Goal: Transaction & Acquisition: Book appointment/travel/reservation

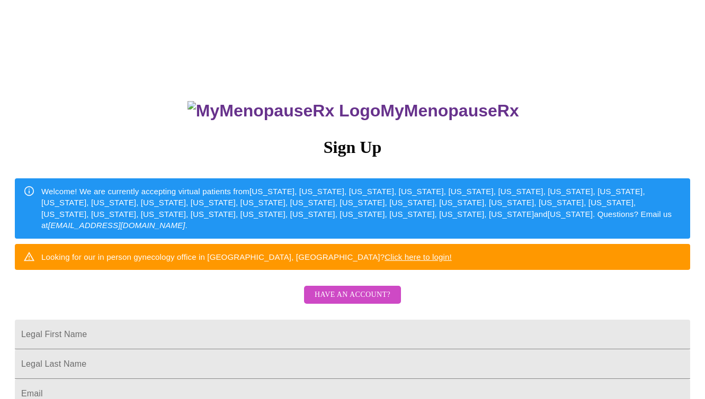
click at [452, 262] on link "Click here to login!" at bounding box center [418, 257] width 67 height 9
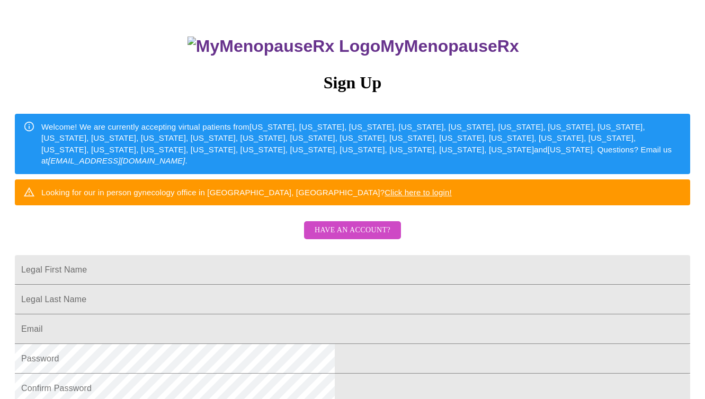
scroll to position [79, 0]
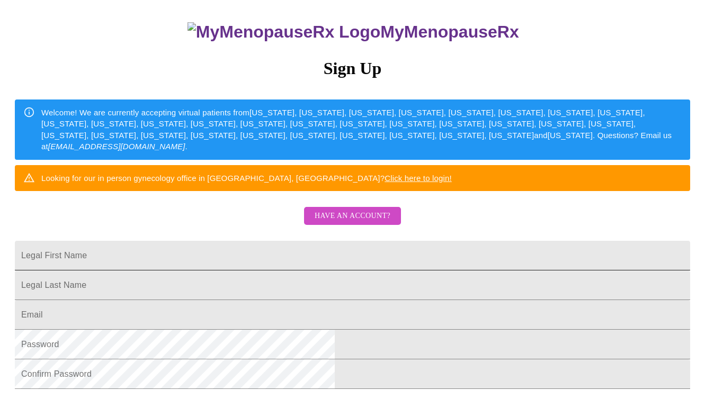
click at [368, 271] on input "Legal First Name" at bounding box center [352, 256] width 675 height 30
type input "Juliette"
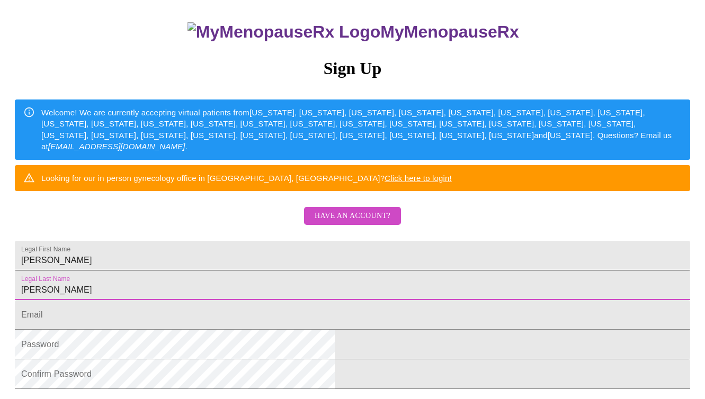
type input "Caldwell"
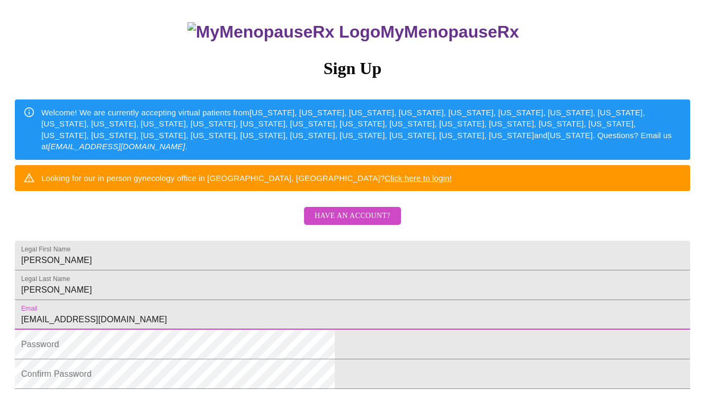
type input "jcwell24@gmail.com"
click at [625, 237] on div "MyMenopauseRx Sign Up Welcome! We are currently accepting virtual patients from…" at bounding box center [352, 164] width 697 height 479
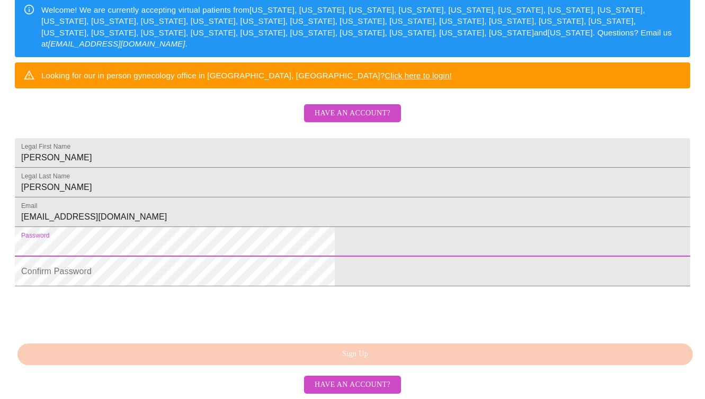
scroll to position [251, 0]
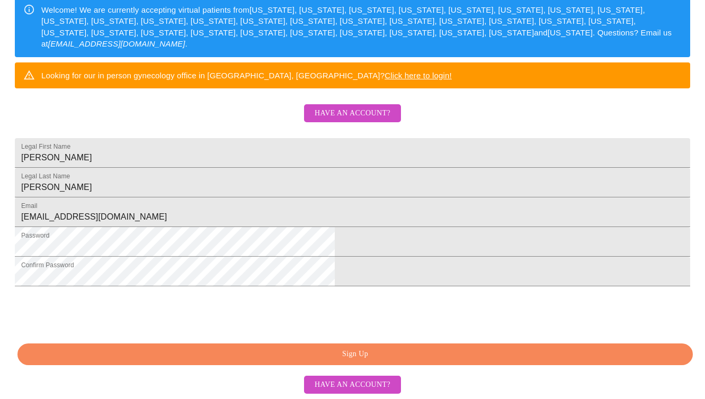
click at [355, 355] on span "Sign Up" at bounding box center [355, 354] width 651 height 13
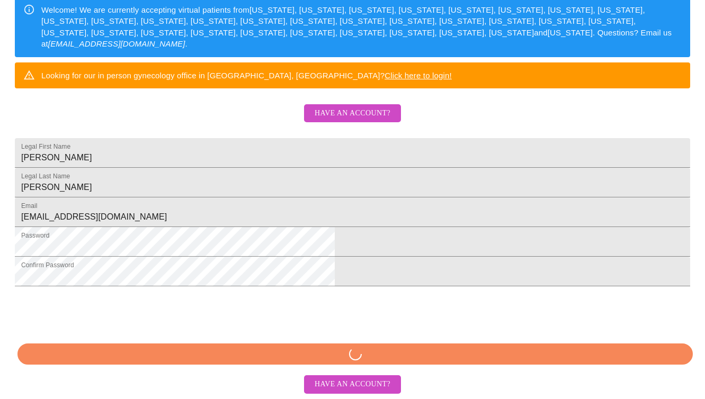
scroll to position [251, 0]
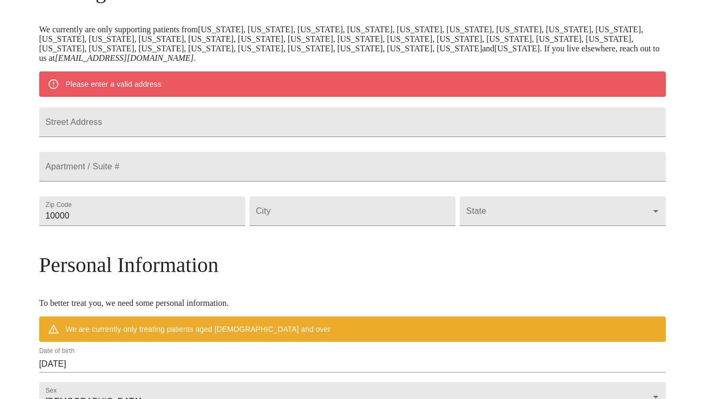
scroll to position [195, 0]
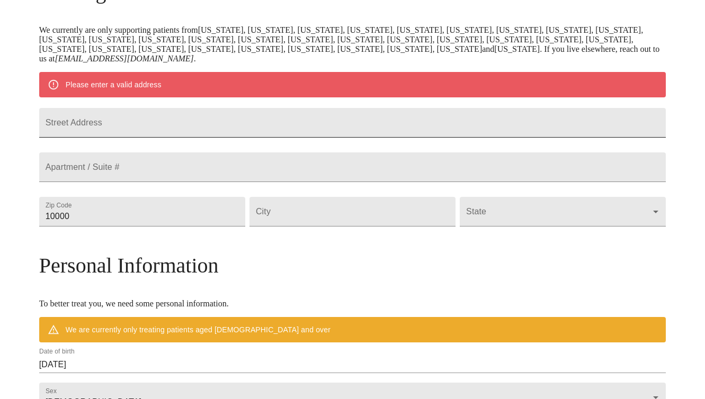
click at [201, 133] on input "Street Address" at bounding box center [352, 123] width 627 height 30
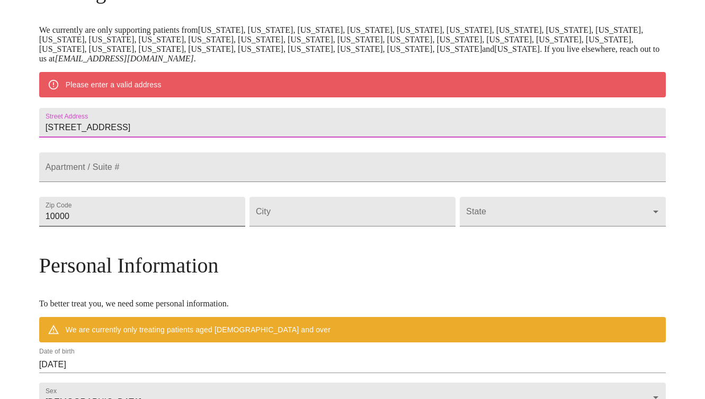
type input "211 Hill Ave."
click at [162, 227] on input "10000" at bounding box center [142, 212] width 206 height 30
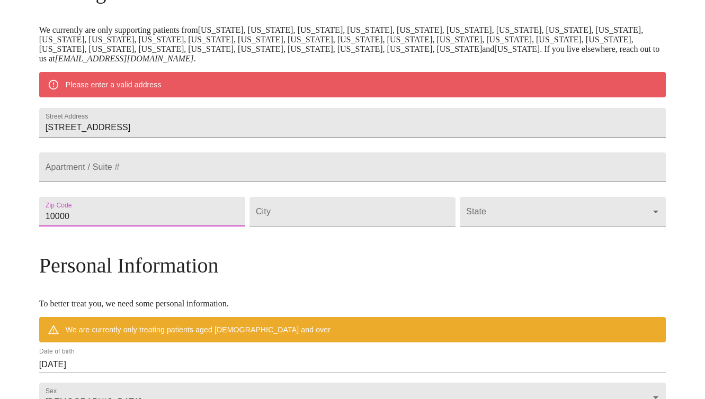
drag, startPoint x: 160, startPoint y: 246, endPoint x: 114, endPoint y: 245, distance: 45.6
click at [114, 227] on input "10000" at bounding box center [142, 212] width 206 height 30
type input "60137"
click at [321, 227] on input "Street Address" at bounding box center [353, 212] width 206 height 30
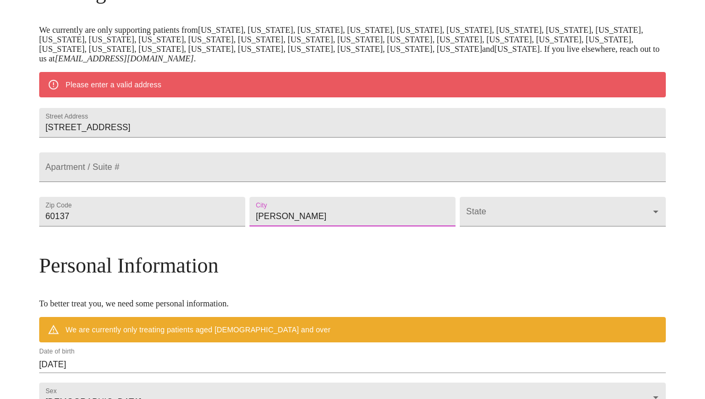
type input "Glen Ellyn"
click at [479, 247] on body "MyMenopauseRx Welcome to MyMenopauseRx Since it's your first time here, you'll …" at bounding box center [352, 226] width 697 height 835
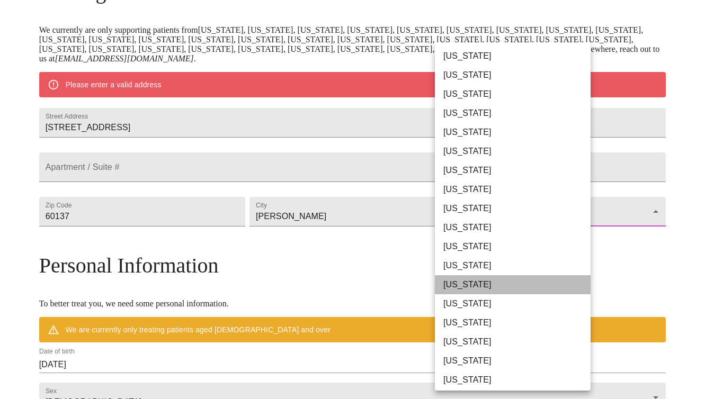
click at [471, 288] on li "Illinois" at bounding box center [513, 284] width 156 height 19
type input "Illinois"
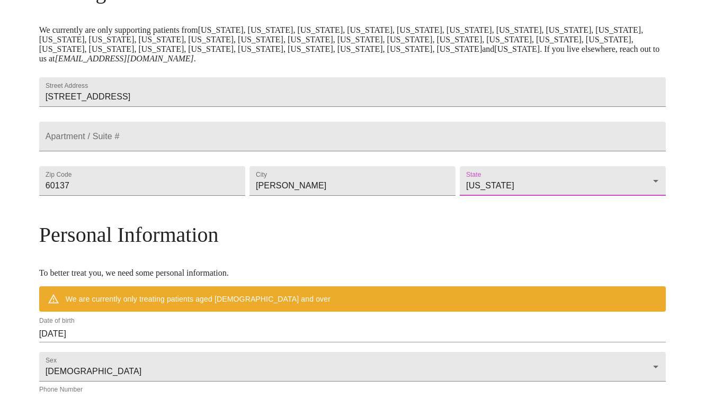
click at [610, 236] on div "MyMenopauseRx Welcome to MyMenopauseRx Since it's your first time here, you'll …" at bounding box center [352, 211] width 627 height 805
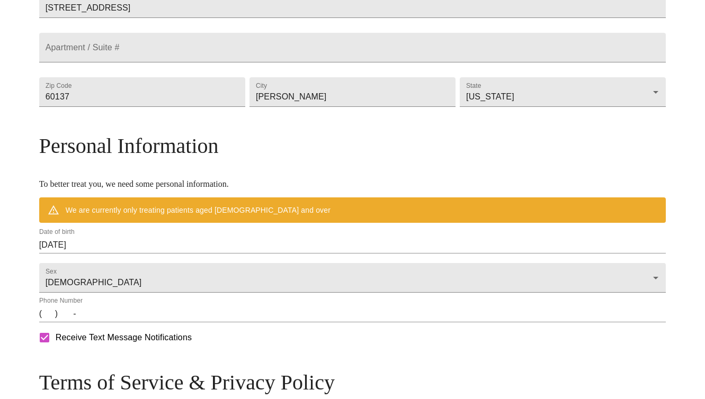
scroll to position [316, 0]
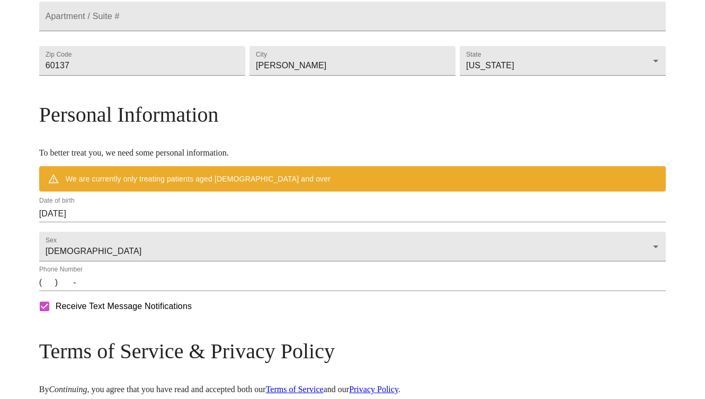
click at [175, 222] on input "09/02/2025" at bounding box center [352, 214] width 627 height 17
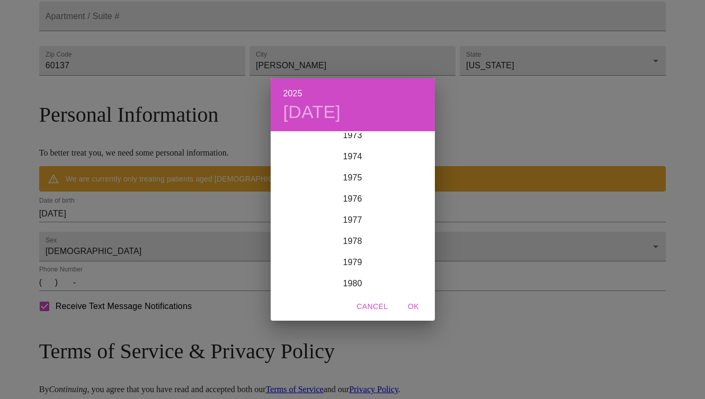
scroll to position [1575, 0]
click at [356, 221] on div "1977" at bounding box center [353, 221] width 164 height 21
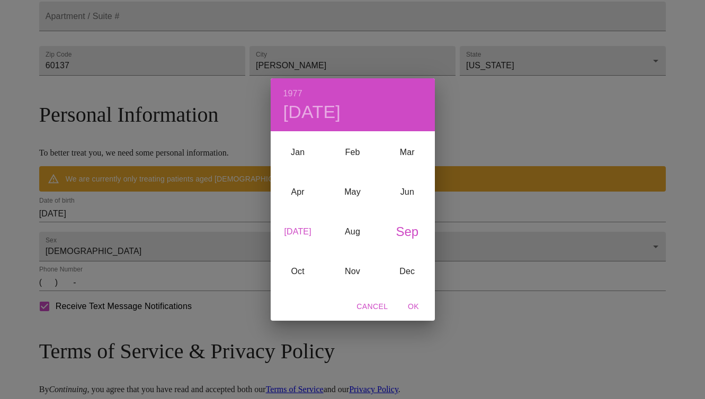
click at [292, 232] on div "Jul" at bounding box center [298, 232] width 55 height 40
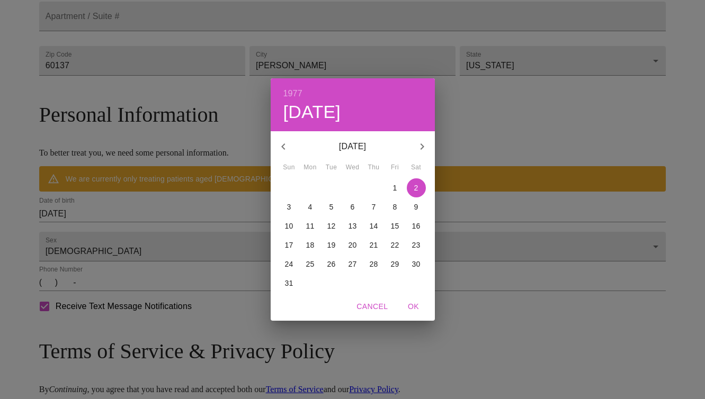
click at [289, 261] on p "24" at bounding box center [289, 264] width 8 height 11
click at [410, 305] on span "OK" at bounding box center [413, 306] width 25 height 13
type input "07/24/1977"
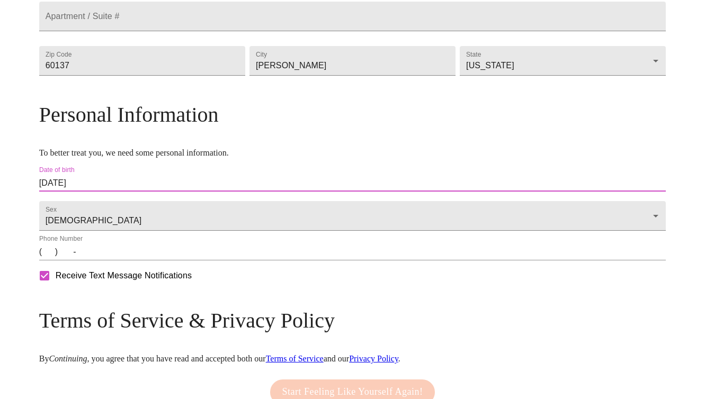
click at [125, 261] on input "(   )    -" at bounding box center [352, 252] width 627 height 17
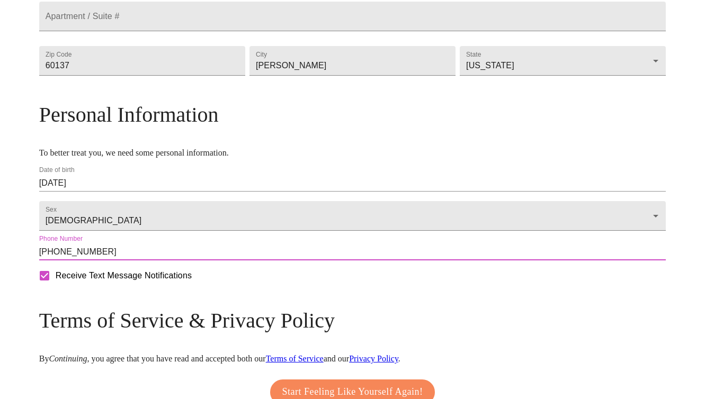
type input "(773) 849-8488"
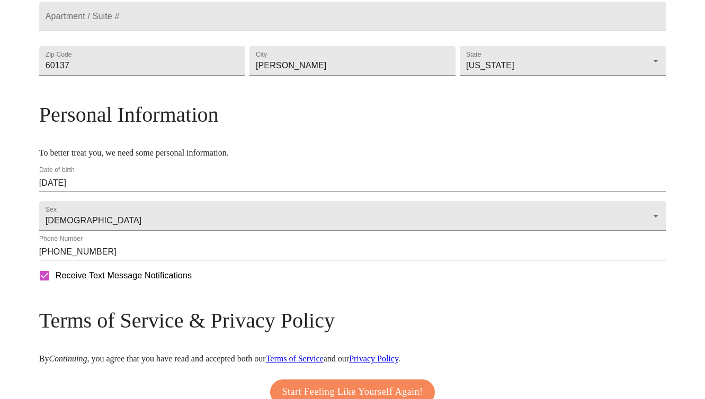
click at [53, 273] on div "MyMenopauseRx Welcome to MyMenopauseRx Since it's your first time here, you'll …" at bounding box center [352, 76] width 627 height 774
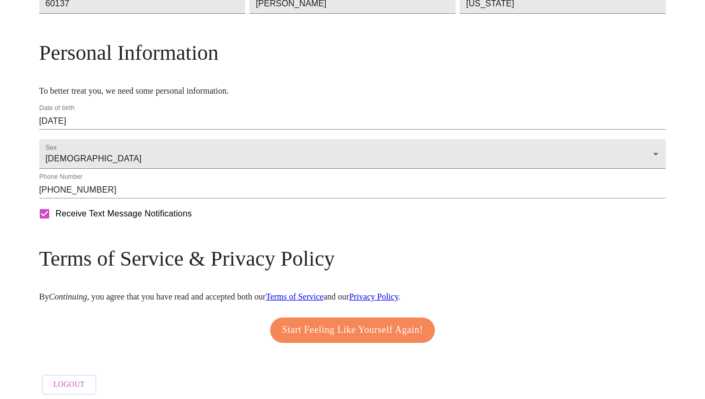
scroll to position [415, 0]
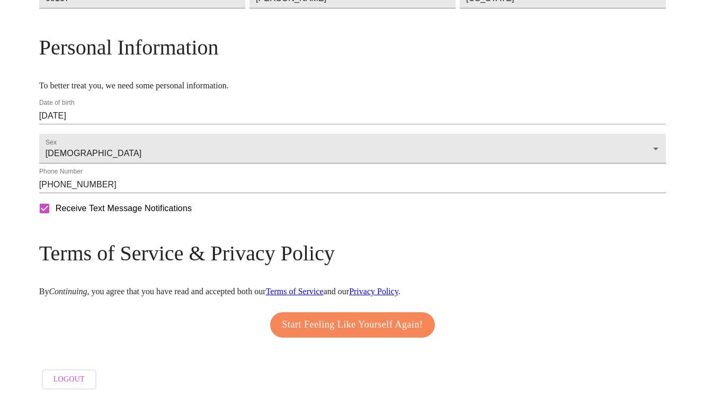
click at [326, 320] on span "Start Feeling Like Yourself Again!" at bounding box center [352, 325] width 141 height 17
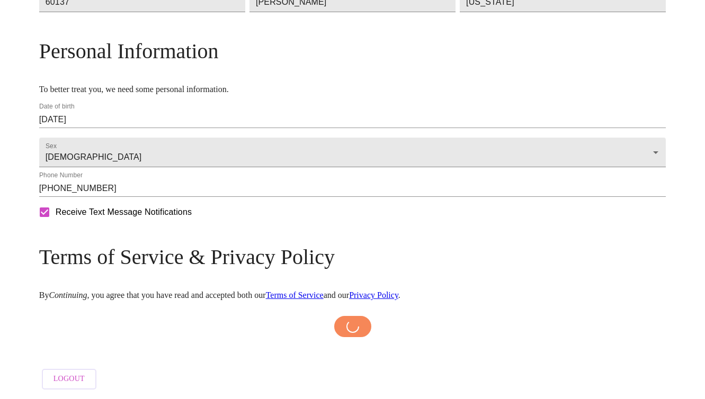
scroll to position [411, 0]
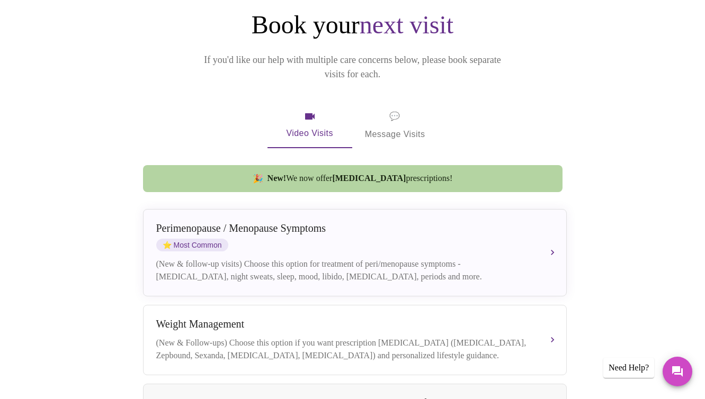
scroll to position [132, 0]
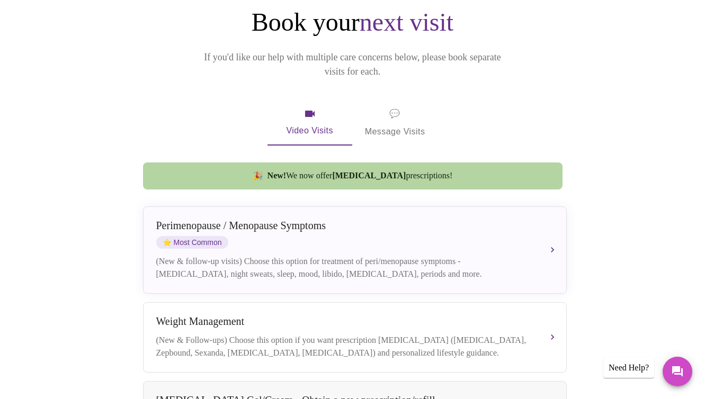
click at [410, 106] on span "💬 Message Visits" at bounding box center [395, 122] width 60 height 33
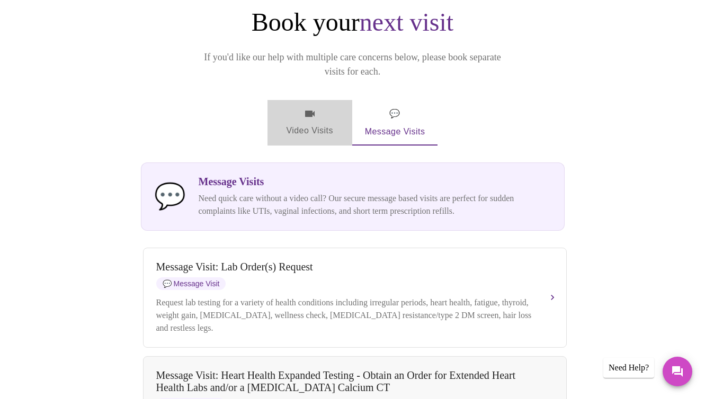
click at [311, 108] on span "Video Visits" at bounding box center [309, 123] width 59 height 31
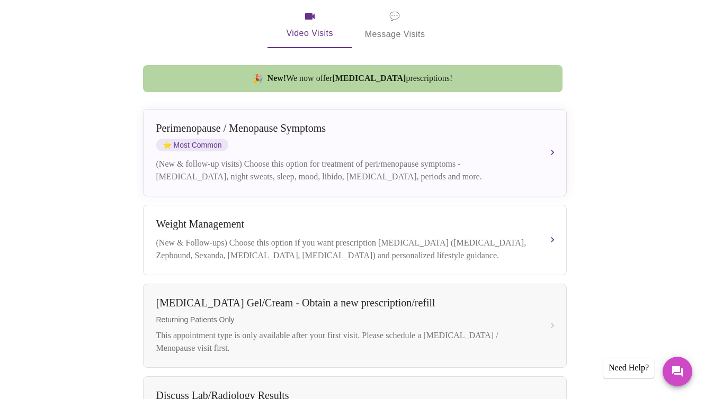
scroll to position [148, 0]
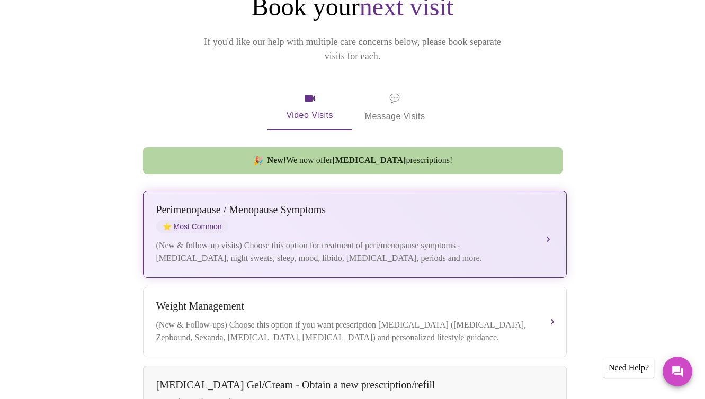
click at [548, 208] on button "Perimenopause / Menopause Symptoms ⭐ Most Common (New & follow-up visits) Choos…" at bounding box center [355, 234] width 424 height 87
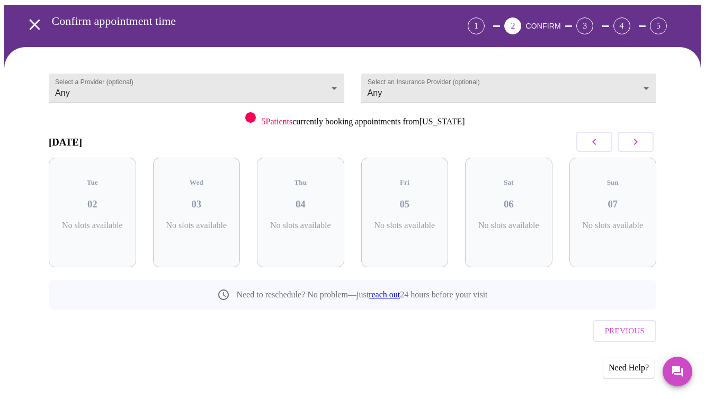
scroll to position [17, 0]
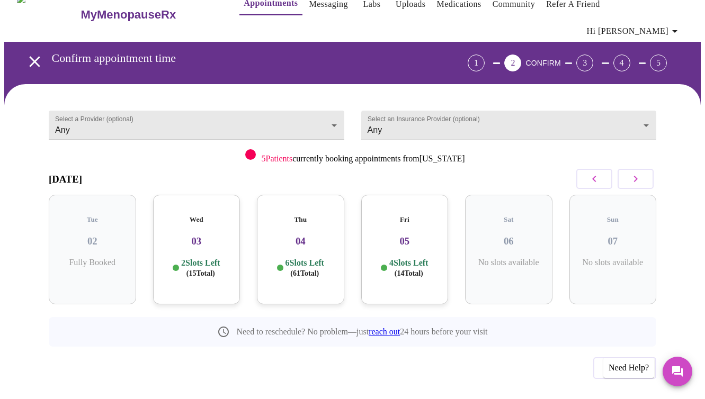
click at [333, 106] on body "MyMenopauseRx Appointments Messaging Labs Uploads Medications Community Refer a…" at bounding box center [352, 209] width 697 height 445
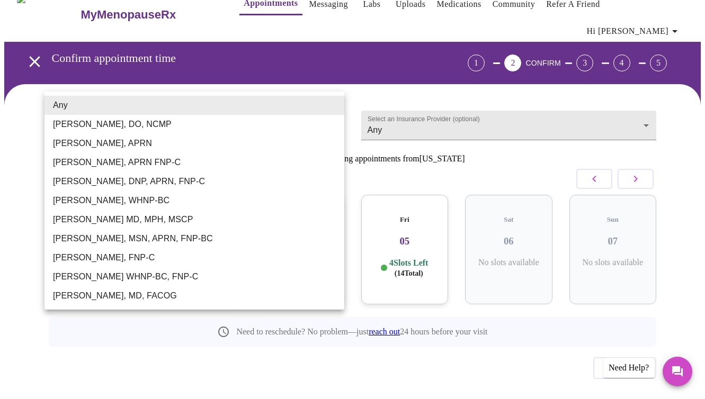
click at [326, 78] on div at bounding box center [352, 199] width 705 height 399
click at [236, 106] on body "MyMenopauseRx Appointments Messaging Labs Uploads Medications Community Refer a…" at bounding box center [352, 209] width 697 height 445
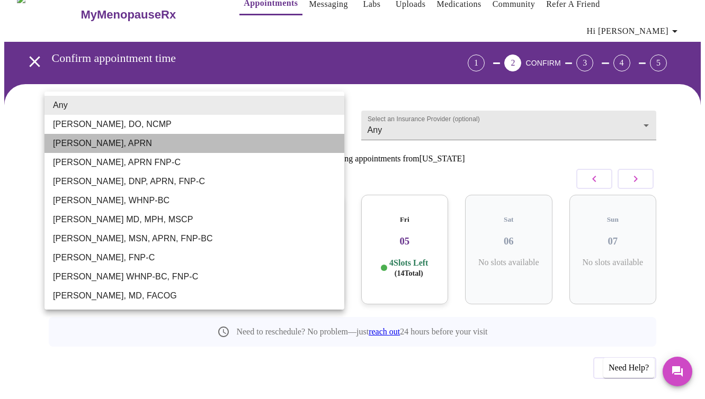
click at [100, 143] on li "[PERSON_NAME], APRN" at bounding box center [194, 143] width 300 height 19
type input "[PERSON_NAME], APRN"
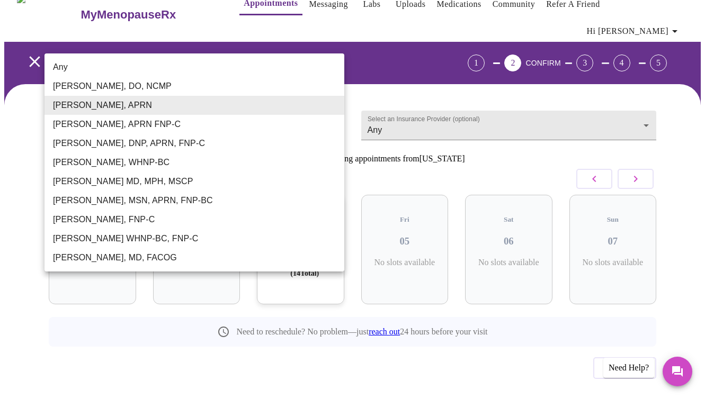
click at [157, 108] on body "MyMenopauseRx Appointments Messaging Labs Uploads Medications Community Refer a…" at bounding box center [352, 209] width 697 height 445
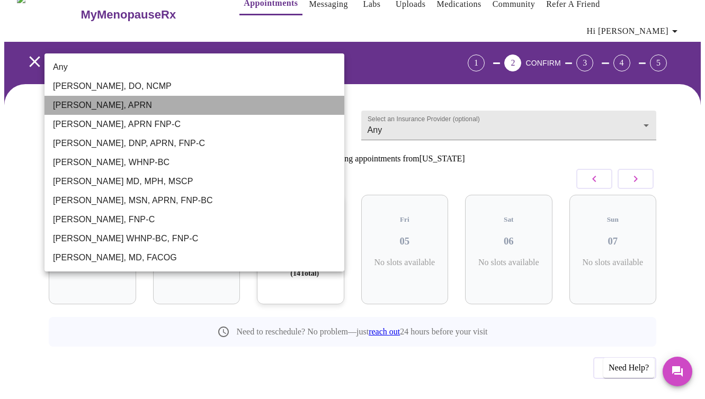
click at [137, 107] on li "[PERSON_NAME], APRN" at bounding box center [194, 105] width 300 height 19
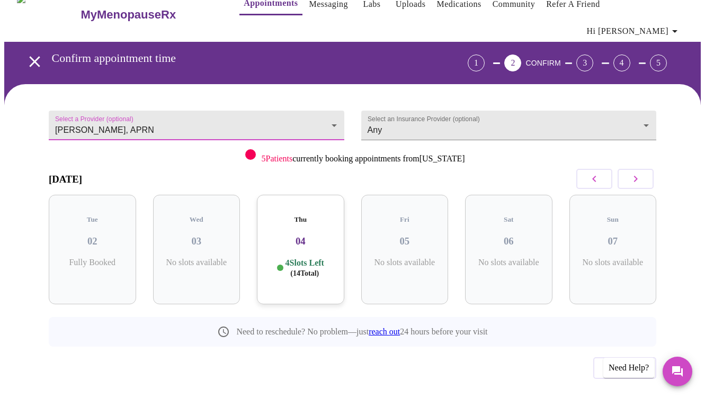
click at [329, 109] on body "MyMenopauseRx Appointments Messaging Labs Uploads Medications Community Refer a…" at bounding box center [352, 209] width 697 height 445
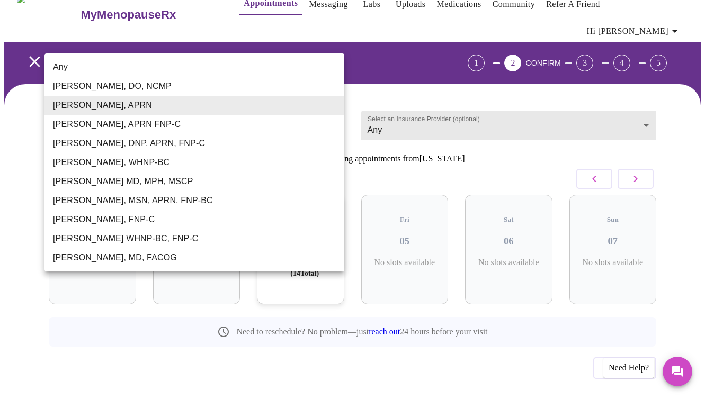
click at [401, 79] on div at bounding box center [352, 199] width 705 height 399
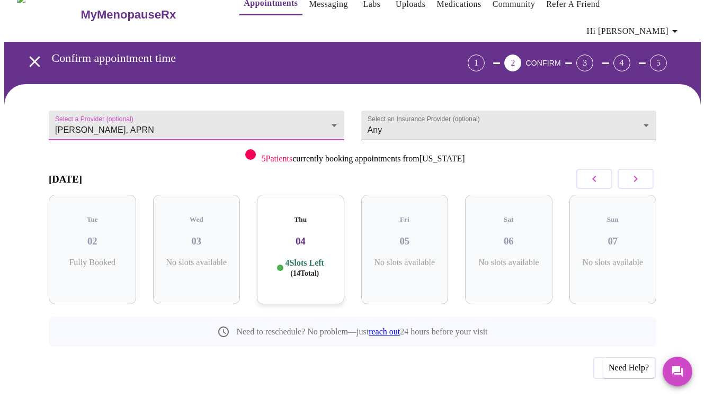
click at [527, 105] on body "MyMenopauseRx Appointments Messaging Labs Uploads Medications Community Refer a…" at bounding box center [352, 209] width 697 height 445
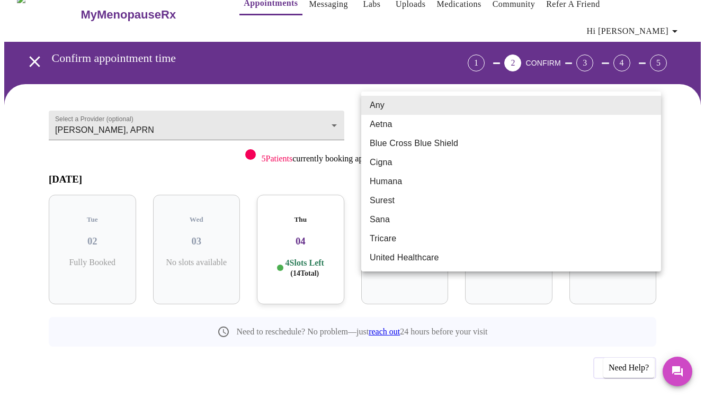
click at [435, 146] on li "Blue Cross Blue Shield" at bounding box center [511, 143] width 300 height 19
type input "Blue Cross Blue Shield"
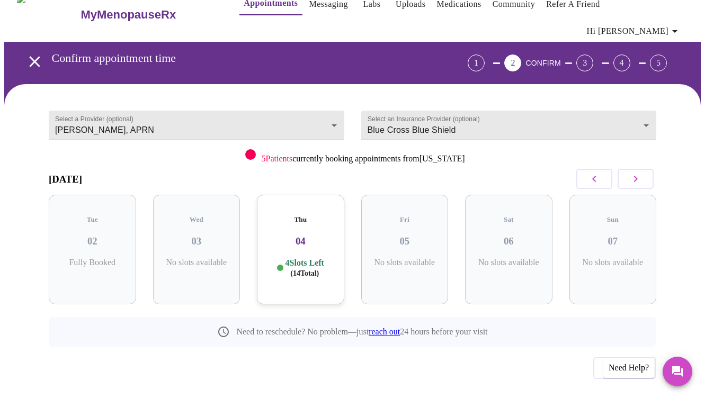
click at [318, 229] on div "Thu 04 4 Slots Left ( 14 Total)" at bounding box center [300, 250] width 87 height 110
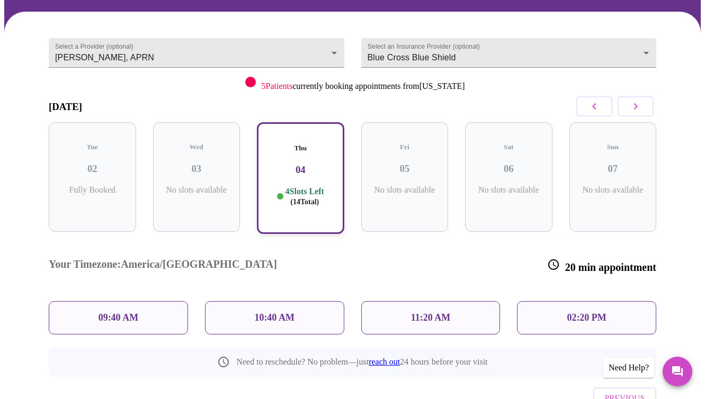
scroll to position [102, 0]
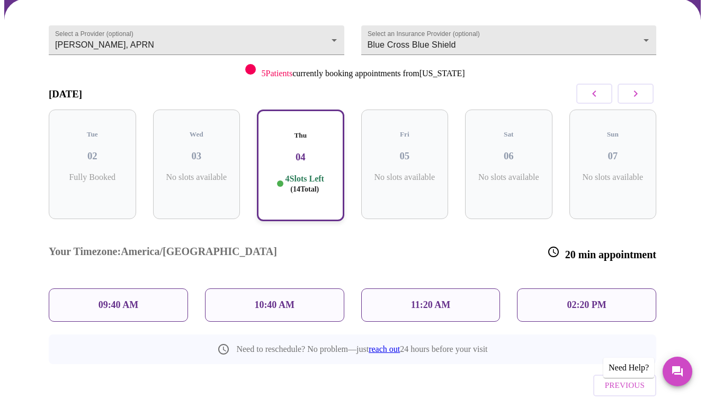
click at [572, 300] on p "02:20 PM" at bounding box center [586, 305] width 39 height 11
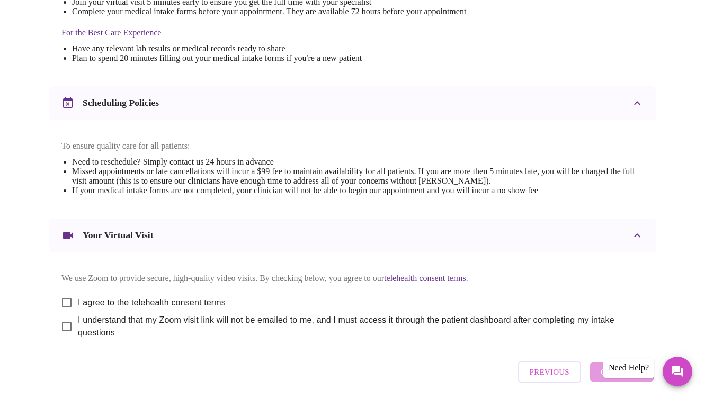
scroll to position [336, 0]
click at [65, 295] on input "I agree to the telehealth consent terms" at bounding box center [67, 302] width 22 height 22
checkbox input "true"
click at [61, 322] on input "I understand that my Zoom visit link will not be emailed to me, and I must acce…" at bounding box center [67, 326] width 22 height 22
checkbox input "true"
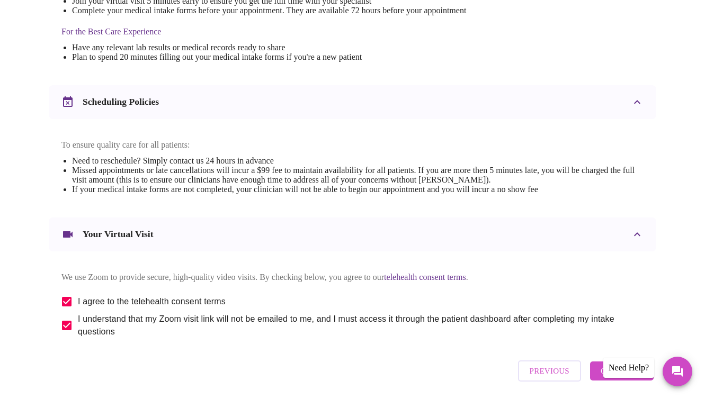
scroll to position [371, 0]
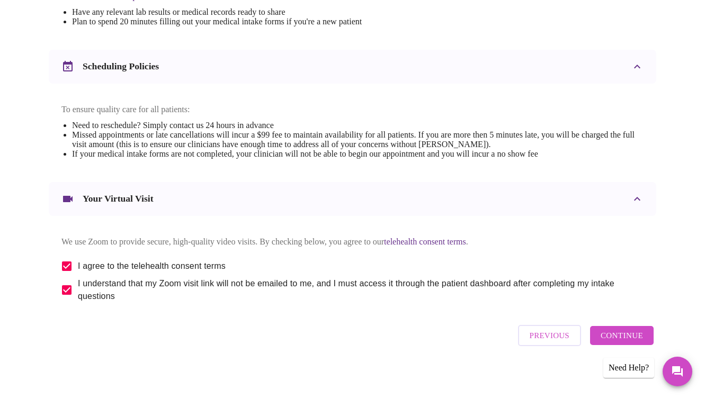
click at [625, 334] on span "Continue" at bounding box center [622, 336] width 42 height 14
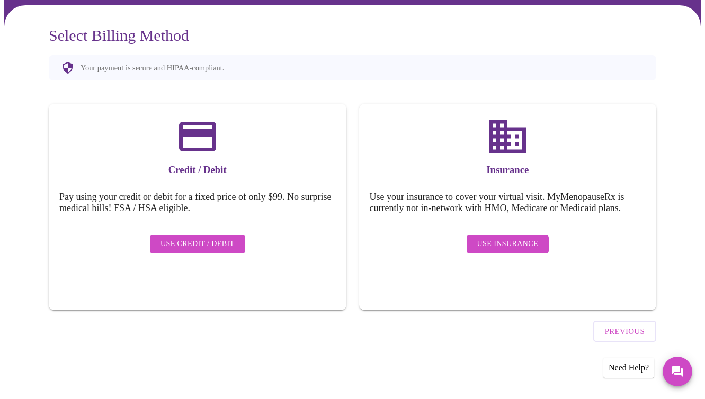
scroll to position [51, 0]
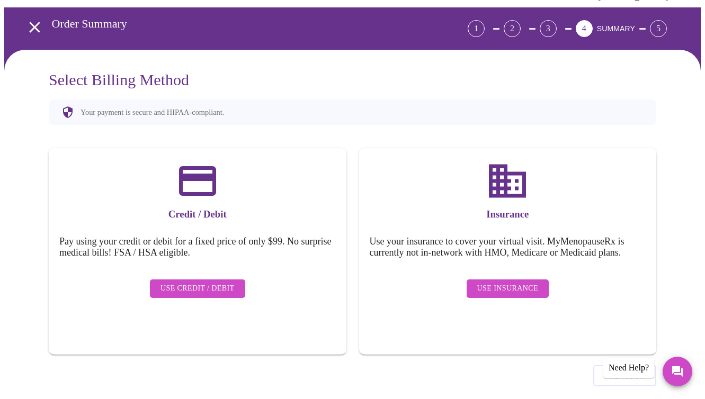
click at [510, 282] on span "Use Insurance" at bounding box center [507, 288] width 61 height 13
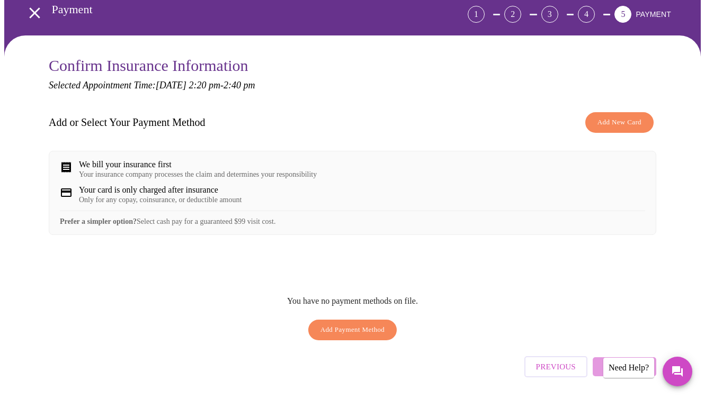
scroll to position [87, 0]
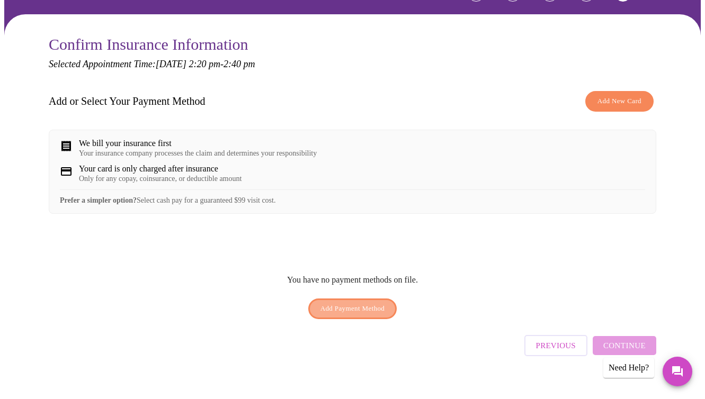
click at [368, 303] on span "Add Payment Method" at bounding box center [352, 309] width 65 height 12
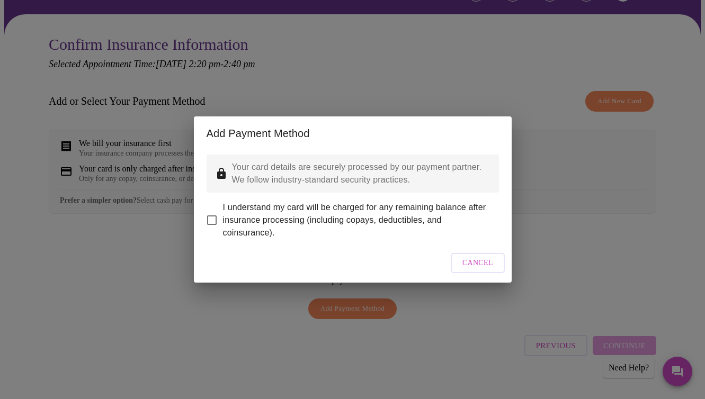
click at [213, 210] on input "I understand my card will be charged for any remaining balance after insurance …" at bounding box center [212, 220] width 22 height 22
checkbox input "true"
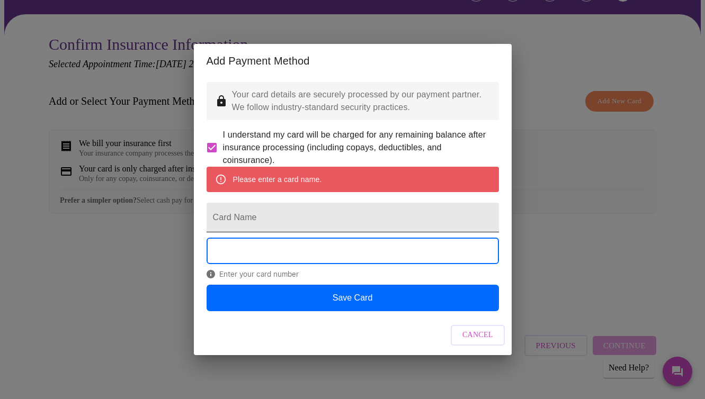
click at [270, 216] on input "Card Name" at bounding box center [353, 218] width 292 height 30
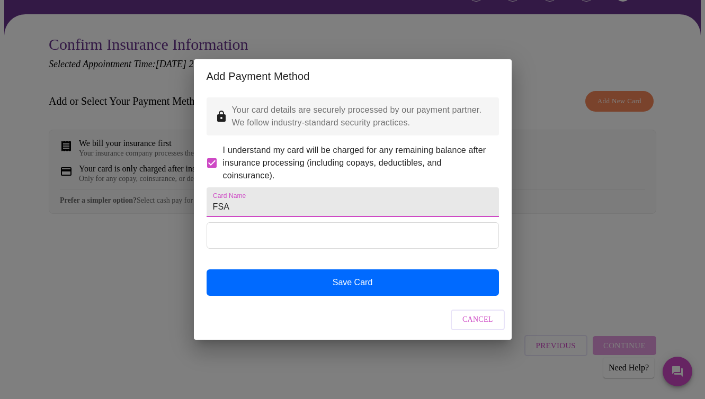
type input "FSA"
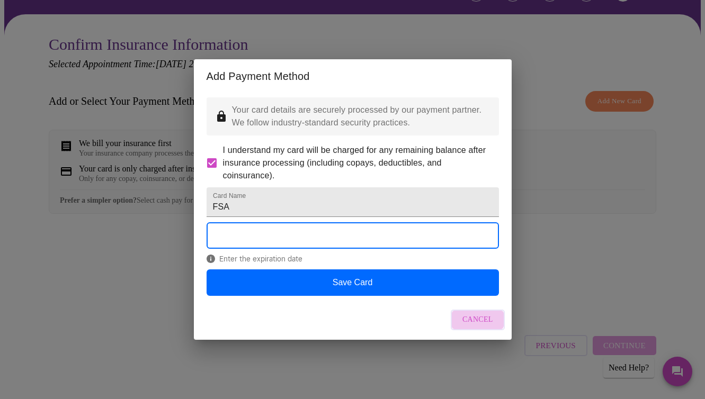
click at [476, 327] on span "Cancel" at bounding box center [477, 320] width 31 height 13
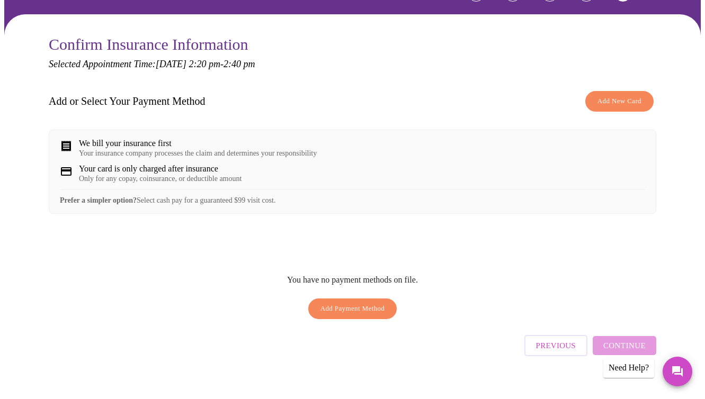
scroll to position [0, 0]
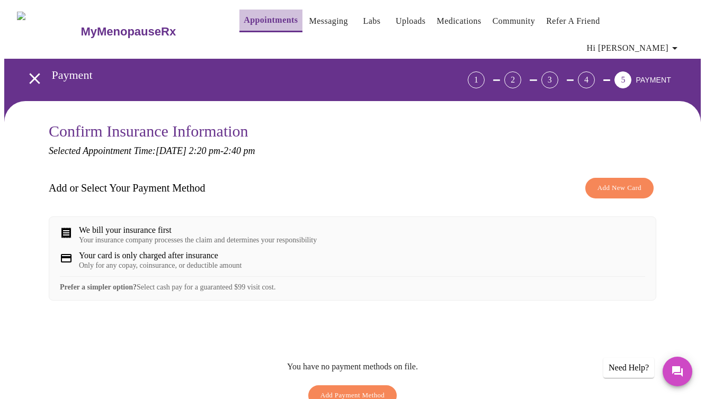
click at [246, 25] on link "Appointments" at bounding box center [271, 20] width 54 height 15
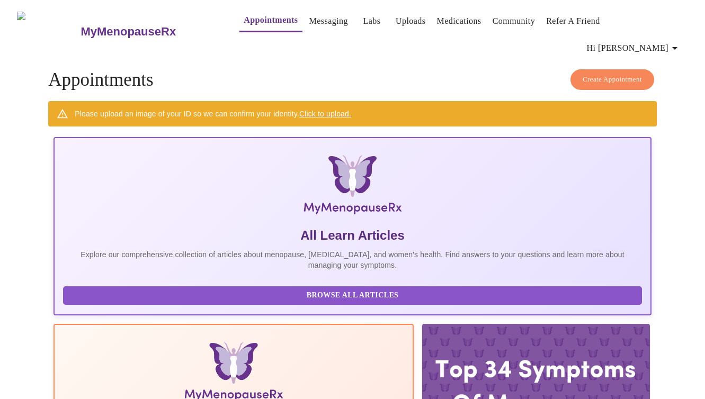
click at [594, 74] on span "Create Appointment" at bounding box center [612, 80] width 59 height 12
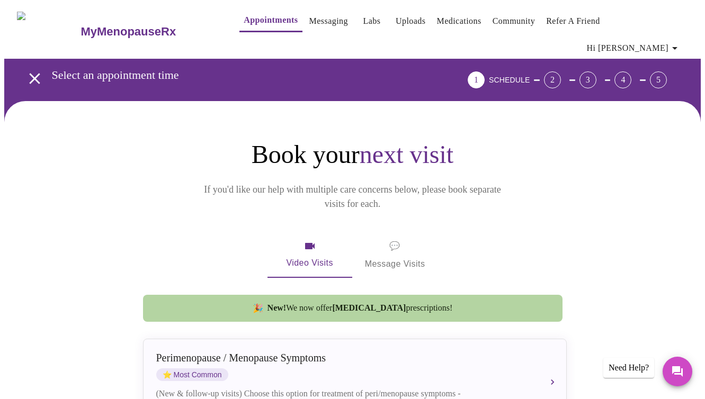
click at [309, 22] on link "Messaging" at bounding box center [328, 21] width 39 height 15
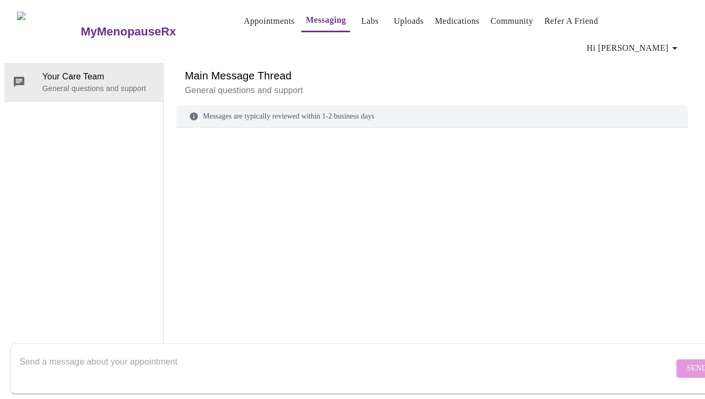
click at [254, 22] on link "Appointments" at bounding box center [269, 21] width 51 height 15
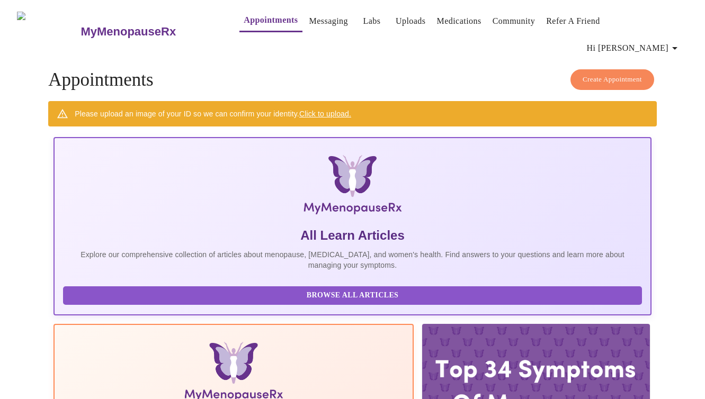
scroll to position [29, 0]
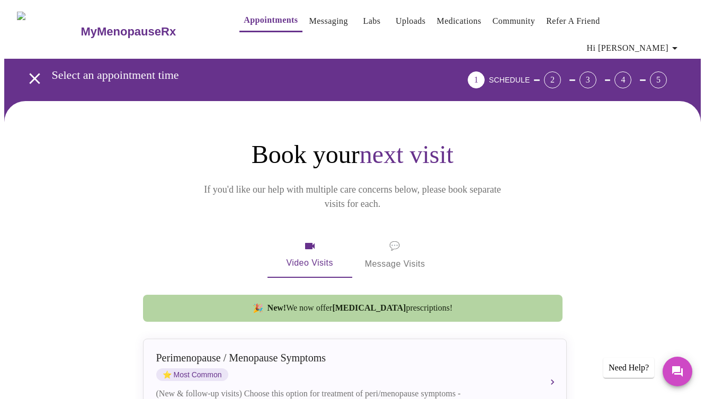
scroll to position [271, 0]
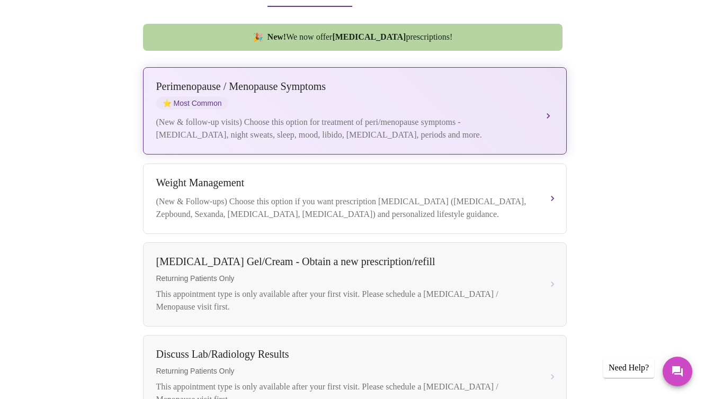
click at [491, 116] on div "(New & follow-up visits) Choose this option for treatment of peri/menopause sym…" at bounding box center [344, 128] width 376 height 25
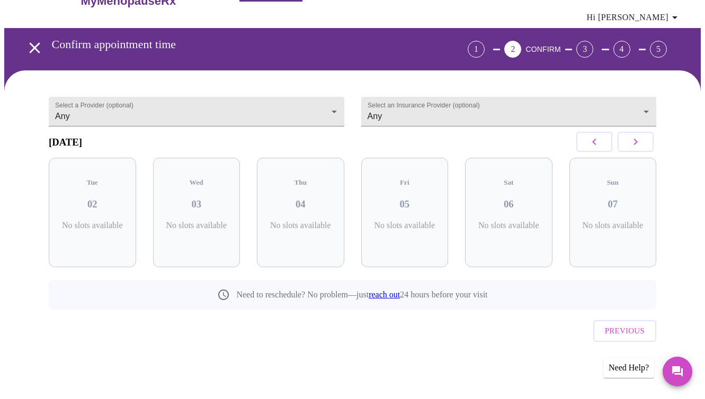
scroll to position [0, 0]
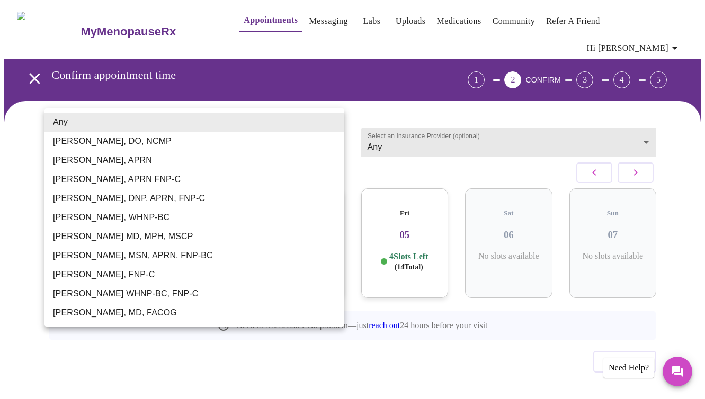
click at [330, 124] on body "MyMenopauseRx Appointments Messaging Labs Uploads Medications Community Refer a…" at bounding box center [352, 215] width 697 height 422
click at [131, 158] on li "[PERSON_NAME], APRN" at bounding box center [194, 160] width 300 height 19
type input "[PERSON_NAME], APRN"
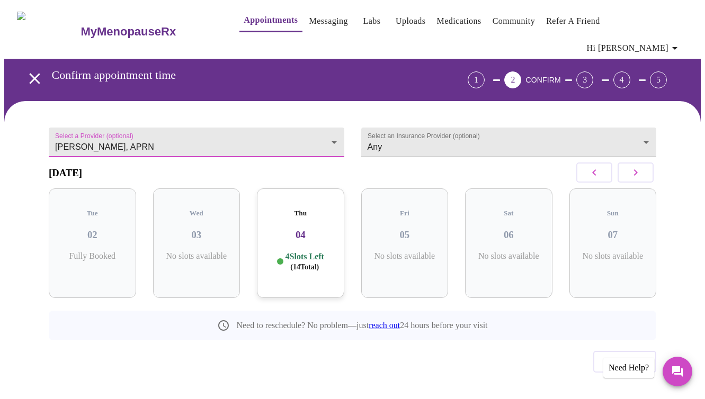
click at [299, 229] on h3 "04" at bounding box center [300, 235] width 70 height 12
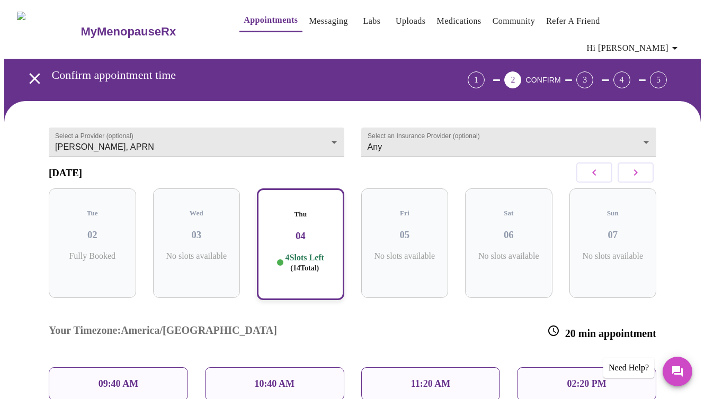
click at [585, 379] on p "02:20 PM" at bounding box center [586, 384] width 39 height 11
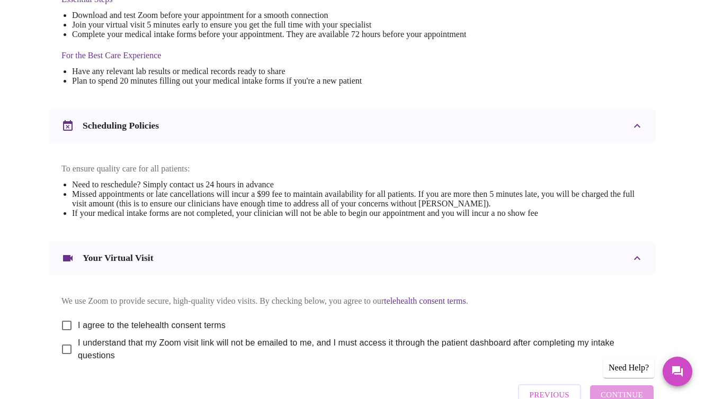
scroll to position [371, 0]
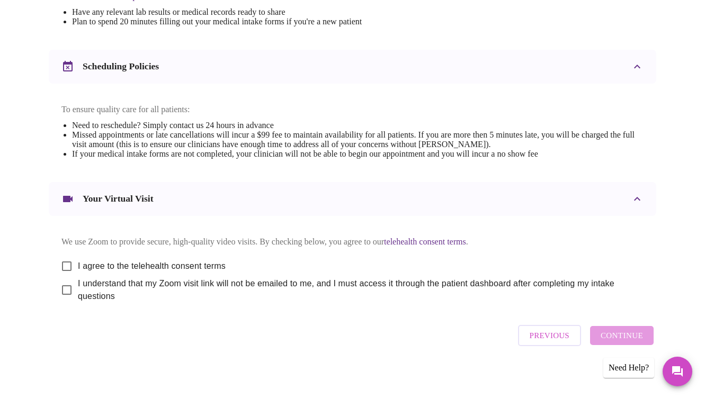
click at [65, 256] on input "I agree to the telehealth consent terms" at bounding box center [67, 266] width 22 height 22
checkbox input "true"
click at [64, 283] on input "I understand that my Zoom visit link will not be emailed to me, and I must acce…" at bounding box center [67, 290] width 22 height 22
checkbox input "true"
click at [615, 338] on span "Continue" at bounding box center [622, 336] width 42 height 14
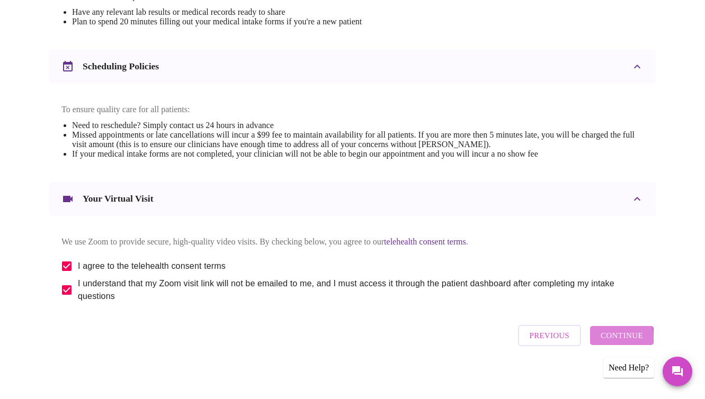
scroll to position [51, 0]
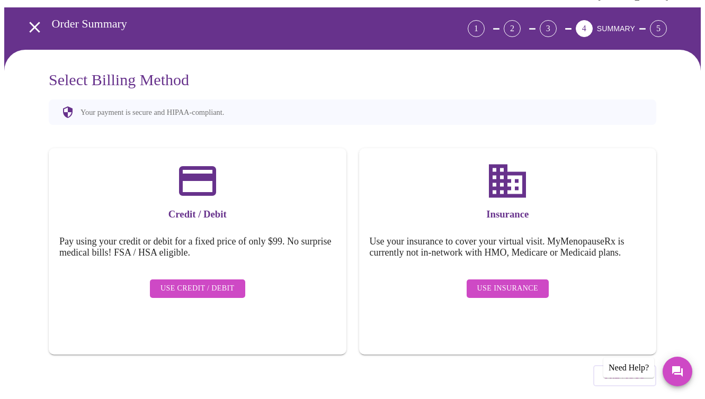
click at [496, 282] on span "Use Insurance" at bounding box center [507, 288] width 61 height 13
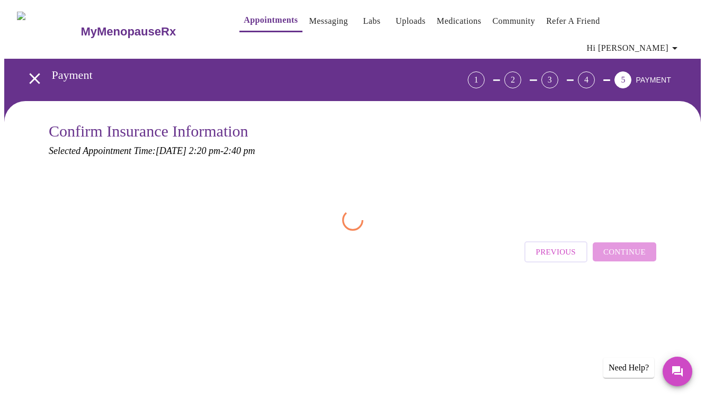
scroll to position [0, 0]
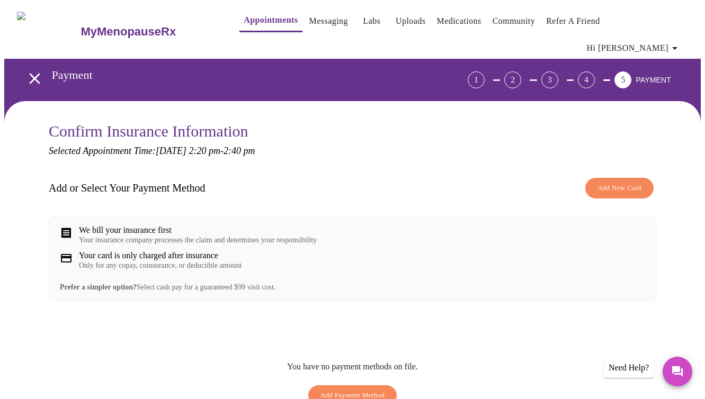
click at [611, 182] on span "Add New Card" at bounding box center [620, 188] width 44 height 12
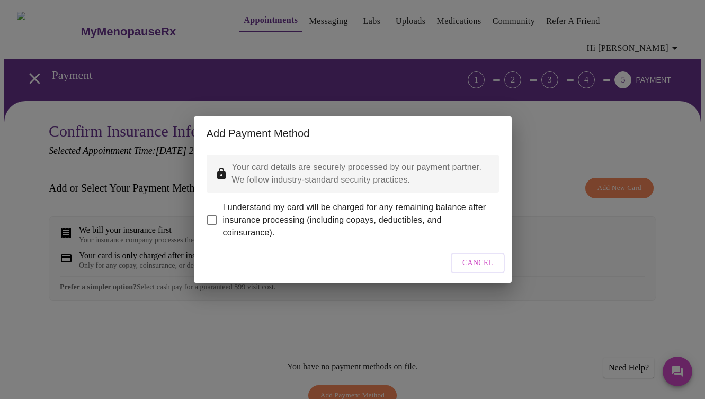
click at [210, 212] on input "I understand my card will be charged for any remaining balance after insurance …" at bounding box center [212, 220] width 22 height 22
checkbox input "true"
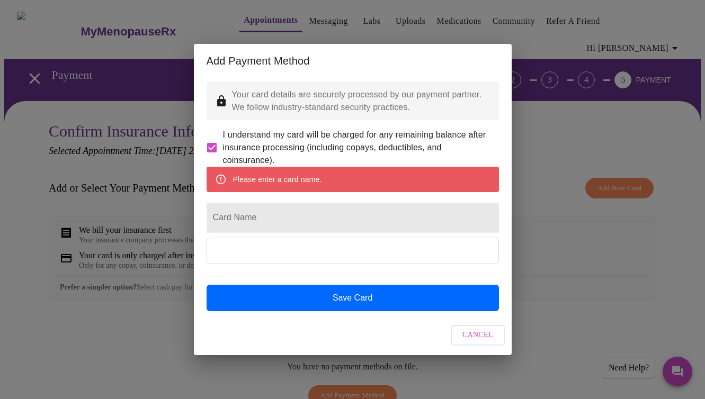
click at [310, 181] on div "Please enter a card name." at bounding box center [277, 179] width 89 height 19
click at [294, 222] on input "Card Name" at bounding box center [353, 218] width 292 height 30
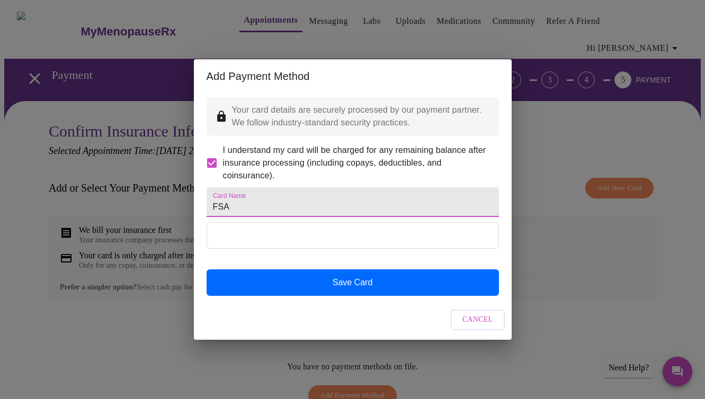
type input "FSA"
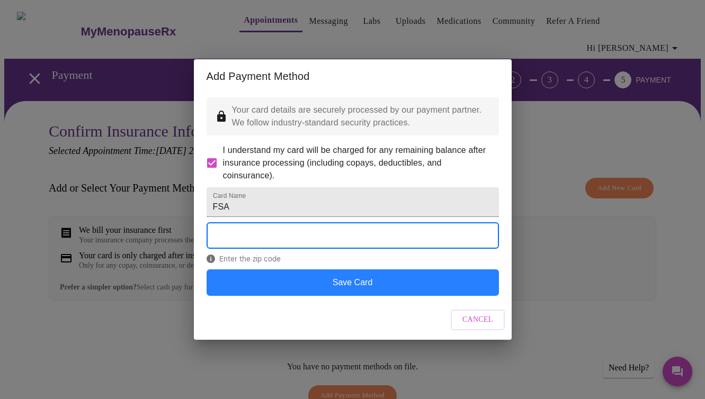
click at [311, 290] on button "Save Card" at bounding box center [353, 283] width 292 height 26
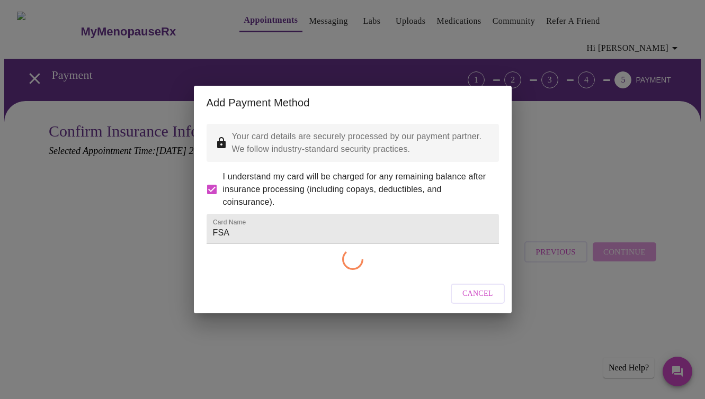
checkbox input "false"
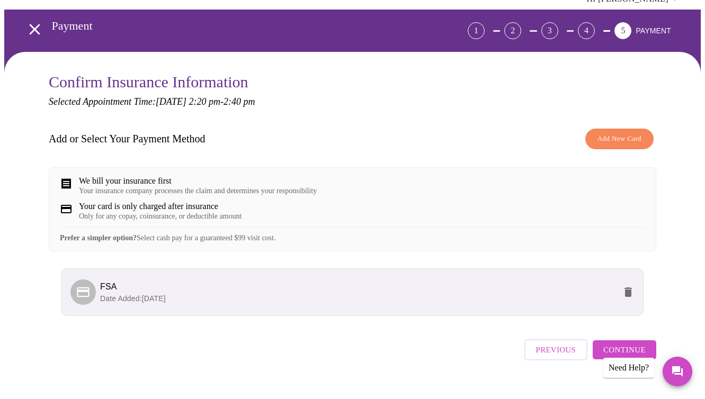
scroll to position [60, 0]
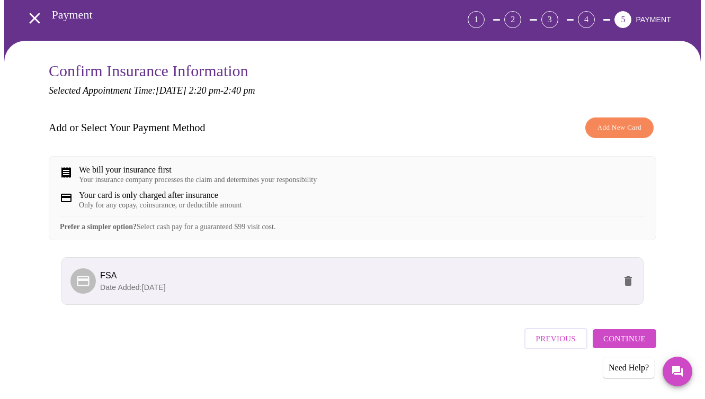
click at [622, 338] on span "Continue" at bounding box center [624, 339] width 42 height 14
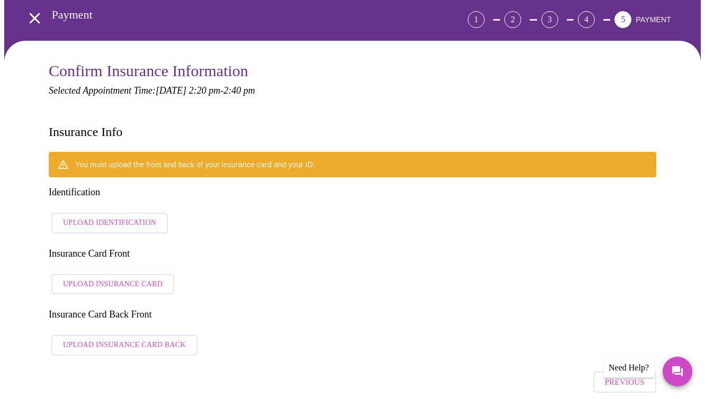
click at [103, 217] on span "Upload Identification" at bounding box center [109, 223] width 93 height 13
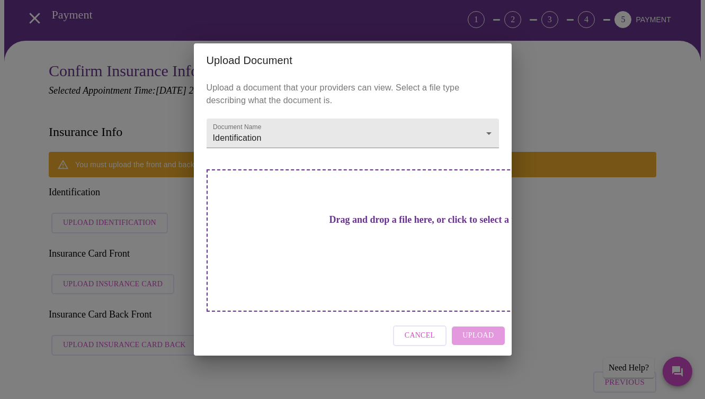
click at [426, 330] on span "Cancel" at bounding box center [420, 336] width 31 height 13
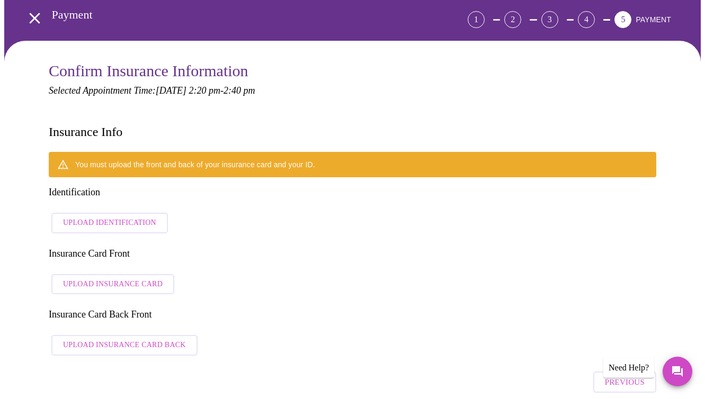
click at [114, 217] on span "Upload Identification" at bounding box center [109, 223] width 93 height 13
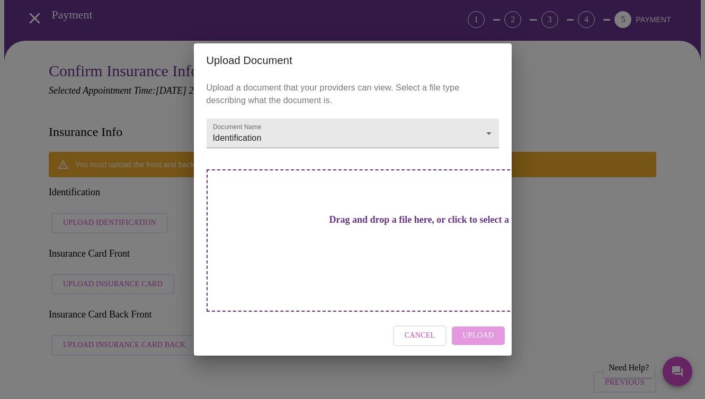
click at [374, 226] on h3 "Drag and drop a file here, or click to select a file" at bounding box center [427, 220] width 292 height 11
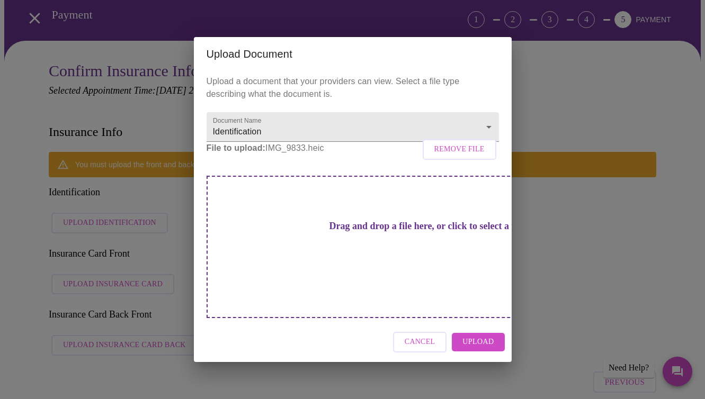
click at [480, 336] on span "Upload" at bounding box center [477, 342] width 31 height 13
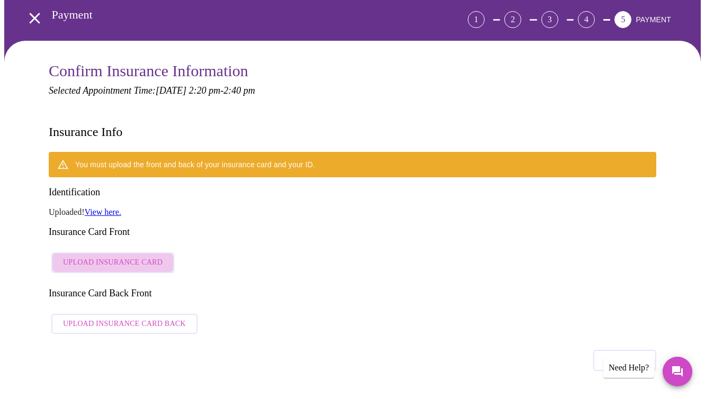
click at [140, 256] on span "Upload Insurance Card" at bounding box center [113, 262] width 100 height 13
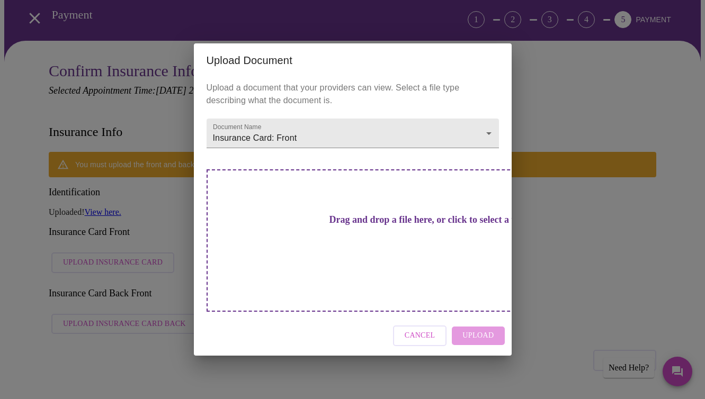
click at [346, 226] on h3 "Drag and drop a file here, or click to select a file" at bounding box center [427, 220] width 292 height 11
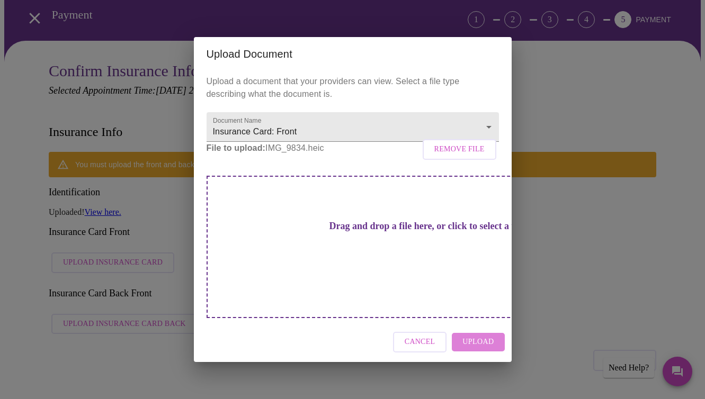
click at [493, 336] on span "Upload" at bounding box center [477, 342] width 31 height 13
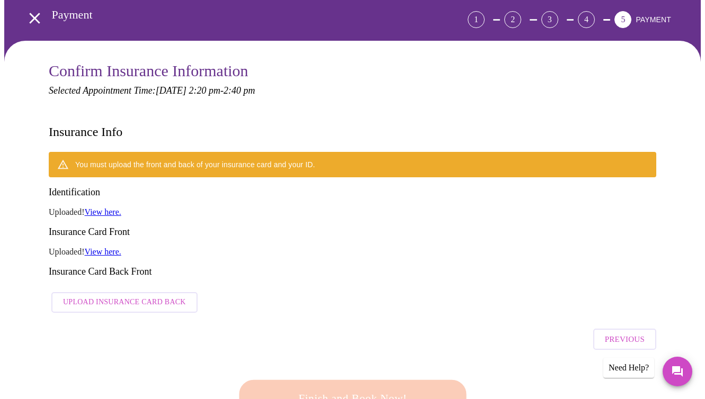
click at [108, 296] on span "Upload Insurance Card Back" at bounding box center [124, 302] width 123 height 13
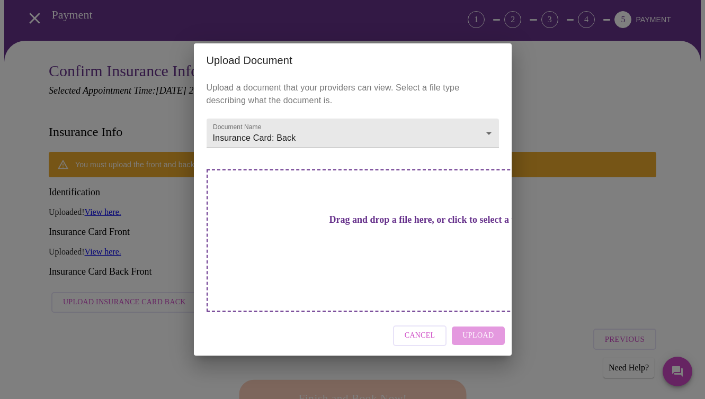
click at [352, 226] on h3 "Drag and drop a file here, or click to select a file" at bounding box center [427, 220] width 292 height 11
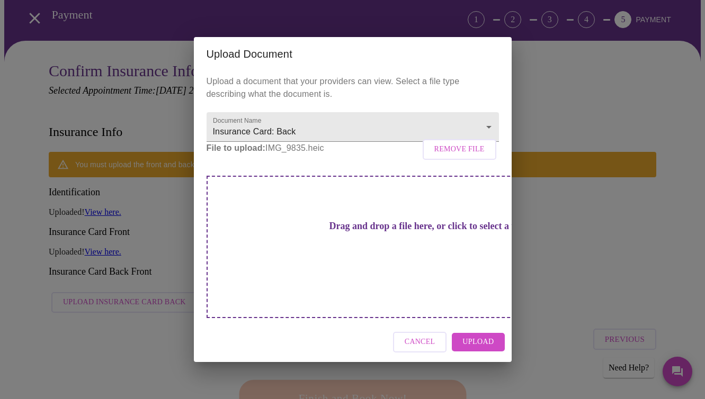
click at [481, 336] on span "Upload" at bounding box center [477, 342] width 31 height 13
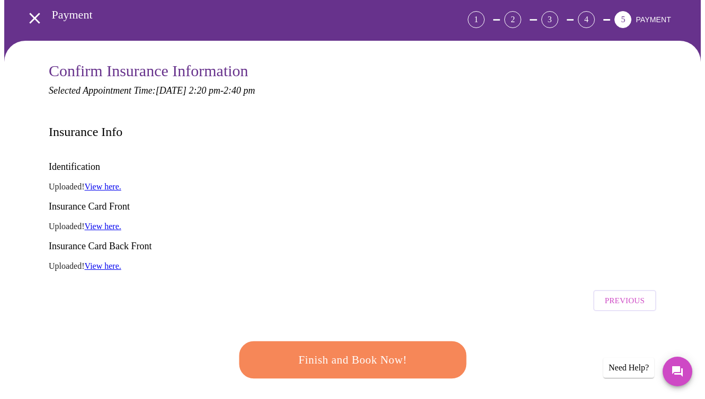
click at [414, 351] on span "Finish and Book Now!" at bounding box center [353, 361] width 196 height 20
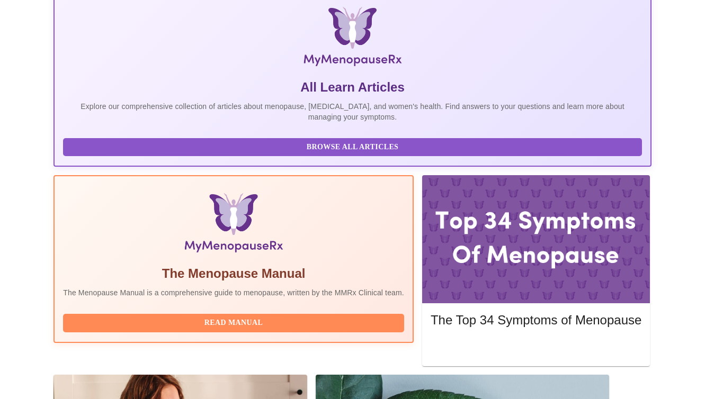
scroll to position [180, 0]
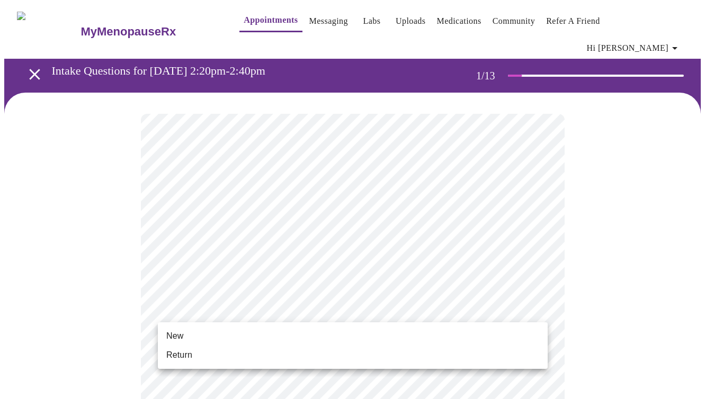
click at [218, 336] on li "New" at bounding box center [353, 336] width 390 height 19
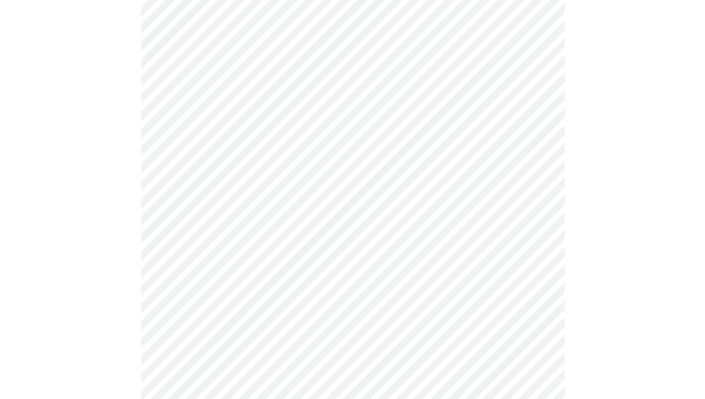
scroll to position [511, 0]
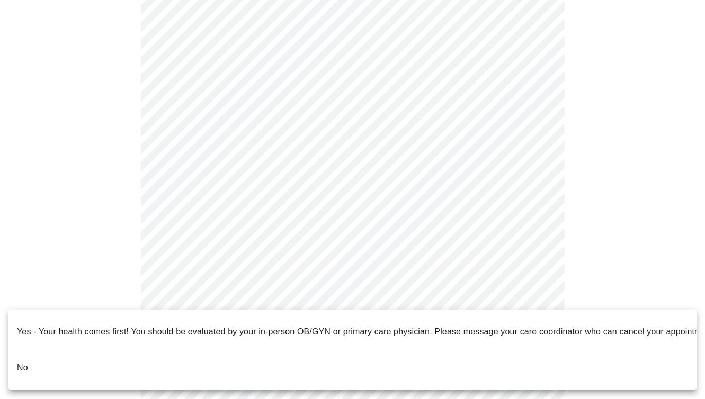
click at [39, 353] on li "No" at bounding box center [352, 368] width 688 height 36
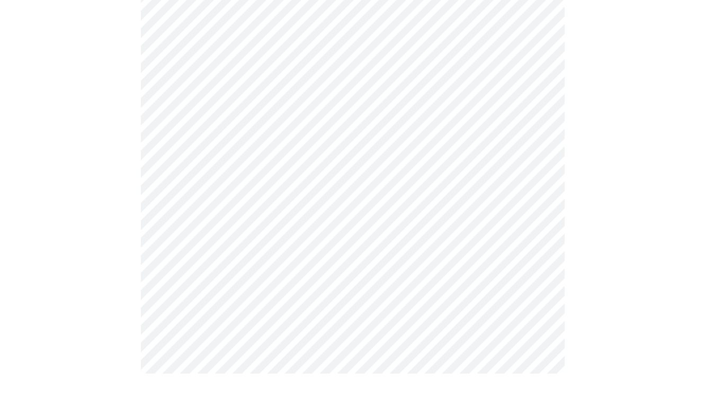
scroll to position [0, 0]
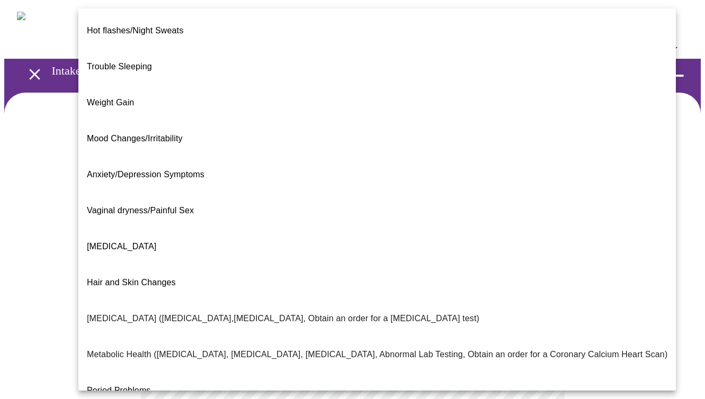
click at [534, 218] on body "MyMenopauseRx Appointments Messaging Labs Uploads Medications Community Refer a…" at bounding box center [352, 330] width 697 height 652
click at [135, 134] on span "Mood Changes/Irritability" at bounding box center [135, 138] width 96 height 9
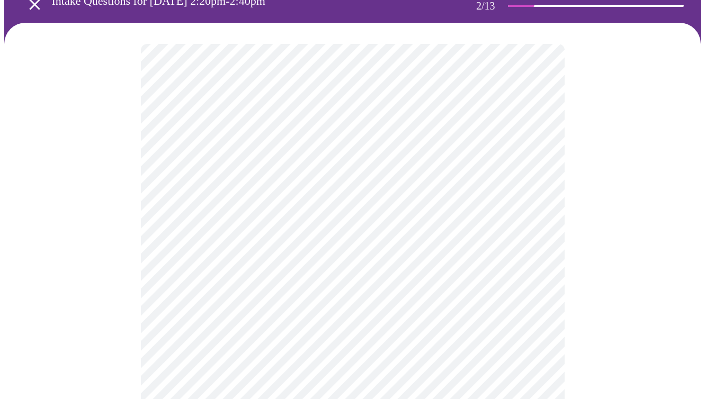
scroll to position [72, 0]
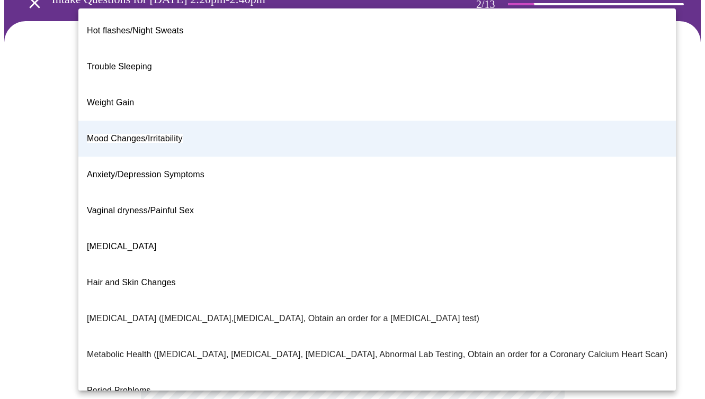
click at [297, 153] on body "MyMenopauseRx Appointments Messaging Labs Uploads Medications Community Refer a…" at bounding box center [352, 255] width 697 height 645
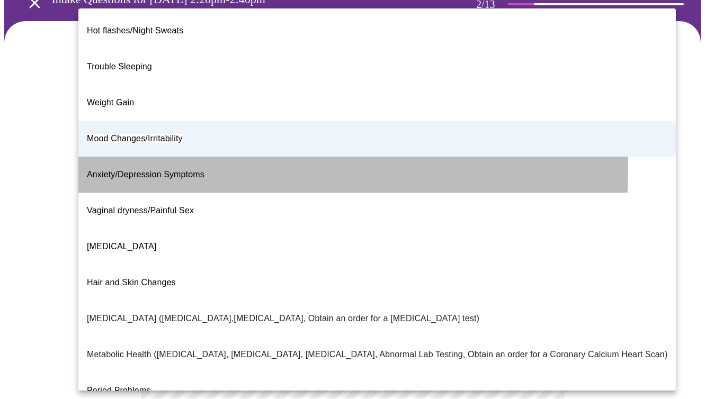
click at [138, 170] on span "Anxiety/Depression Symptoms" at bounding box center [146, 174] width 118 height 9
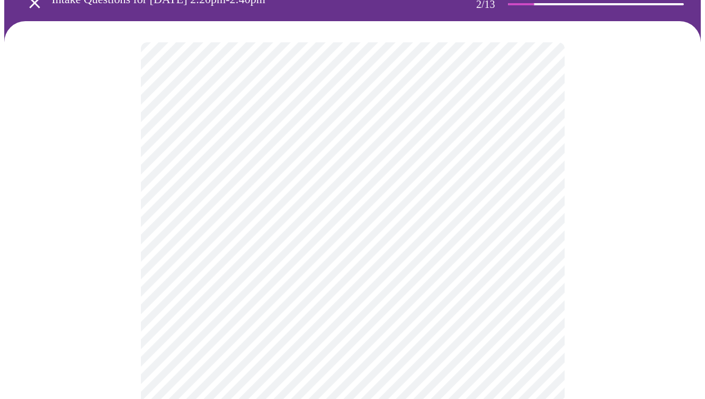
click at [202, 251] on body "MyMenopauseRx Appointments Messaging Labs Uploads Medications Community Refer a…" at bounding box center [352, 255] width 697 height 645
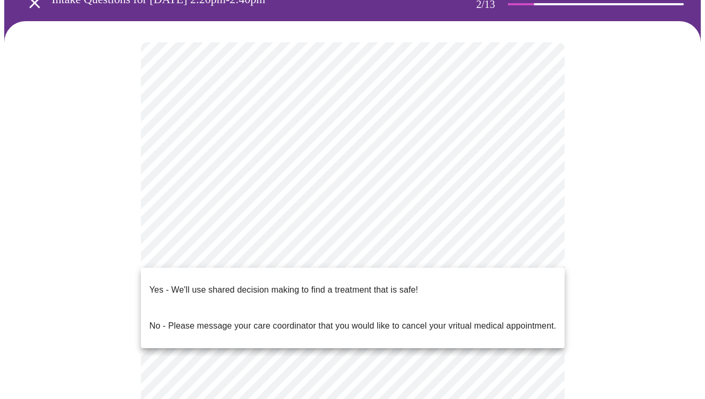
click at [193, 287] on p "Yes - We'll use shared decision making to find a treatment that is safe!" at bounding box center [283, 290] width 269 height 13
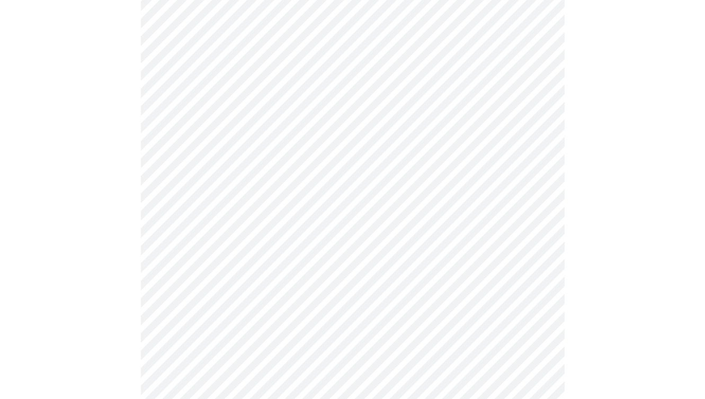
scroll to position [144, 0]
click at [539, 80] on body "MyMenopauseRx Appointments Messaging Labs Uploads Medications Community Refer a…" at bounding box center [352, 180] width 697 height 639
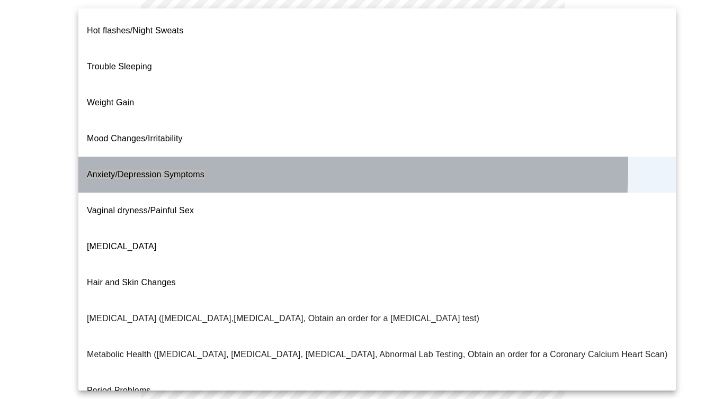
click at [234, 157] on li "Anxiety/Depression Symptoms" at bounding box center [377, 175] width 598 height 36
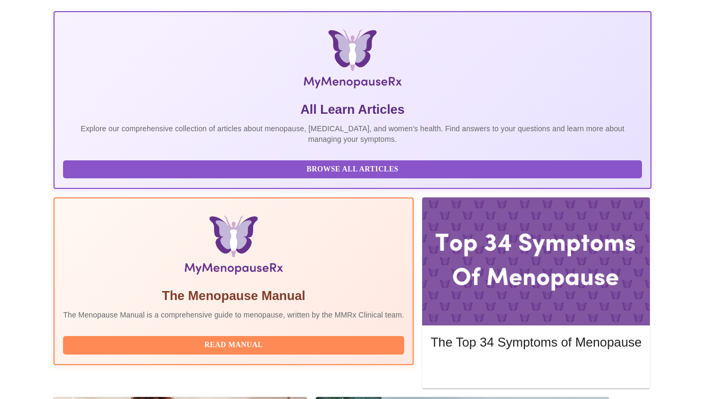
scroll to position [180, 0]
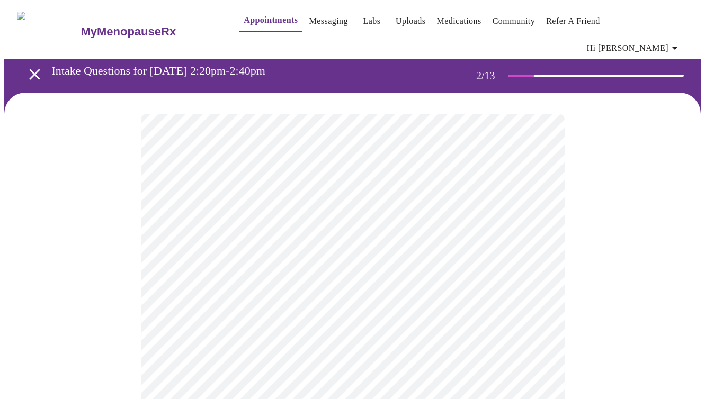
click at [428, 216] on body "MyMenopauseRx Appointments Messaging Labs Uploads Medications Community Refer a…" at bounding box center [352, 330] width 697 height 652
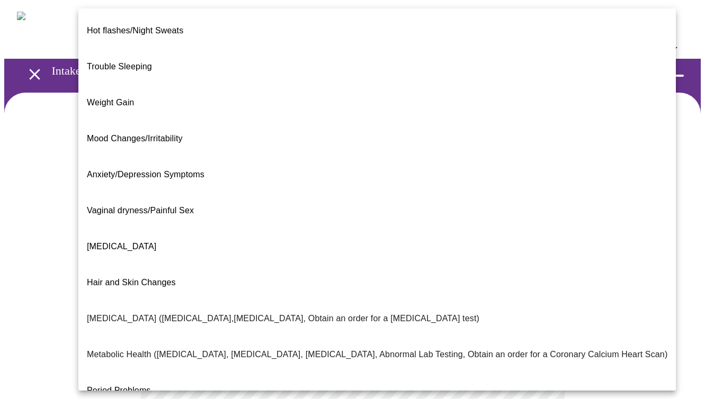
click at [196, 168] on p "Anxiety/Depression Symptoms" at bounding box center [146, 174] width 118 height 13
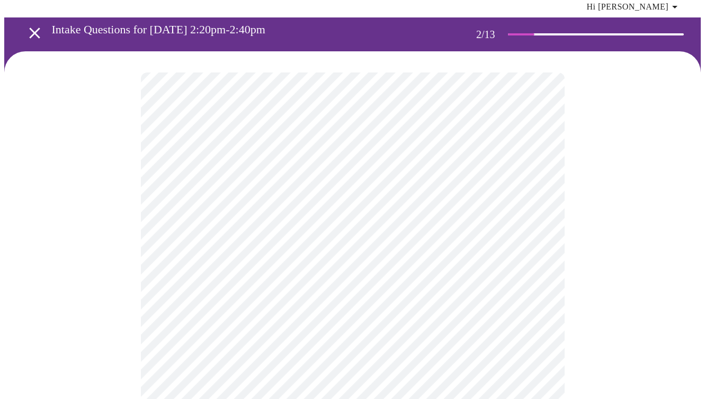
scroll to position [69, 0]
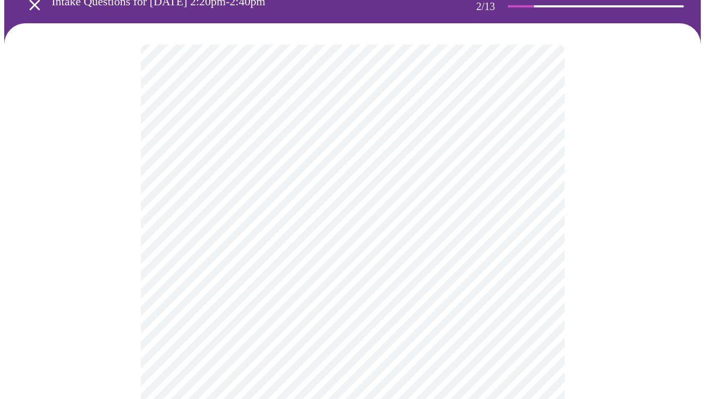
click at [489, 259] on body "MyMenopauseRx Appointments Messaging Labs Uploads Medications Community Refer a…" at bounding box center [352, 257] width 697 height 645
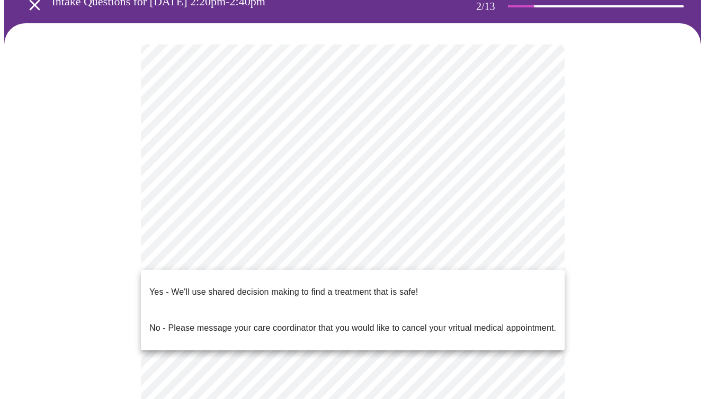
click at [168, 286] on p "Yes - We'll use shared decision making to find a treatment that is safe!" at bounding box center [283, 292] width 269 height 13
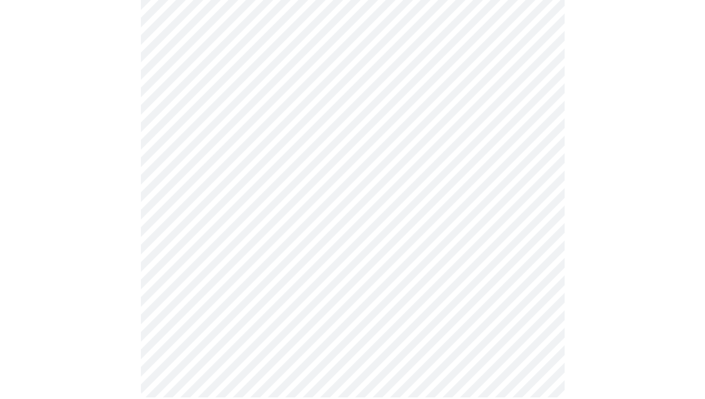
scroll to position [0, 0]
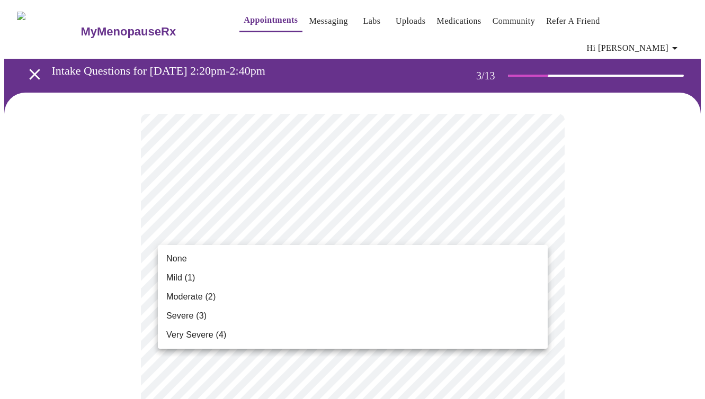
click at [198, 278] on li "Mild (1)" at bounding box center [353, 278] width 390 height 19
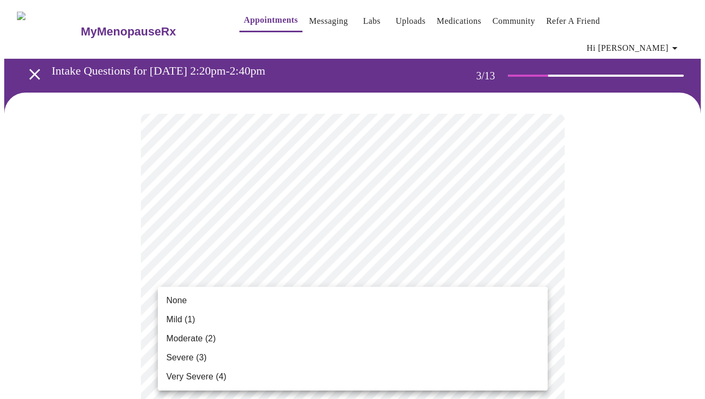
click at [225, 327] on li "Mild (1)" at bounding box center [353, 319] width 390 height 19
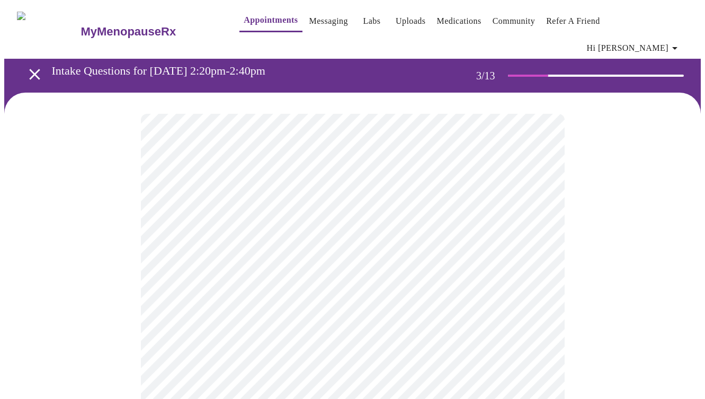
scroll to position [66, 0]
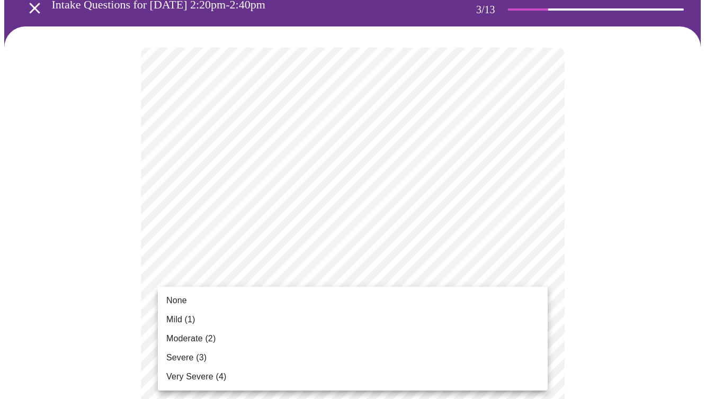
click at [236, 343] on li "Moderate (2)" at bounding box center [353, 339] width 390 height 19
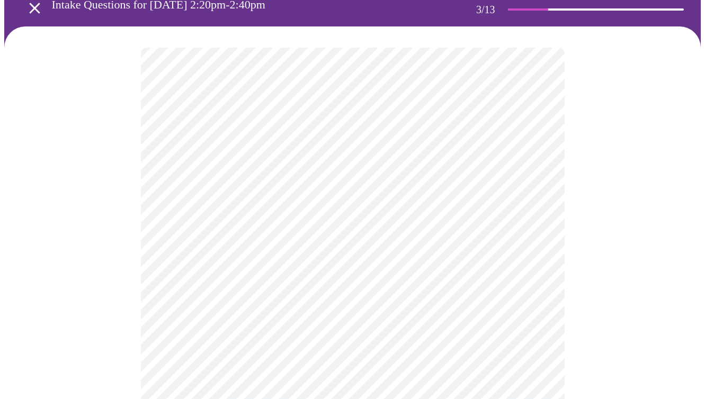
scroll to position [181, 0]
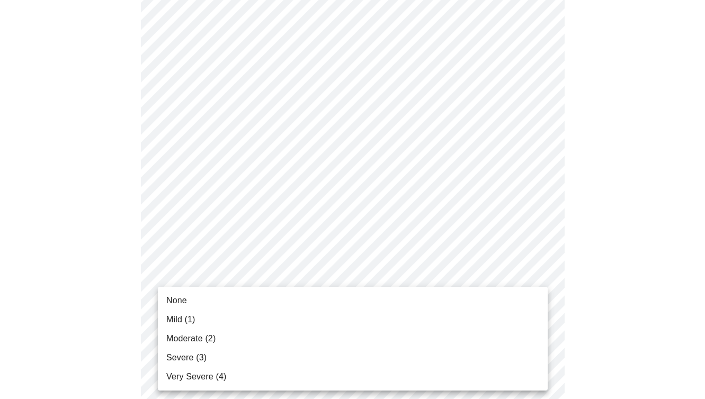
click at [207, 360] on li "Severe (3)" at bounding box center [353, 358] width 390 height 19
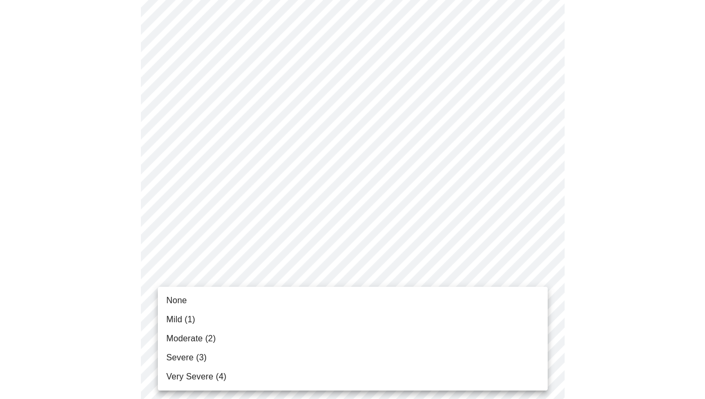
click at [197, 353] on span "Severe (3)" at bounding box center [186, 358] width 40 height 13
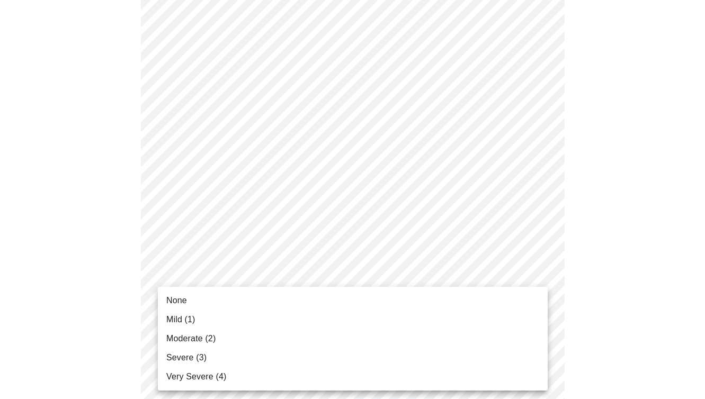
click at [203, 302] on body "MyMenopauseRx Appointments Messaging Labs Uploads Medications Community Refer a…" at bounding box center [352, 356] width 697 height 1350
click at [206, 355] on li "Severe (3)" at bounding box center [353, 358] width 390 height 19
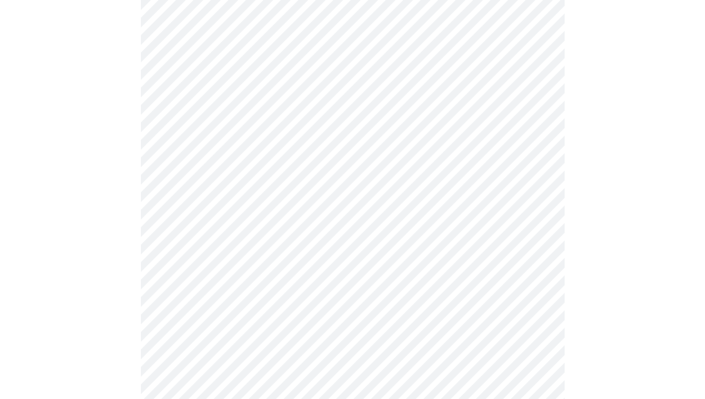
click at [111, 296] on div at bounding box center [352, 392] width 697 height 1246
click at [196, 279] on body "MyMenopauseRx Appointments Messaging Labs Uploads Medications Community Refer a…" at bounding box center [352, 247] width 697 height 1335
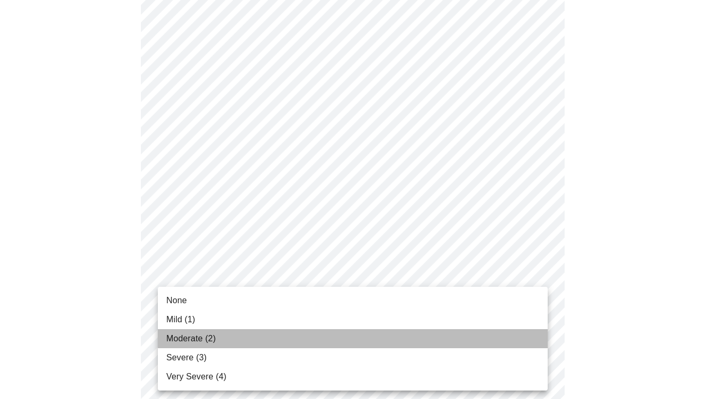
click at [191, 342] on span "Moderate (2)" at bounding box center [190, 339] width 49 height 13
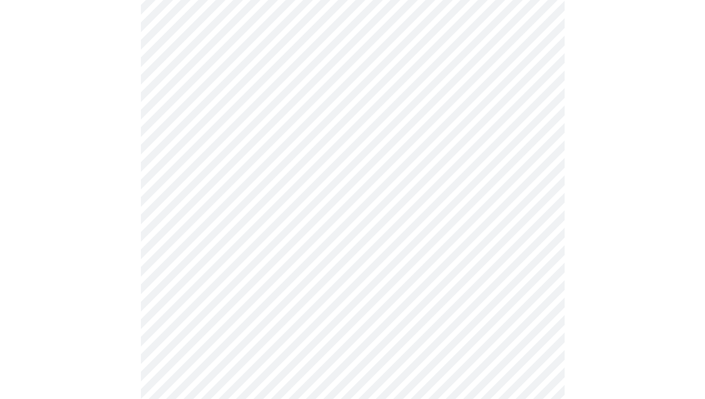
click at [192, 201] on body "MyMenopauseRx Appointments Messaging Labs Uploads Medications Community Refer a…" at bounding box center [352, 240] width 697 height 1320
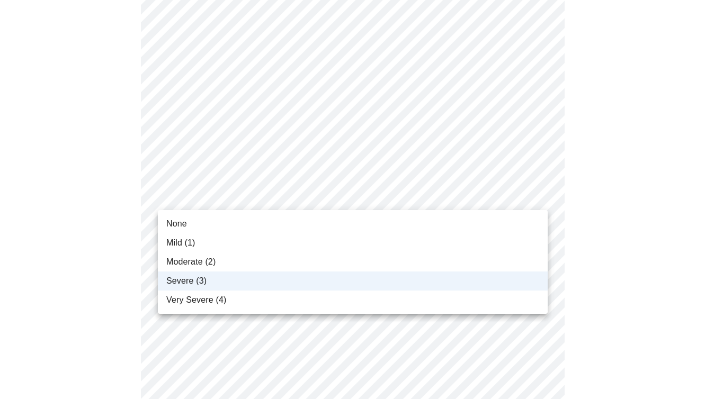
click at [197, 261] on span "Moderate (2)" at bounding box center [190, 262] width 49 height 13
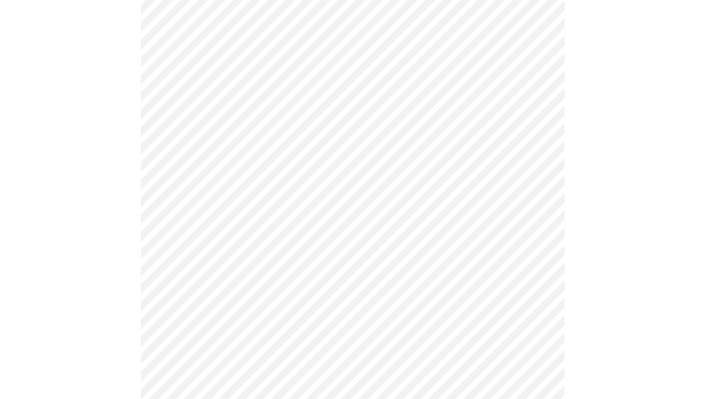
click at [221, 131] on body "MyMenopauseRx Appointments Messaging Labs Uploads Medications Community Refer a…" at bounding box center [352, 240] width 697 height 1320
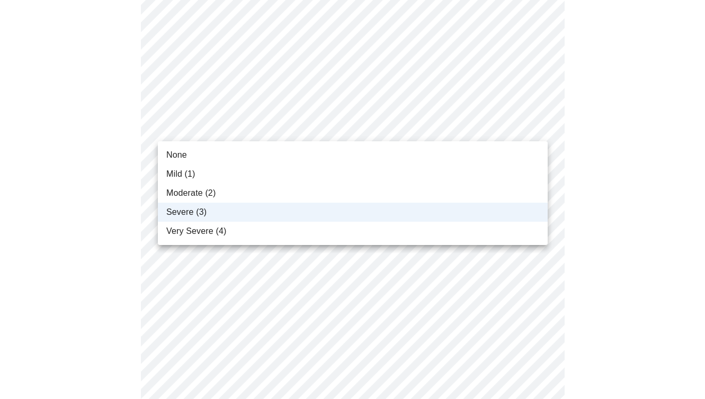
click at [213, 195] on span "Moderate (2)" at bounding box center [190, 193] width 49 height 13
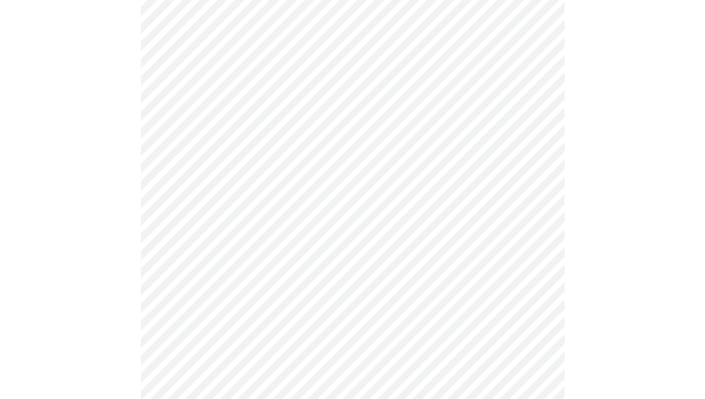
scroll to position [361, 0]
click at [215, 123] on body "MyMenopauseRx Appointments Messaging Labs Uploads Medications Community Refer a…" at bounding box center [352, 303] width 697 height 1320
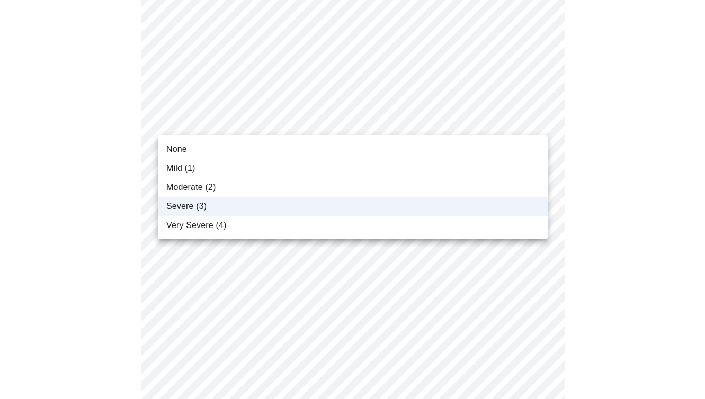
click at [207, 189] on span "Moderate (2)" at bounding box center [190, 187] width 49 height 13
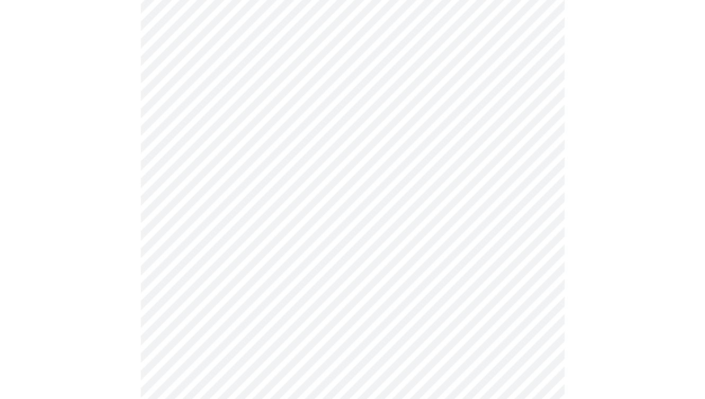
scroll to position [565, 0]
click at [206, 219] on body "MyMenopauseRx Appointments Messaging Labs Uploads Medications Community Refer a…" at bounding box center [352, 99] width 697 height 1320
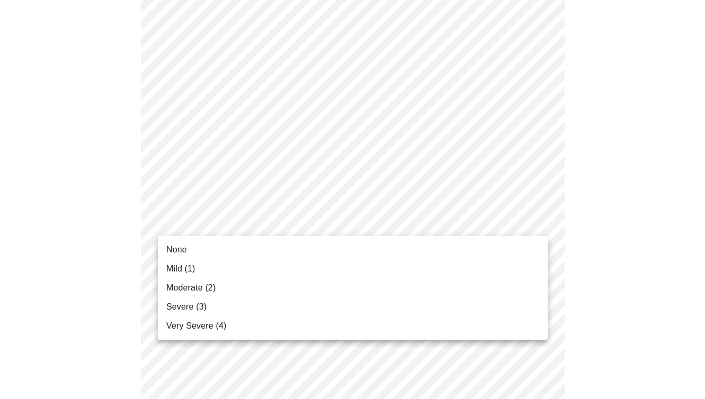
click at [187, 310] on span "Severe (3)" at bounding box center [186, 307] width 40 height 13
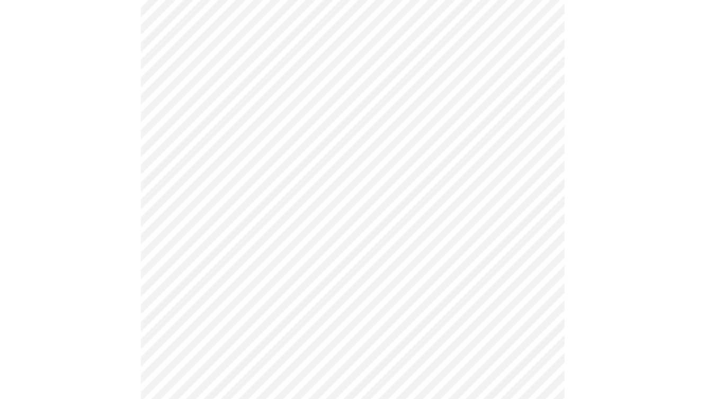
scroll to position [598, 0]
click at [179, 270] on body "MyMenopauseRx Appointments Messaging Labs Uploads Medications Community Refer a…" at bounding box center [352, 58] width 697 height 1305
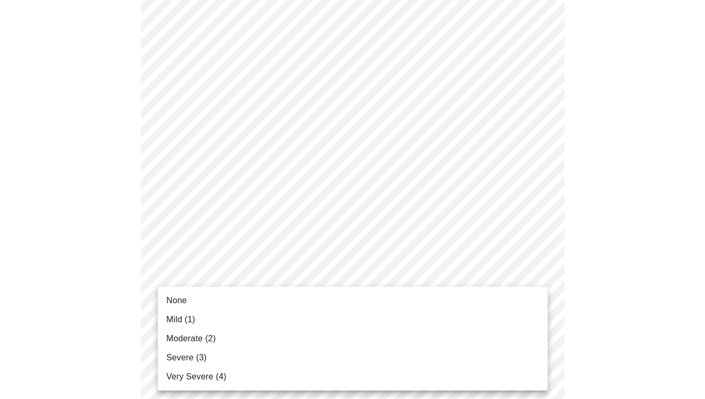
click at [181, 322] on span "Mild (1)" at bounding box center [180, 320] width 29 height 13
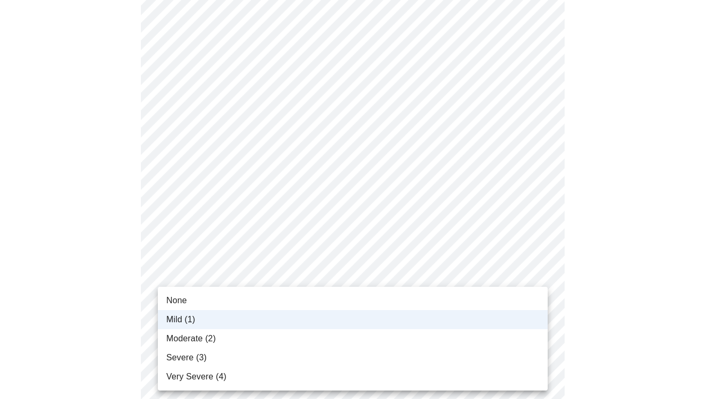
click at [208, 274] on body "MyMenopauseRx Appointments Messaging Labs Uploads Medications Community Refer a…" at bounding box center [352, 51] width 697 height 1290
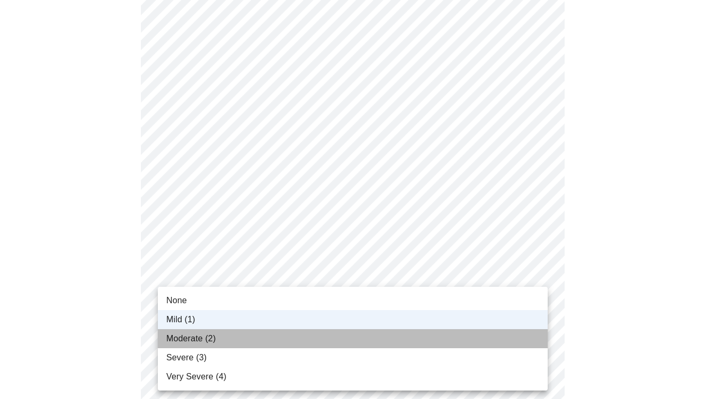
click at [203, 339] on span "Moderate (2)" at bounding box center [190, 339] width 49 height 13
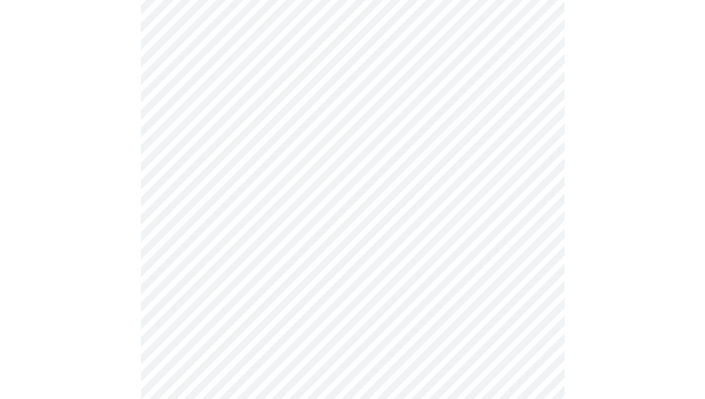
click at [133, 289] on div at bounding box center [352, 96] width 697 height 1202
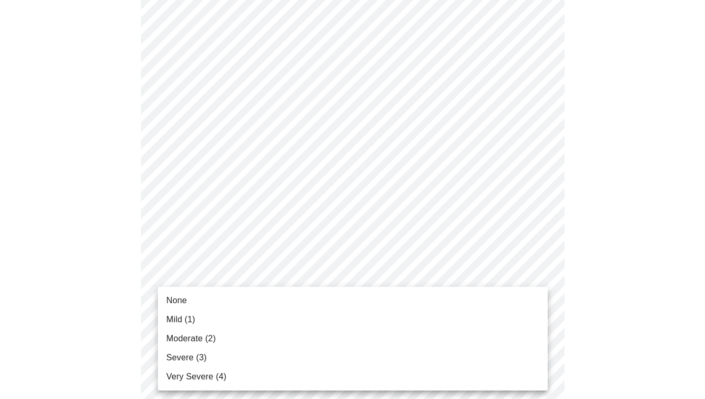
click at [198, 337] on span "Moderate (2)" at bounding box center [190, 339] width 49 height 13
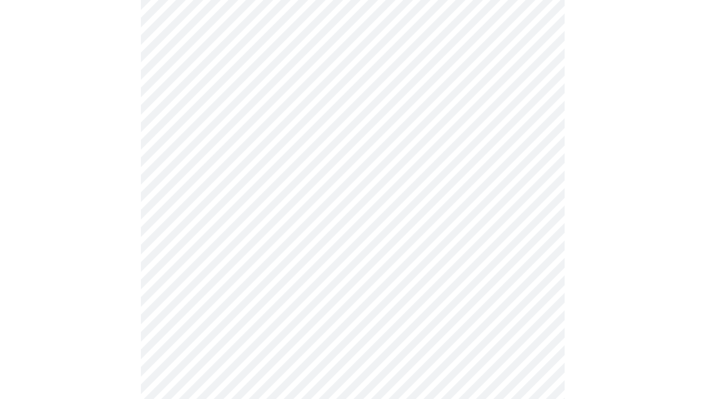
click at [105, 288] on div at bounding box center [352, 12] width 697 height 1187
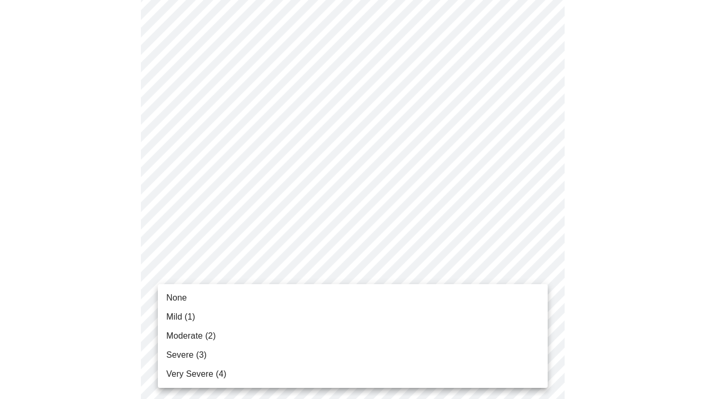
click at [191, 354] on span "Severe (3)" at bounding box center [186, 355] width 40 height 13
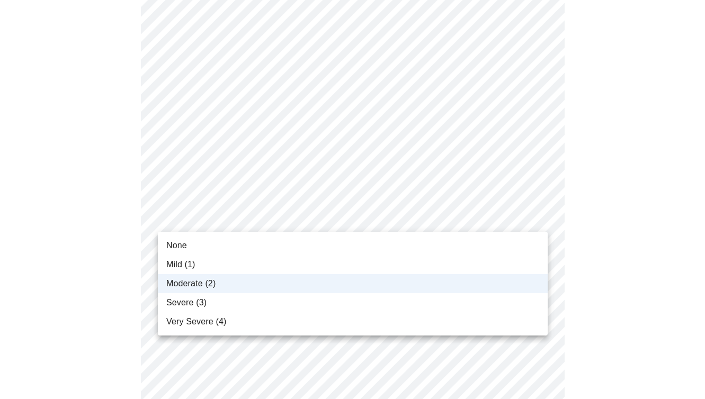
click at [222, 223] on body "MyMenopauseRx Appointments Messaging Labs Uploads Medications Community Refer a…" at bounding box center [352, 370] width 697 height 1261
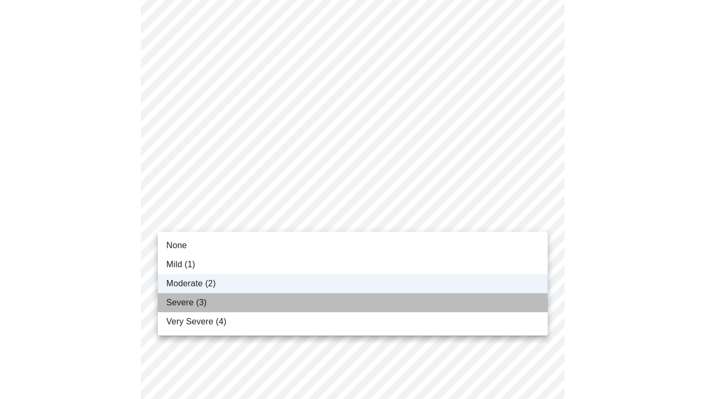
click at [208, 301] on li "Severe (3)" at bounding box center [353, 302] width 390 height 19
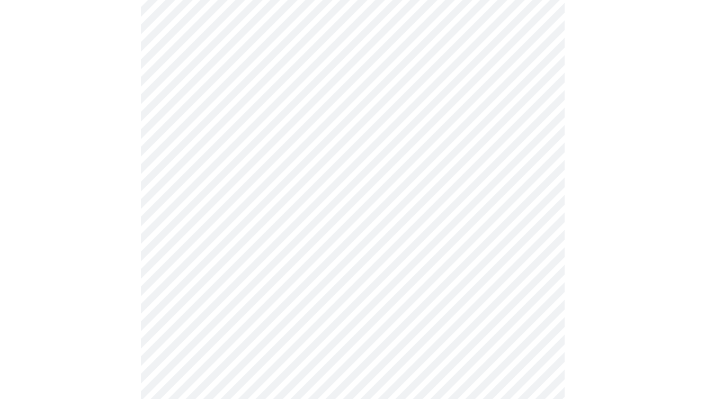
click at [233, 290] on body "MyMenopauseRx Appointments Messaging Labs Uploads Medications Community Refer a…" at bounding box center [352, 370] width 697 height 1261
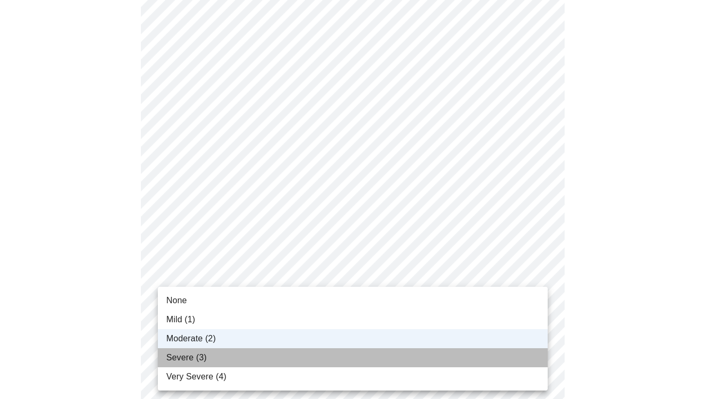
click at [202, 357] on span "Severe (3)" at bounding box center [186, 358] width 40 height 13
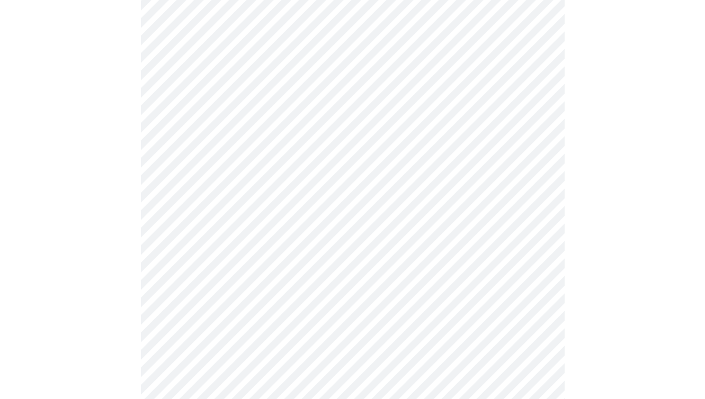
scroll to position [381, 0]
click at [226, 244] on body "MyMenopauseRx Appointments Messaging Labs Uploads Medications Community Refer a…" at bounding box center [352, 253] width 697 height 1261
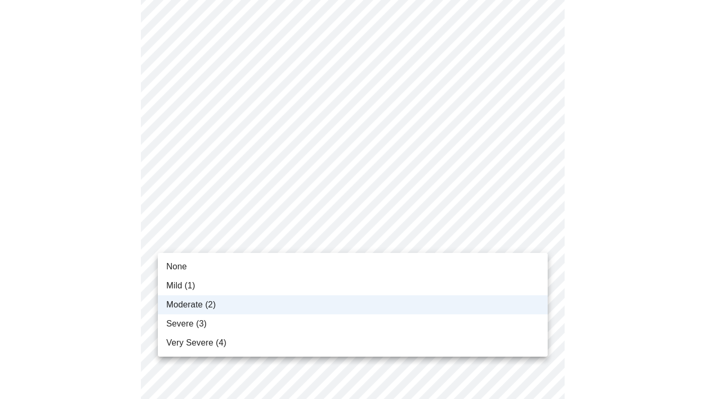
click at [214, 323] on li "Severe (3)" at bounding box center [353, 324] width 390 height 19
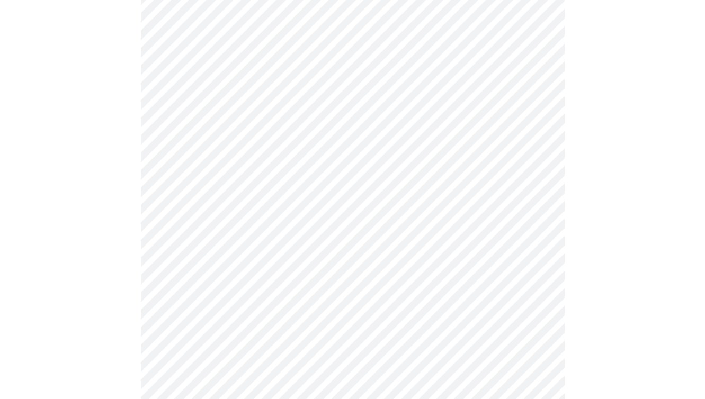
click at [121, 276] on div at bounding box center [352, 298] width 697 height 1173
click at [235, 278] on body "MyMenopauseRx Appointments Messaging Labs Uploads Medications Community Refer a…" at bounding box center [352, 202] width 697 height 1261
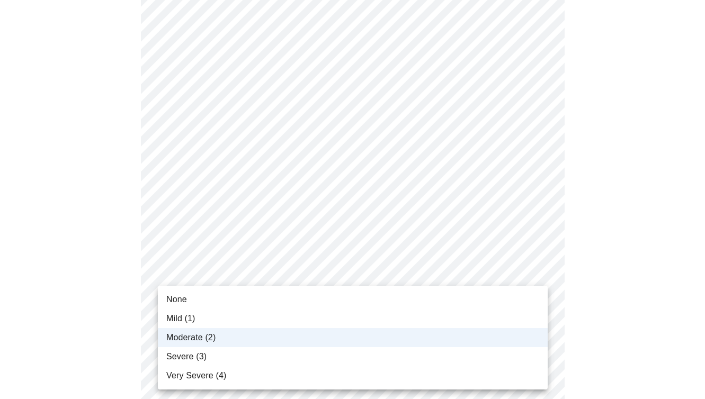
click at [205, 358] on span "Severe (3)" at bounding box center [186, 357] width 40 height 13
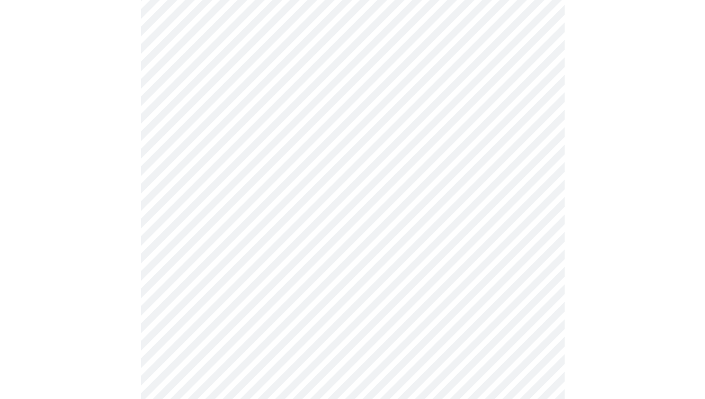
scroll to position [387, 0]
click at [192, 263] on body "MyMenopauseRx Appointments Messaging Labs Uploads Medications Community Refer a…" at bounding box center [352, 148] width 697 height 1061
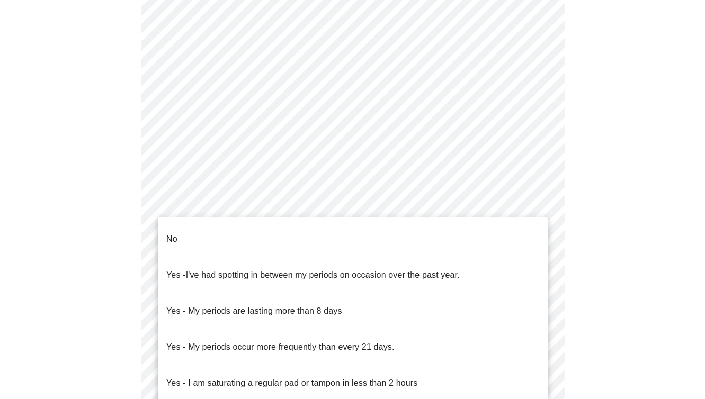
click at [189, 237] on li "No" at bounding box center [353, 239] width 390 height 36
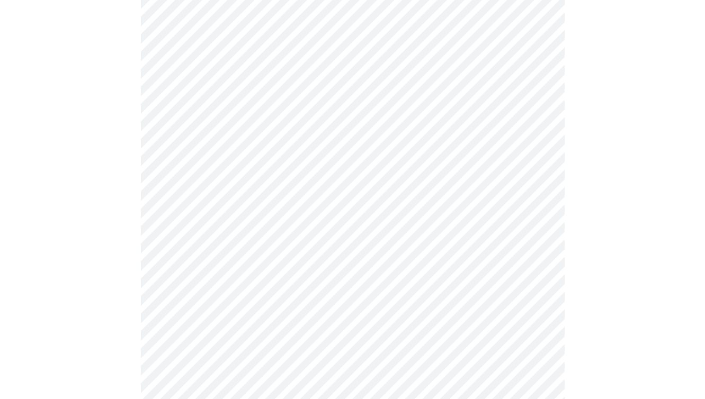
scroll to position [457, 0]
click at [188, 269] on body "MyMenopauseRx Appointments Messaging Labs Uploads Medications Community Refer a…" at bounding box center [352, 74] width 697 height 1054
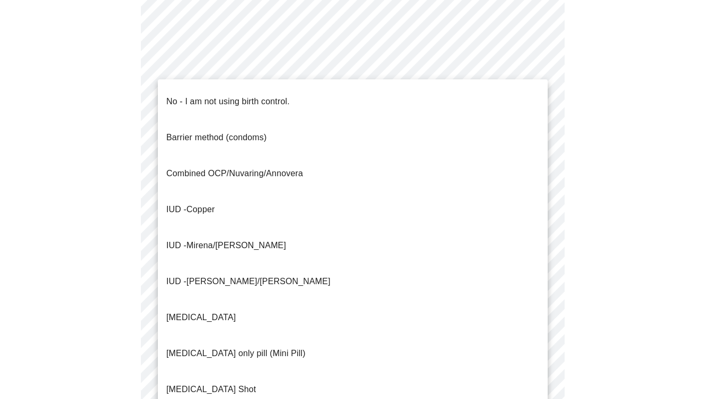
click at [189, 95] on p "No - I am not using birth control." at bounding box center [227, 101] width 123 height 13
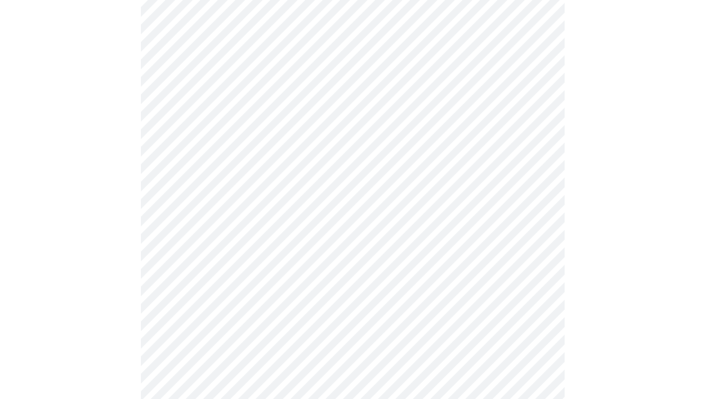
scroll to position [530, 0]
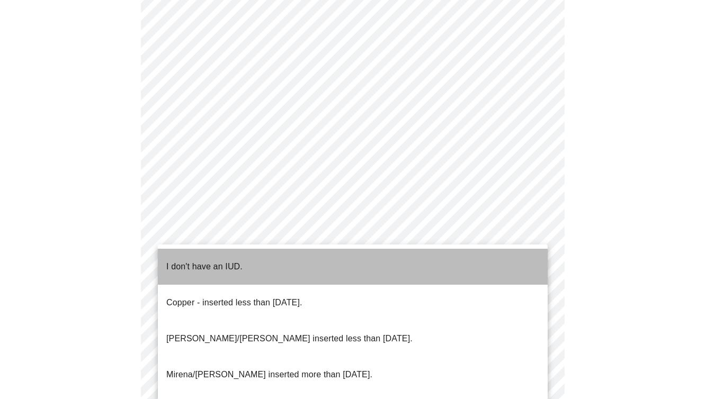
click at [185, 261] on p "I don't have an IUD." at bounding box center [204, 267] width 76 height 13
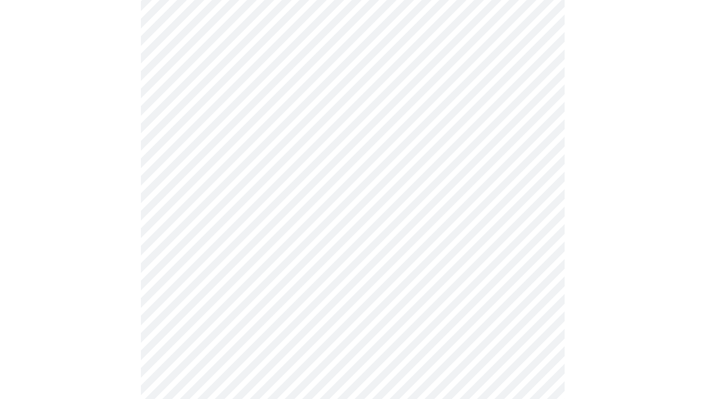
scroll to position [627, 0]
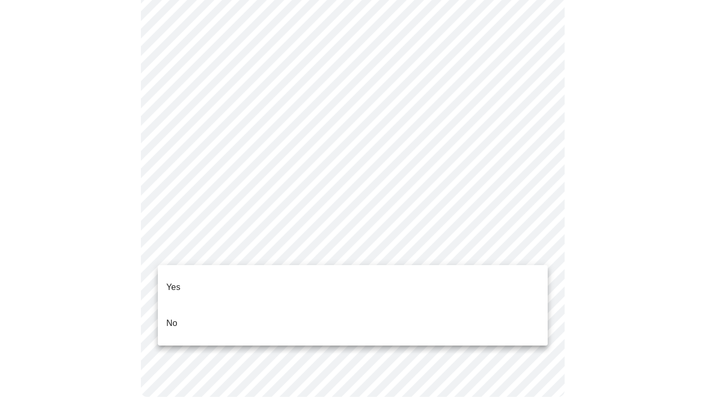
click at [187, 280] on li "Yes" at bounding box center [353, 288] width 390 height 36
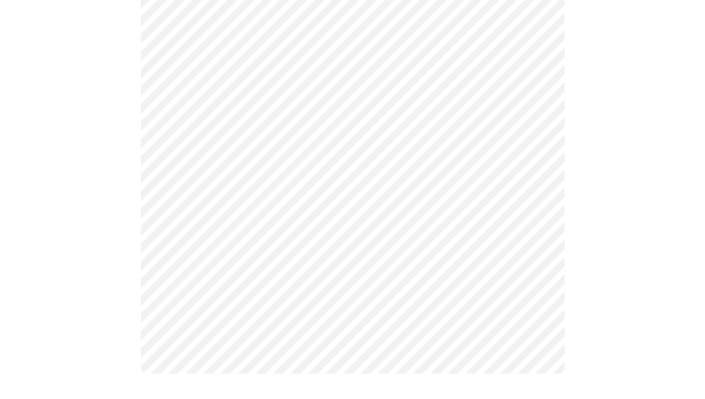
scroll to position [0, 0]
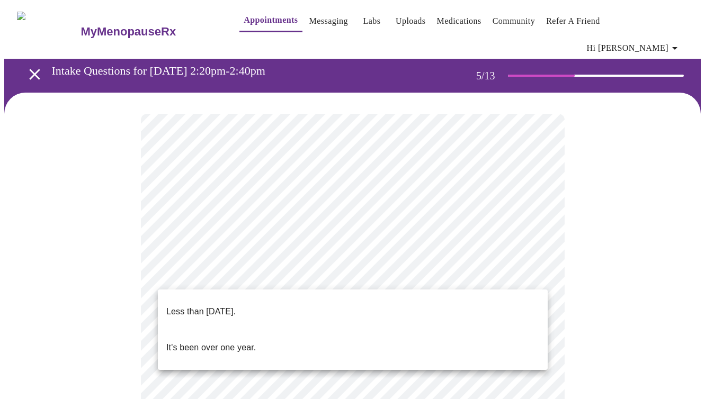
click at [602, 191] on div at bounding box center [352, 199] width 705 height 399
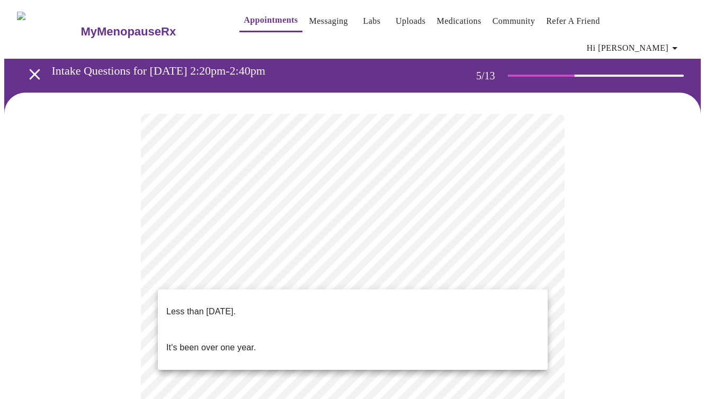
click at [226, 342] on p "It's been over one year." at bounding box center [211, 348] width 90 height 13
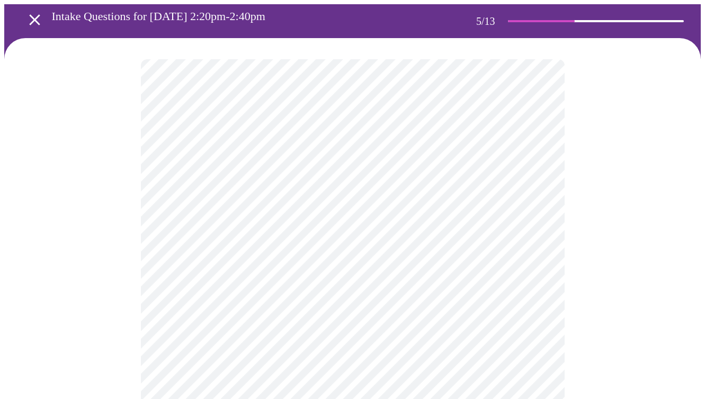
scroll to position [58, 0]
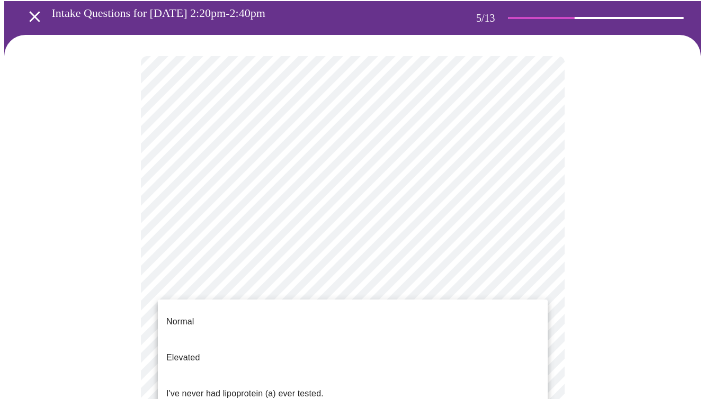
click at [356, 305] on body "MyMenopauseRx Appointments Messaging Labs Uploads Medications Community Refer a…" at bounding box center [352, 379] width 697 height 867
click at [321, 388] on p "I've never had lipoprotein (a) ever tested." at bounding box center [244, 394] width 157 height 13
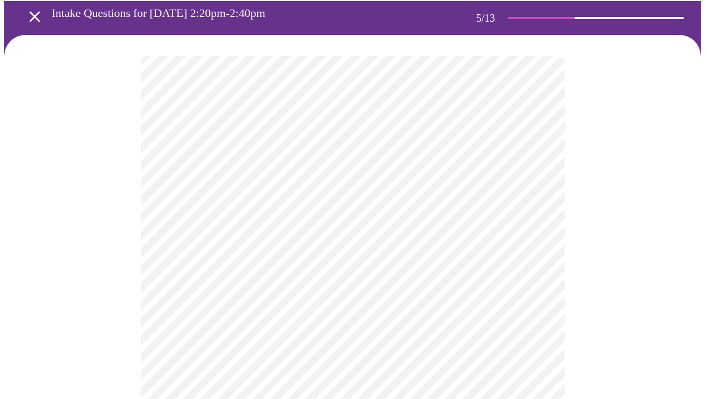
scroll to position [122, 0]
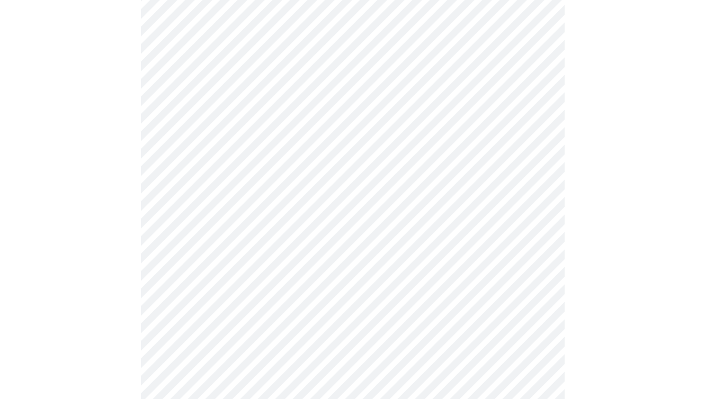
click at [635, 242] on div at bounding box center [352, 356] width 697 height 772
click at [351, 156] on body "MyMenopauseRx Appointments Messaging Labs Uploads Medications Community Refer a…" at bounding box center [352, 312] width 697 height 860
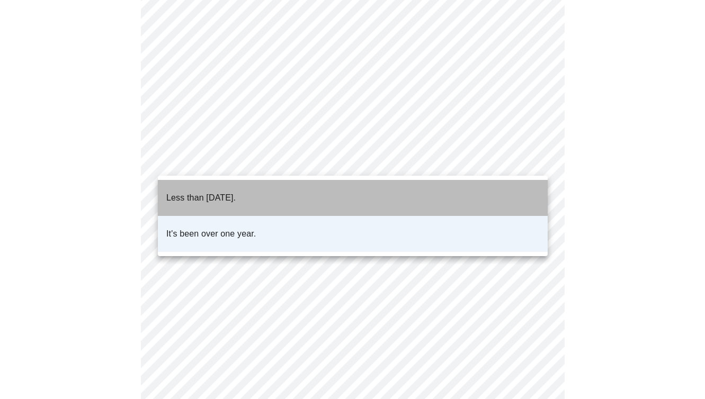
click at [236, 192] on p "Less than one year ago." at bounding box center [200, 198] width 69 height 13
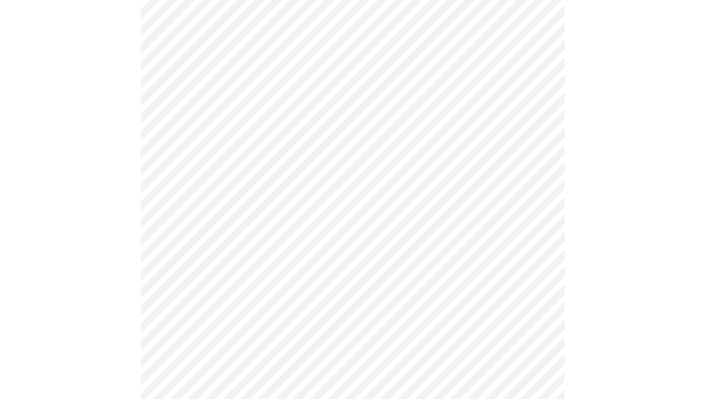
click at [349, 251] on body "MyMenopauseRx Appointments Messaging Labs Uploads Medications Community Refer a…" at bounding box center [352, 312] width 697 height 860
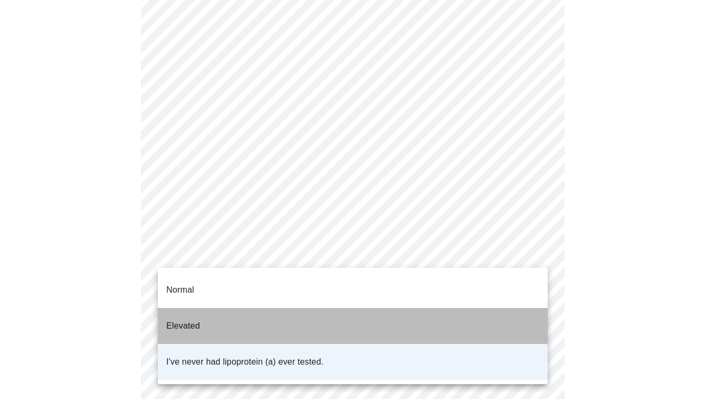
click at [215, 308] on li "Elevated" at bounding box center [353, 326] width 390 height 36
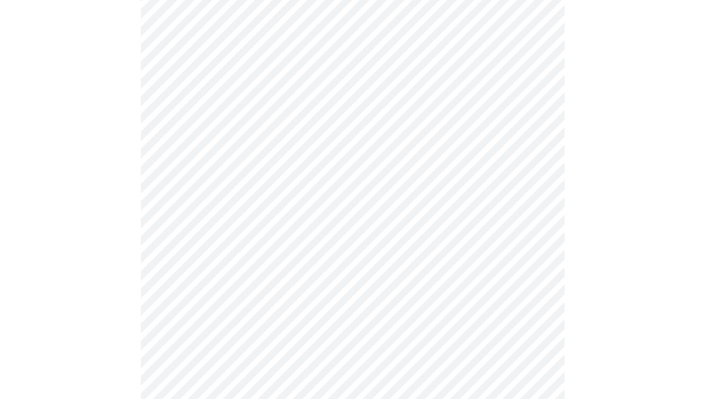
click at [286, 250] on body "MyMenopauseRx Appointments Messaging Labs Uploads Medications Community Refer a…" at bounding box center [352, 312] width 697 height 860
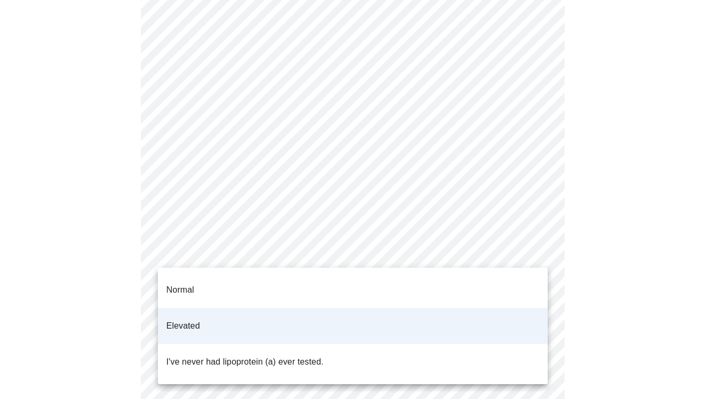
click at [243, 356] on p "I've never had lipoprotein (a) ever tested." at bounding box center [244, 362] width 157 height 13
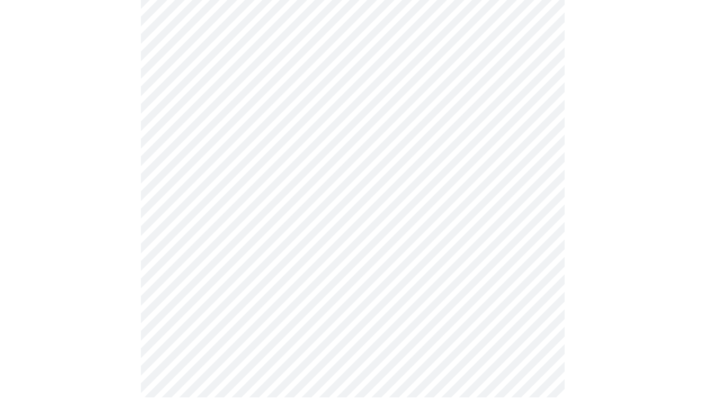
scroll to position [0, 0]
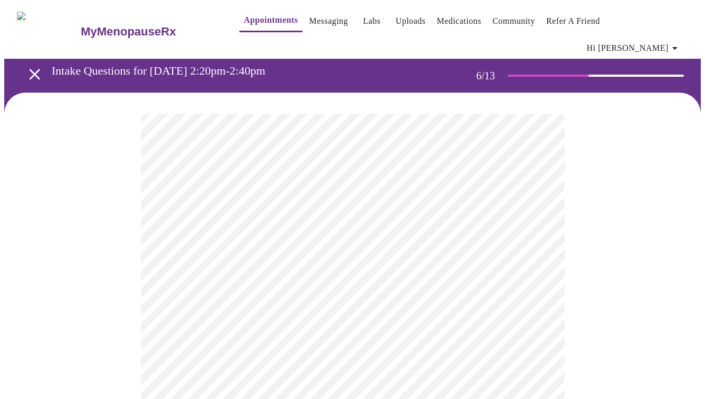
click at [271, 303] on body "MyMenopauseRx Appointments Messaging Labs Uploads Medications Community Refer a…" at bounding box center [352, 294] width 697 height 581
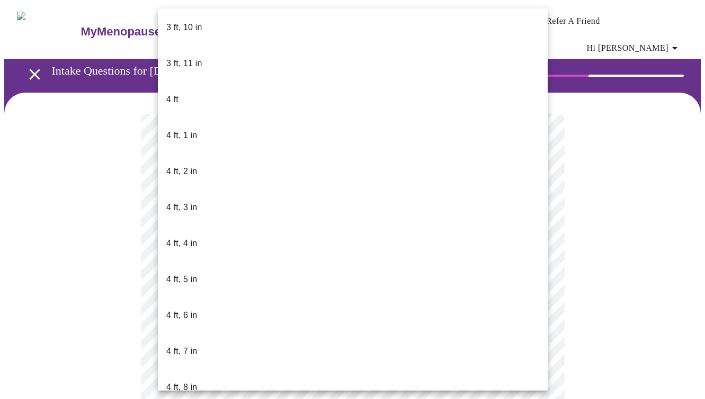
scroll to position [365, 0]
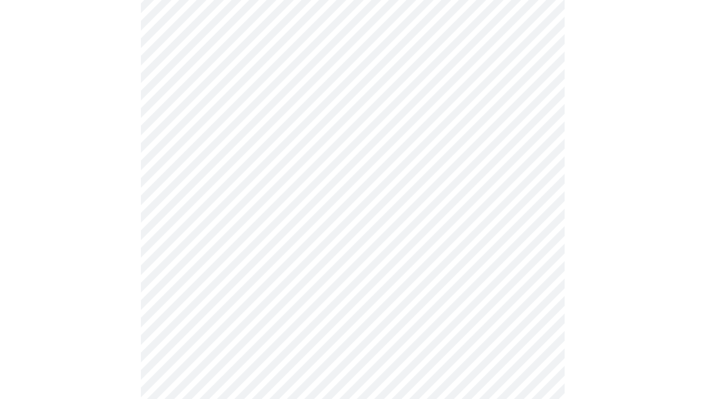
scroll to position [2738, 0]
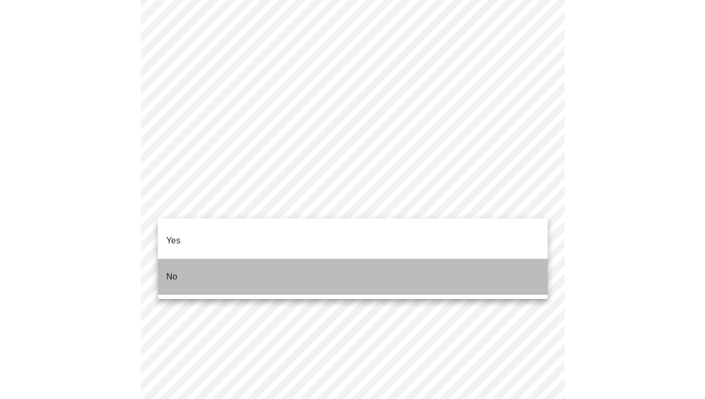
click at [242, 262] on li "No" at bounding box center [353, 277] width 390 height 36
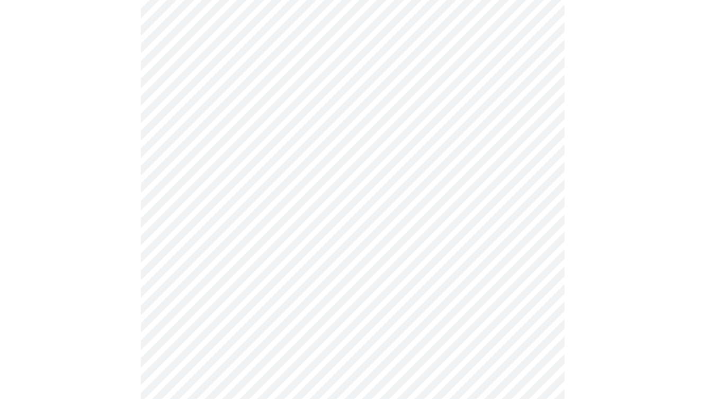
scroll to position [2800, 0]
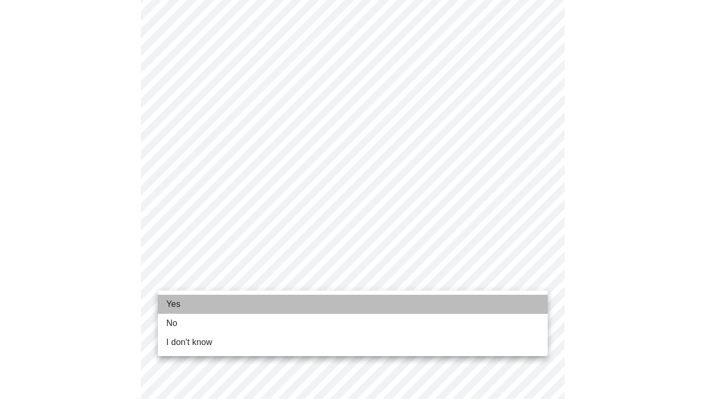
click at [193, 304] on li "Yes" at bounding box center [353, 304] width 390 height 19
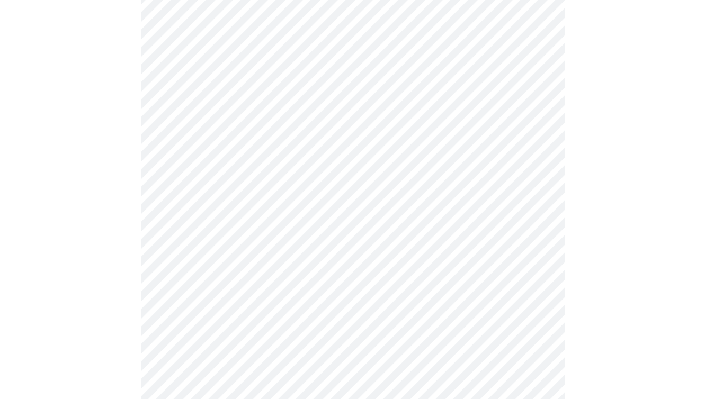
scroll to position [0, 0]
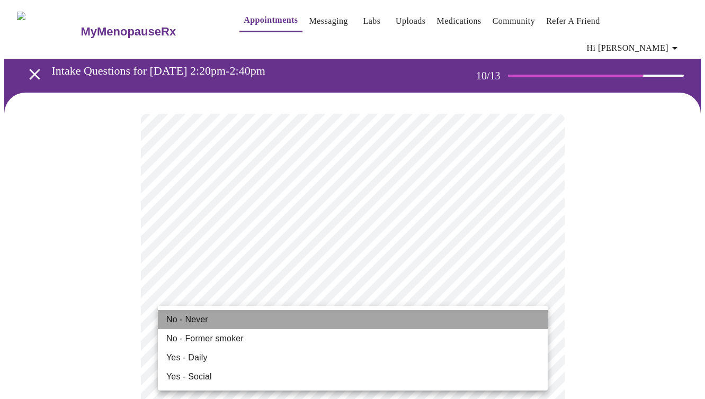
click at [194, 322] on span "No - Never" at bounding box center [187, 320] width 42 height 13
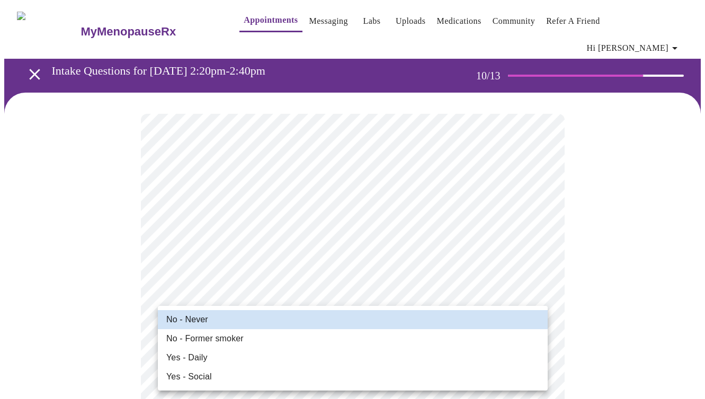
click at [199, 339] on span "No - Former smoker" at bounding box center [204, 339] width 77 height 13
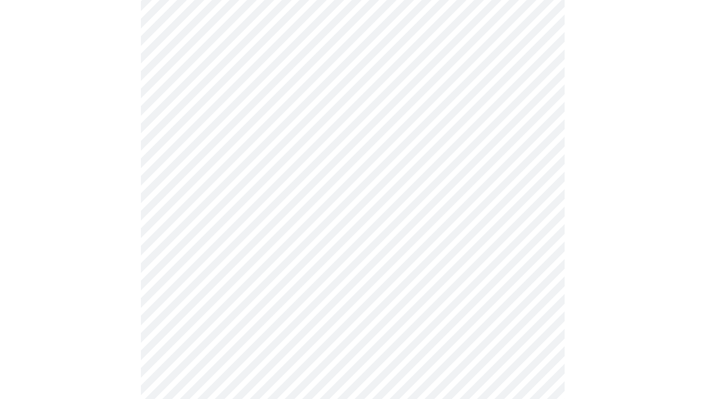
scroll to position [866, 0]
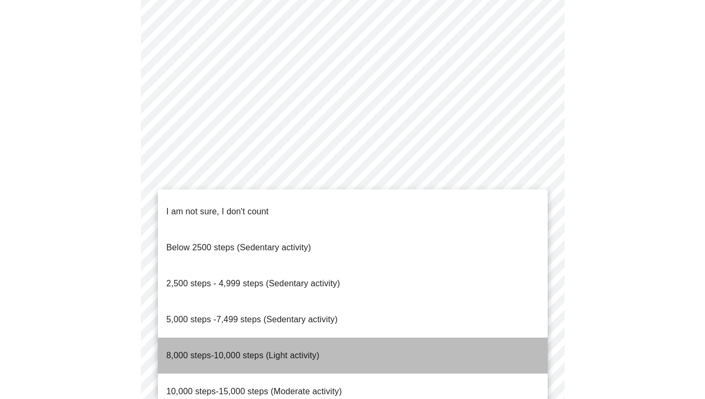
click at [218, 351] on span "8,000 steps-10,000 steps (Light activity)" at bounding box center [242, 355] width 153 height 9
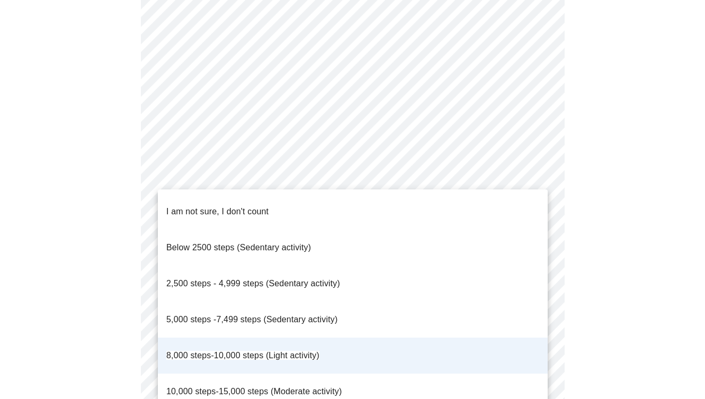
click at [107, 283] on div at bounding box center [352, 199] width 705 height 399
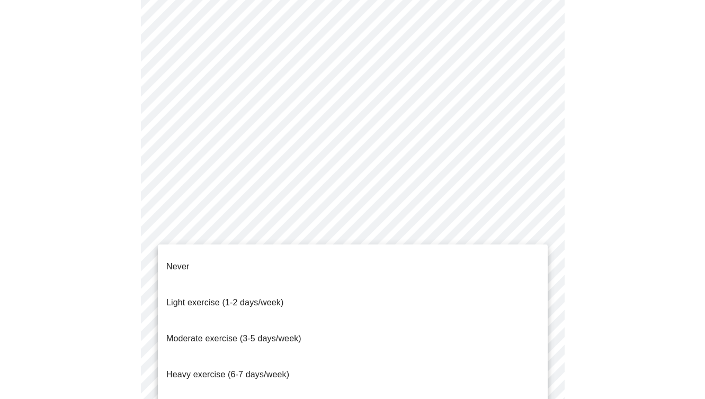
click at [182, 262] on span "Never" at bounding box center [177, 266] width 23 height 9
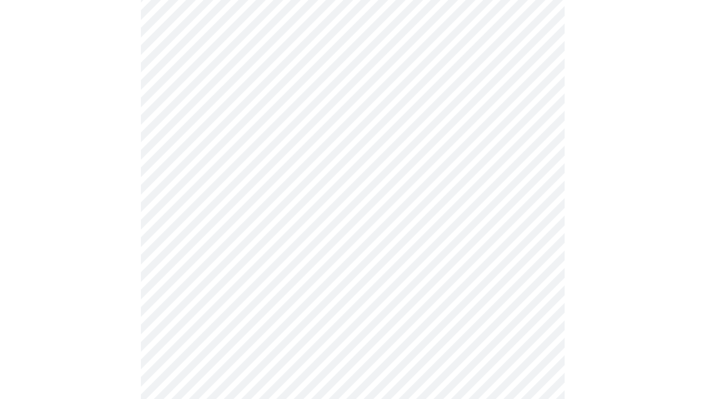
scroll to position [925, 0]
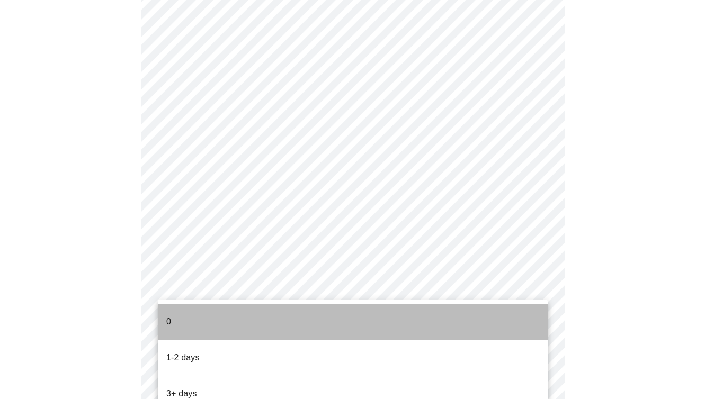
click at [182, 316] on li "0" at bounding box center [353, 322] width 390 height 36
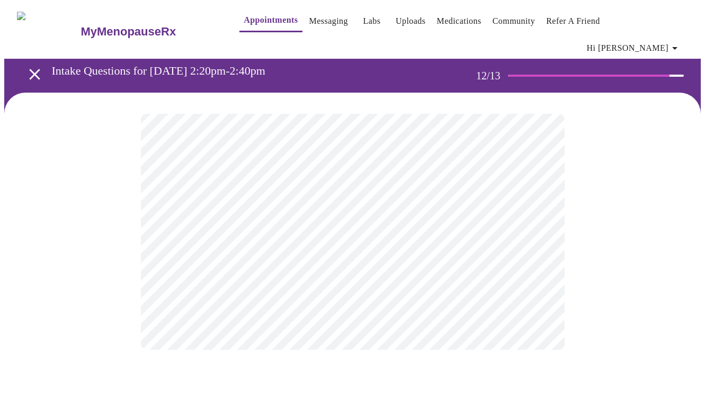
click at [448, 225] on body "MyMenopauseRx Appointments Messaging Labs Uploads Medications Community Refer a…" at bounding box center [352, 187] width 697 height 367
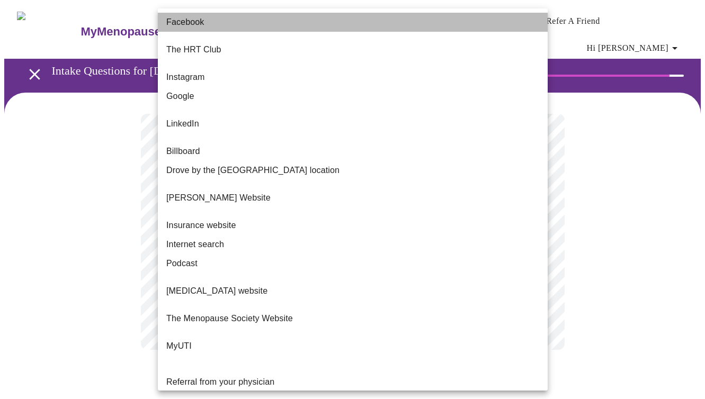
click at [176, 22] on span "Facebook" at bounding box center [185, 22] width 38 height 13
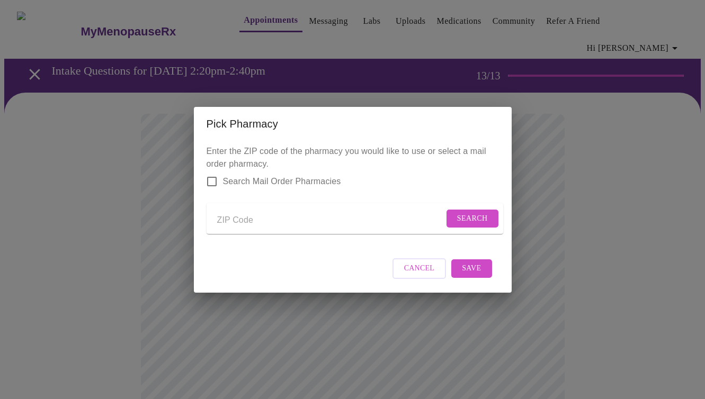
click at [243, 220] on input "Send a message to your care team" at bounding box center [330, 220] width 227 height 17
type input "60137"
click at [476, 216] on span "Search" at bounding box center [472, 218] width 31 height 13
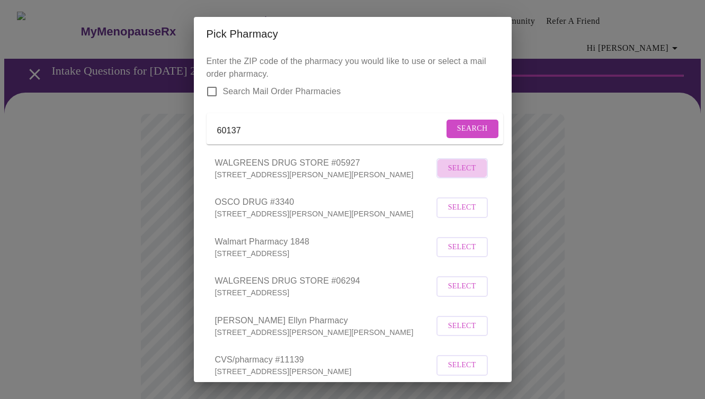
click at [465, 175] on span "Select" at bounding box center [462, 168] width 28 height 13
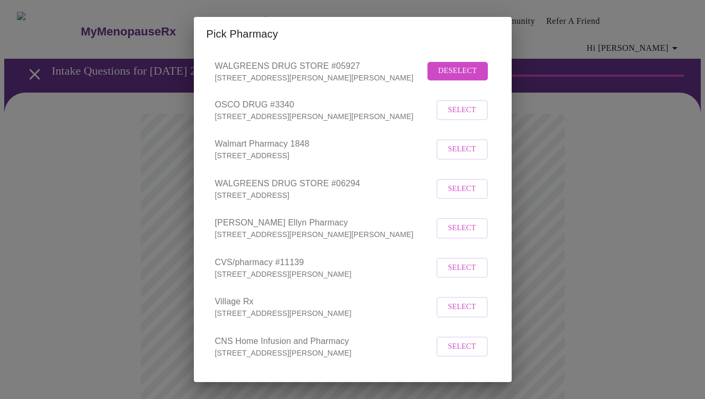
scroll to position [149, 0]
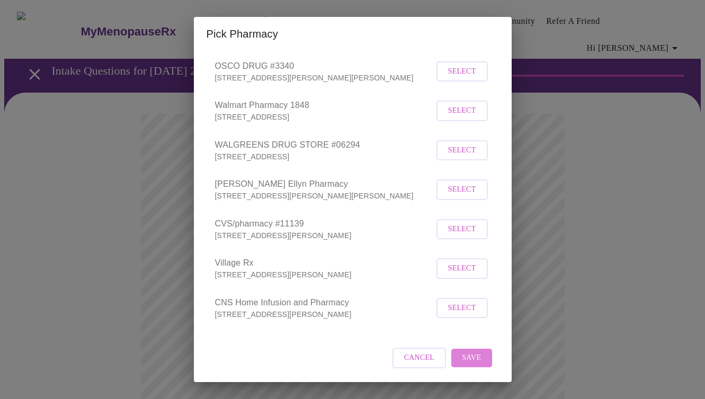
click at [470, 360] on span "Save" at bounding box center [471, 358] width 19 height 13
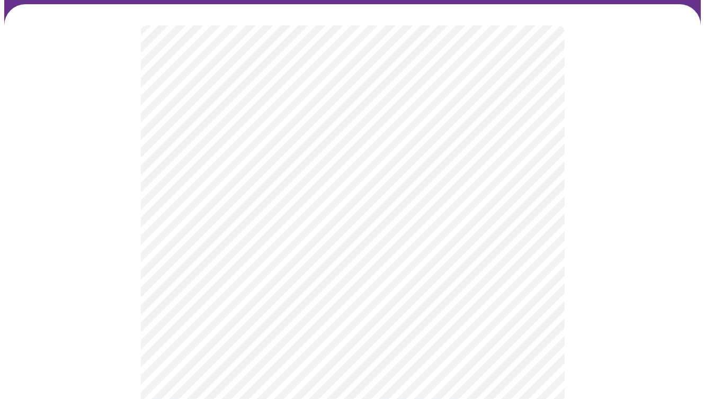
scroll to position [118, 0]
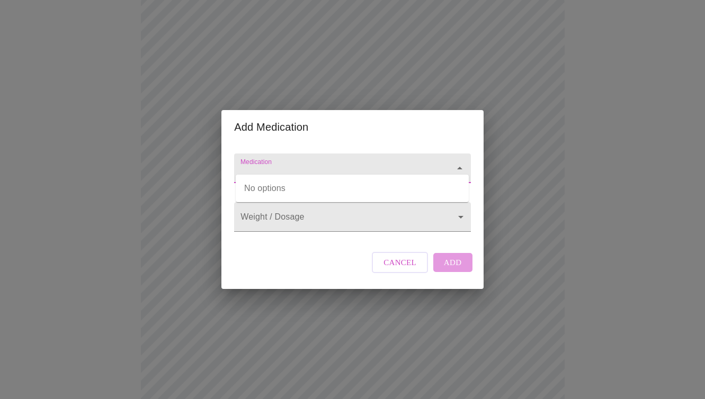
click at [354, 164] on input "Medication" at bounding box center [337, 174] width 198 height 20
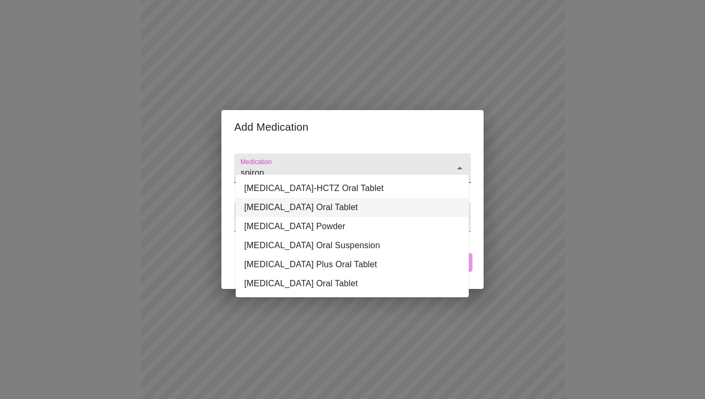
click at [327, 205] on li "Spironolactone Oral Tablet" at bounding box center [352, 207] width 233 height 19
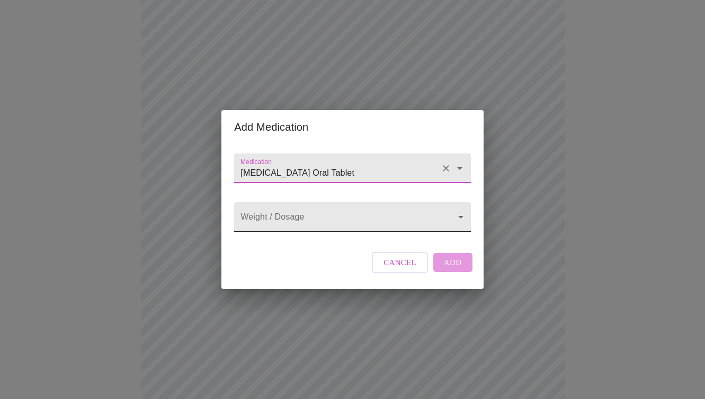
type input "Spironolactone Oral Tablet"
click at [319, 222] on body "MyMenopauseRx Appointments Messaging Labs Uploads Medications Community Refer a…" at bounding box center [352, 293] width 697 height 812
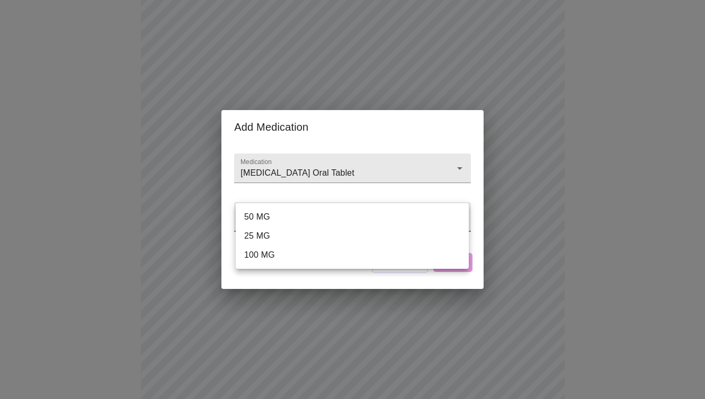
click at [306, 219] on li "50 MG" at bounding box center [352, 217] width 233 height 19
type input "50 MG"
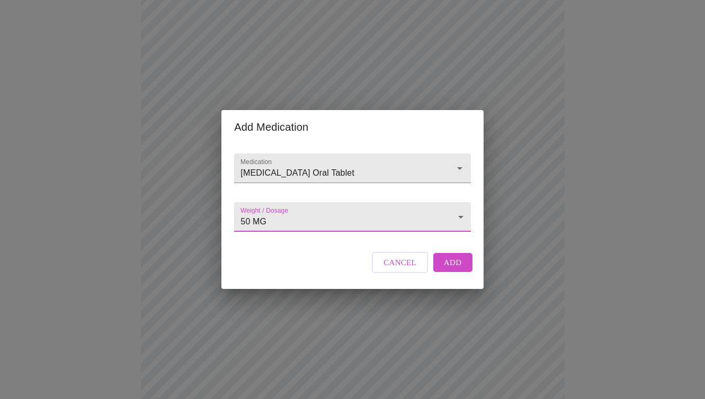
click at [452, 270] on span "Add" at bounding box center [453, 263] width 18 height 14
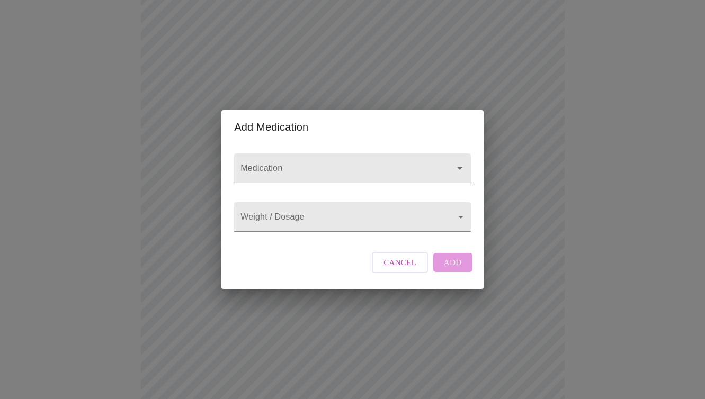
click at [259, 164] on input "Medication" at bounding box center [337, 174] width 198 height 20
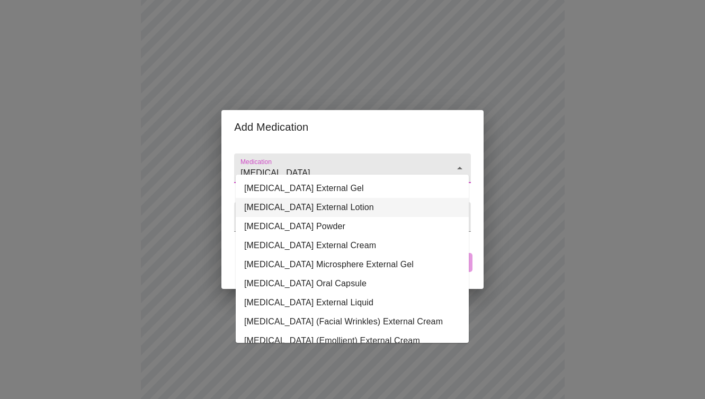
click at [290, 209] on li "Tretinoin External Lotion" at bounding box center [352, 207] width 233 height 19
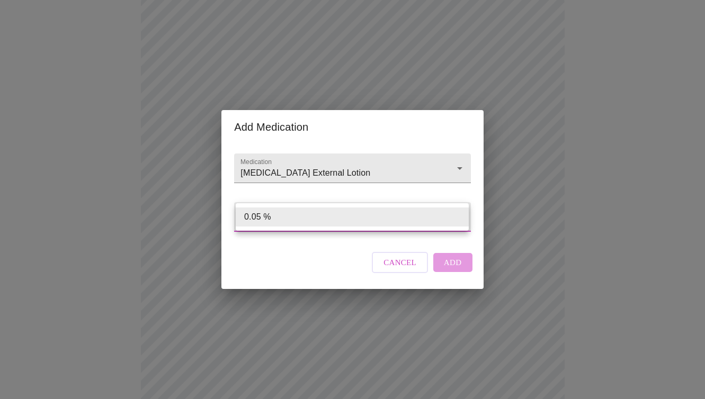
click at [289, 219] on body "MyMenopauseRx Appointments Messaging Labs Uploads Medications Community Refer a…" at bounding box center [352, 304] width 697 height 835
click at [298, 184] on div at bounding box center [352, 199] width 705 height 399
click at [313, 164] on input "Tretinoin External Lotion" at bounding box center [337, 174] width 198 height 20
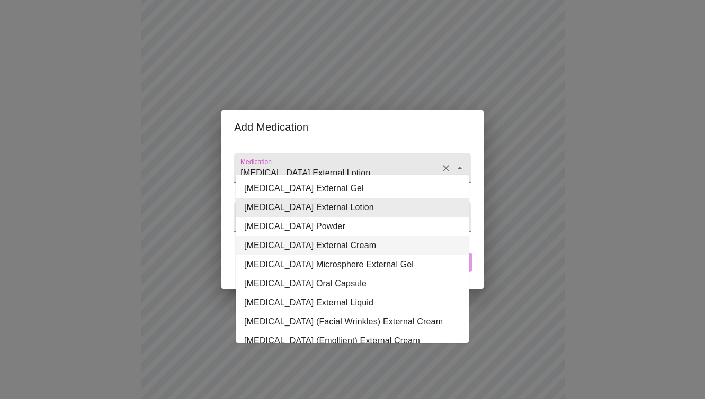
click at [271, 245] on li "Tretinoin External Cream" at bounding box center [352, 245] width 233 height 19
type input "Tretinoin External Cream"
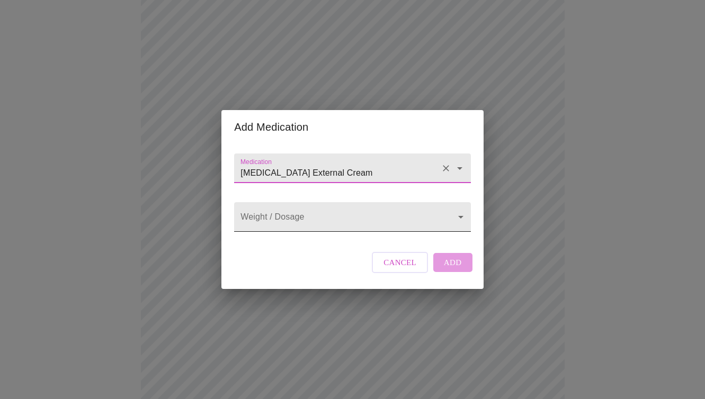
click at [284, 219] on body "MyMenopauseRx Appointments Messaging Labs Uploads Medications Community Refer a…" at bounding box center [352, 304] width 697 height 835
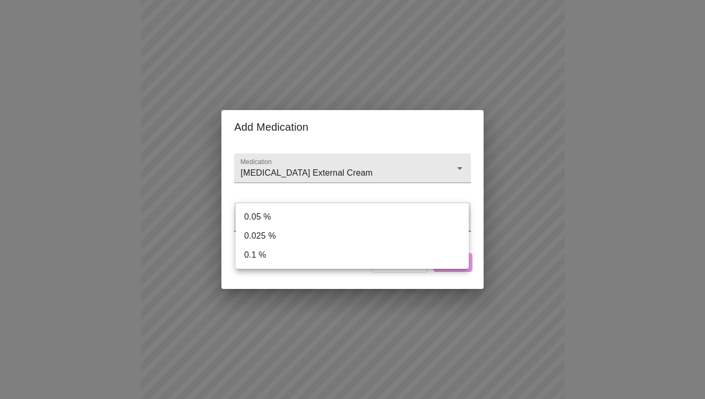
click at [274, 256] on li "0.1 %" at bounding box center [352, 255] width 233 height 19
type input "0.1 %"
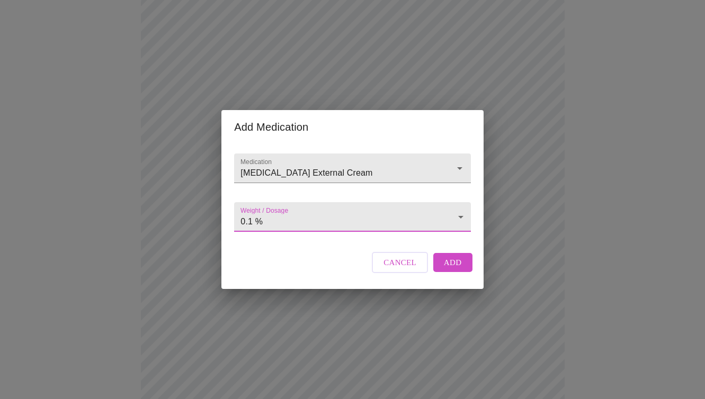
click at [452, 270] on span "Add" at bounding box center [453, 263] width 18 height 14
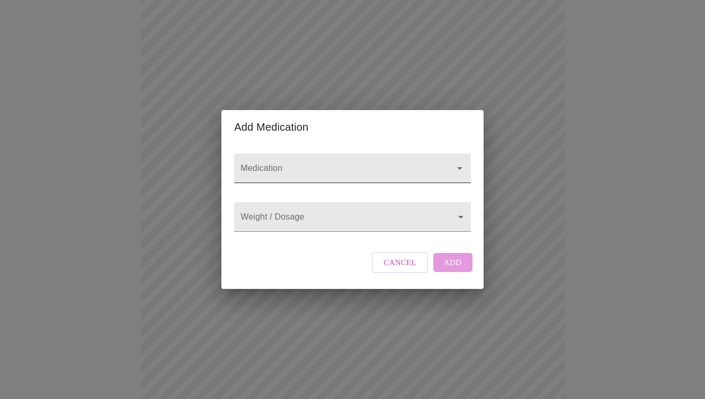
click at [282, 165] on input "Medication" at bounding box center [337, 174] width 198 height 20
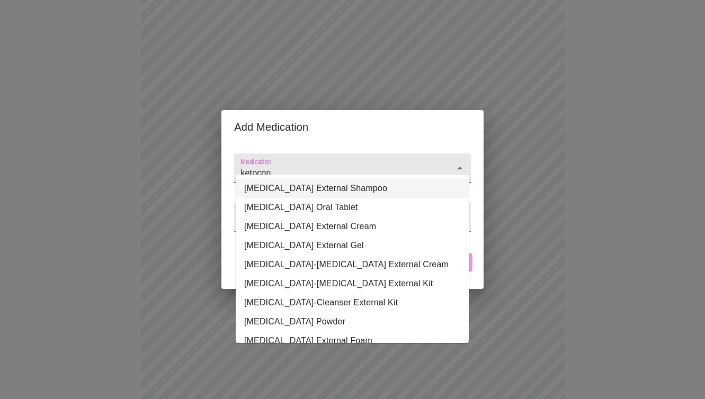
click at [322, 191] on li "Ketoconazole External Shampoo" at bounding box center [352, 188] width 233 height 19
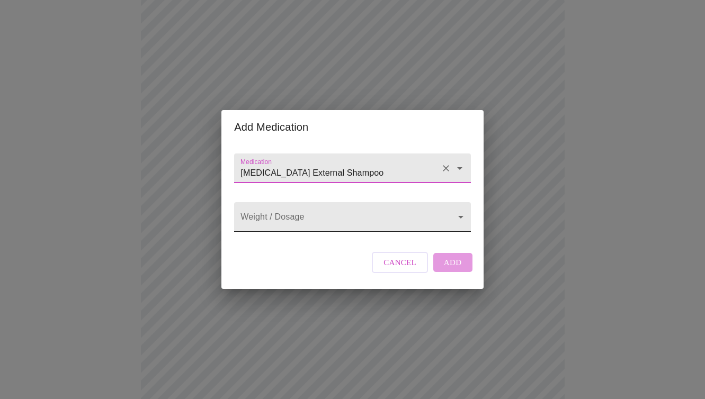
type input "Ketoconazole External Shampoo"
click at [299, 224] on body "MyMenopauseRx Appointments Messaging Labs Uploads Medications Community Refer a…" at bounding box center [352, 324] width 697 height 874
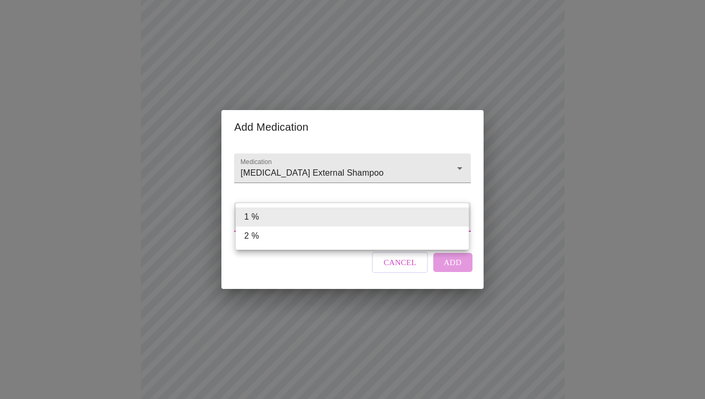
click at [283, 237] on li "2 %" at bounding box center [352, 236] width 233 height 19
type input "2 %"
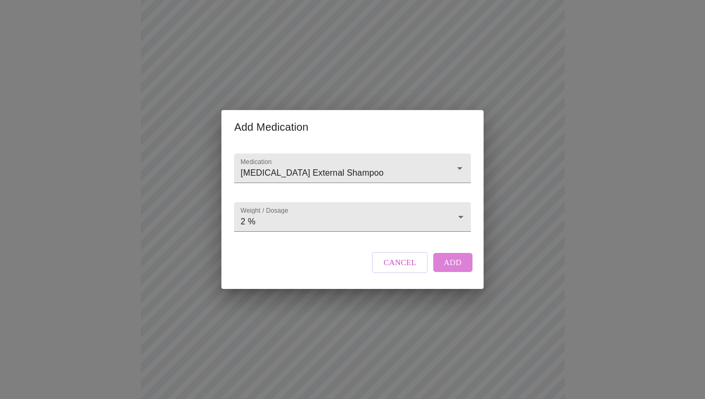
click at [450, 270] on span "Add" at bounding box center [453, 263] width 18 height 14
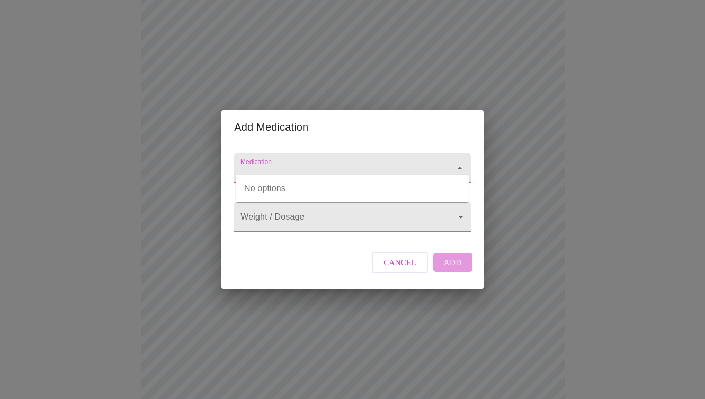
click at [250, 164] on input "Medication" at bounding box center [337, 174] width 198 height 20
type input "g"
type input "s"
click at [242, 164] on input "semiglutide" at bounding box center [337, 174] width 198 height 20
type input "glp-1 semiglutide compound"
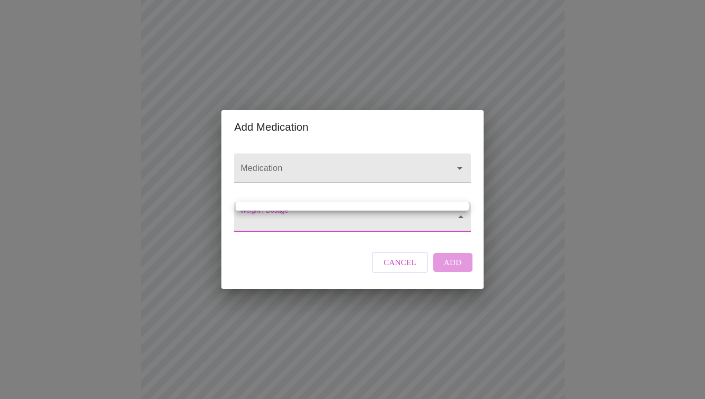
click at [260, 226] on body "MyMenopauseRx Appointments Messaging Labs Uploads Medications Community Refer a…" at bounding box center [352, 343] width 697 height 913
click at [304, 157] on div at bounding box center [352, 199] width 705 height 399
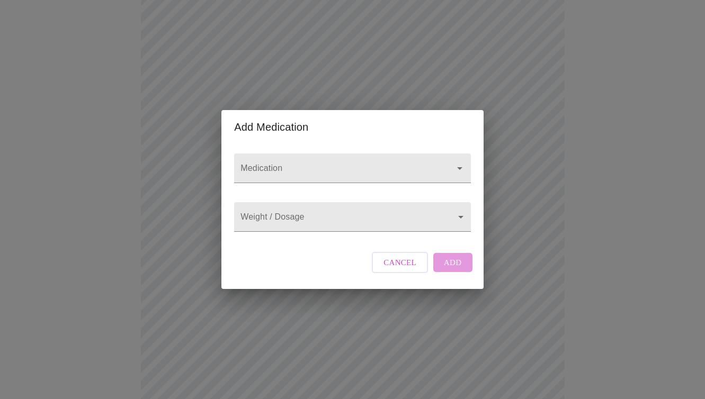
click at [321, 123] on h2 "Add Medication" at bounding box center [352, 127] width 236 height 17
click at [298, 220] on body "MyMenopauseRx Appointments Messaging Labs Uploads Medications Community Refer a…" at bounding box center [352, 343] width 697 height 913
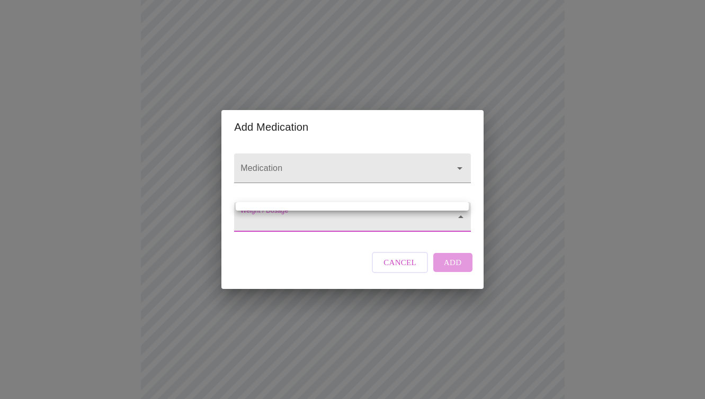
click at [329, 132] on div at bounding box center [352, 199] width 705 height 399
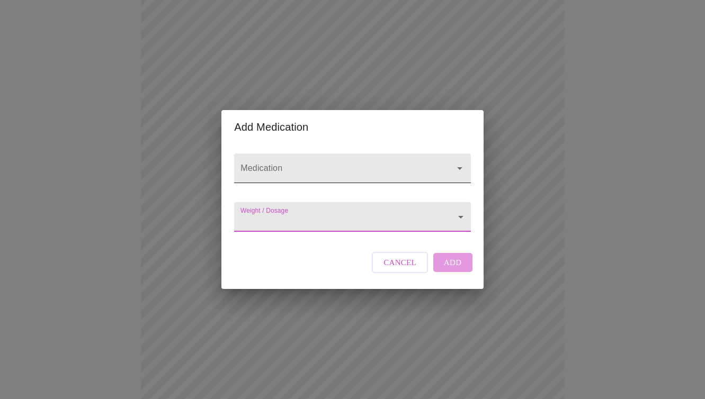
click at [302, 164] on input "Medication" at bounding box center [337, 174] width 198 height 20
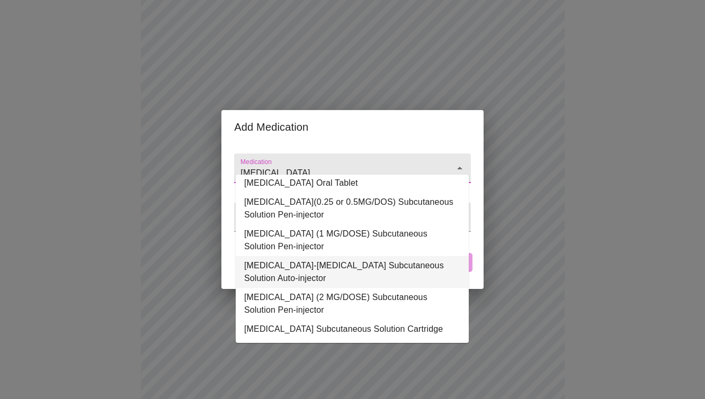
scroll to position [0, 0]
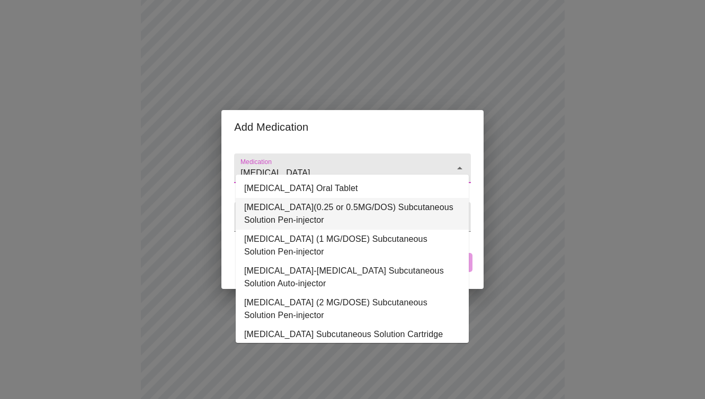
click at [362, 217] on li "Semaglutide(0.25 or 0.5MG/DOS) Subcutaneous Solution Pen-injector" at bounding box center [352, 214] width 233 height 32
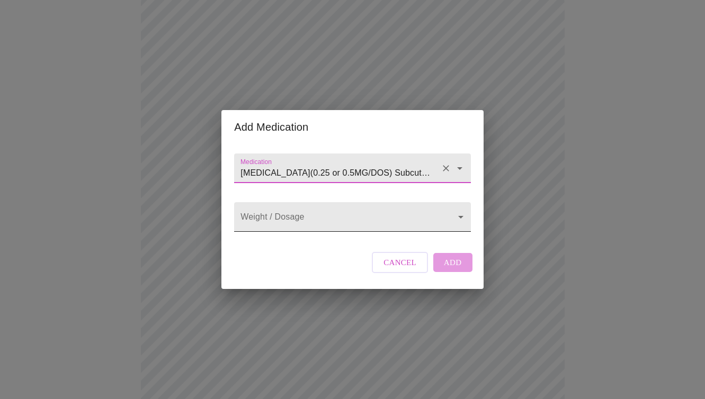
click at [355, 218] on body "MyMenopauseRx Appointments Messaging Labs Uploads Medications Community Refer a…" at bounding box center [352, 343] width 697 height 913
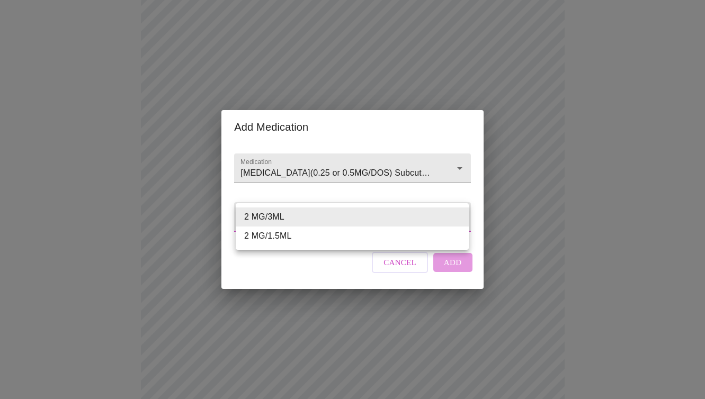
click at [365, 165] on div at bounding box center [352, 199] width 705 height 399
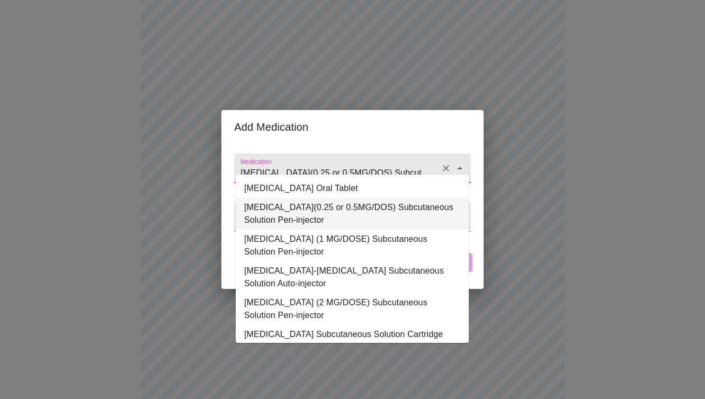
click at [404, 164] on input "Semaglutide(0.25 or 0.5MG/DOS) Subcutaneous Solution Pen-injector" at bounding box center [337, 174] width 198 height 20
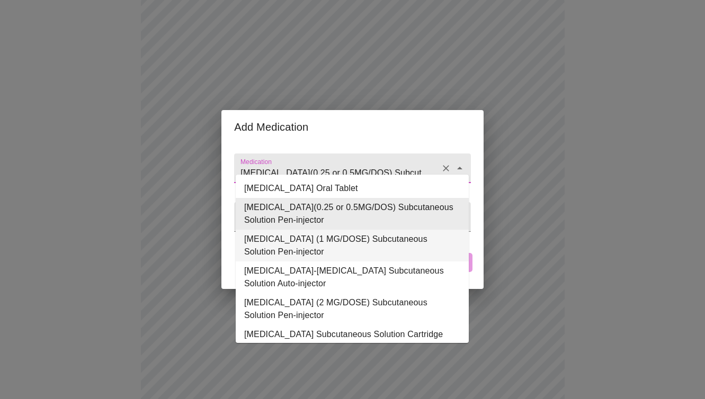
click at [366, 251] on li "Semaglutide (1 MG/DOSE) Subcutaneous Solution Pen-injector" at bounding box center [352, 246] width 233 height 32
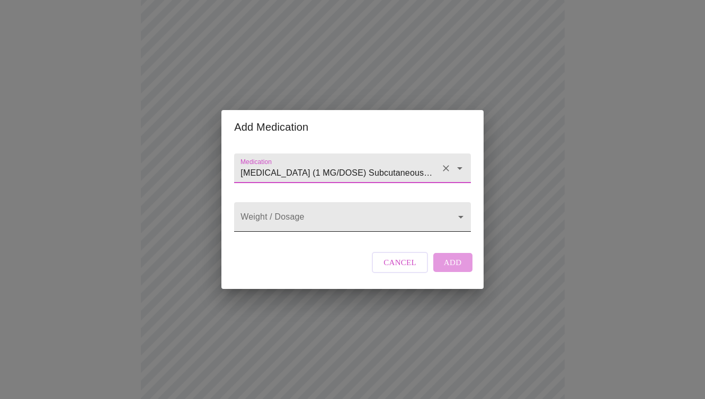
click at [357, 217] on body "MyMenopauseRx Appointments Messaging Labs Uploads Medications Community Refer a…" at bounding box center [352, 343] width 697 height 913
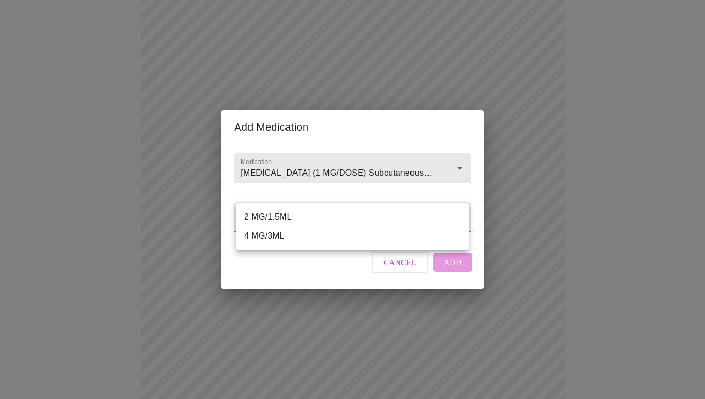
click at [385, 165] on div at bounding box center [352, 199] width 705 height 399
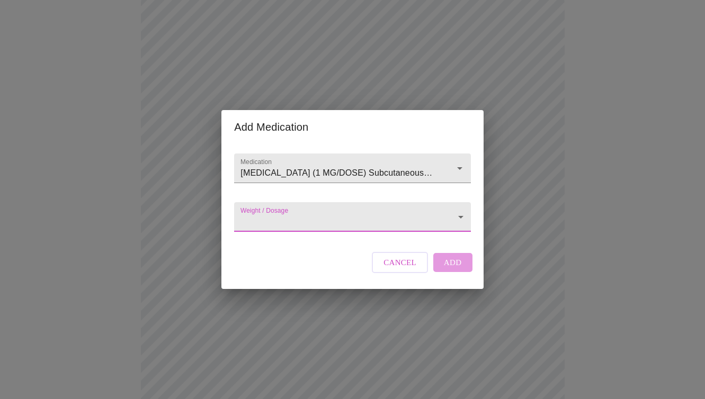
click at [385, 165] on input "Semaglutide (1 MG/DOSE) Subcutaneous Solution Pen-injector" at bounding box center [337, 174] width 198 height 20
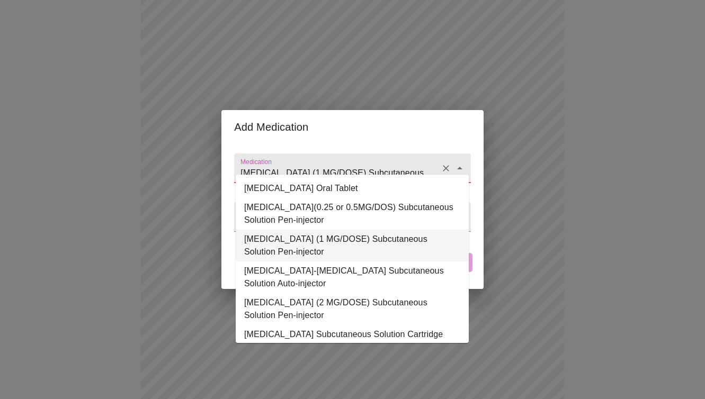
scroll to position [14, 0]
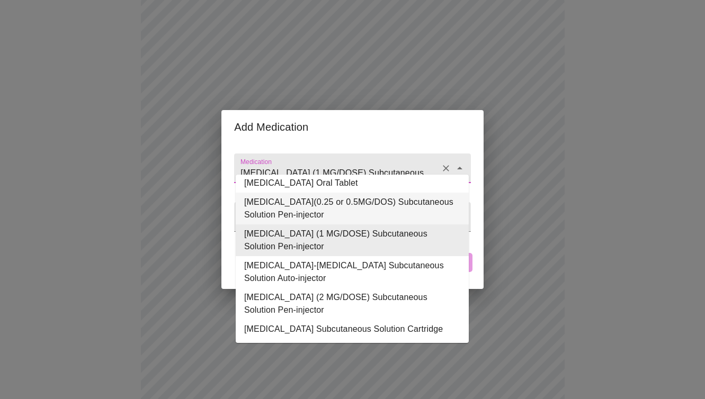
click at [363, 206] on li "Semaglutide(0.25 or 0.5MG/DOS) Subcutaneous Solution Pen-injector" at bounding box center [352, 209] width 233 height 32
type input "Semaglutide(0.25 or 0.5MG/DOS) Subcutaneous Solution Pen-injector"
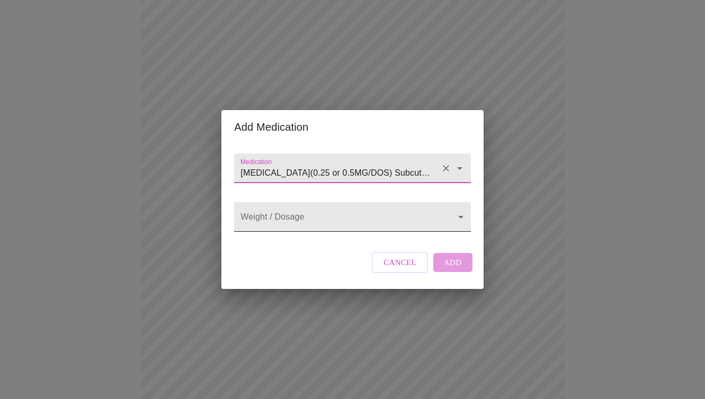
click at [360, 218] on body "MyMenopauseRx Appointments Messaging Labs Uploads Medications Community Refer a…" at bounding box center [352, 343] width 697 height 913
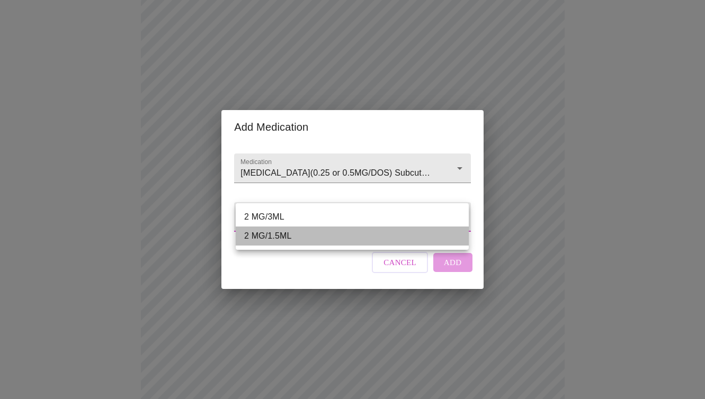
click at [337, 237] on li "2 MG/1.5ML" at bounding box center [352, 236] width 233 height 19
type input "2 MG/1.5ML"
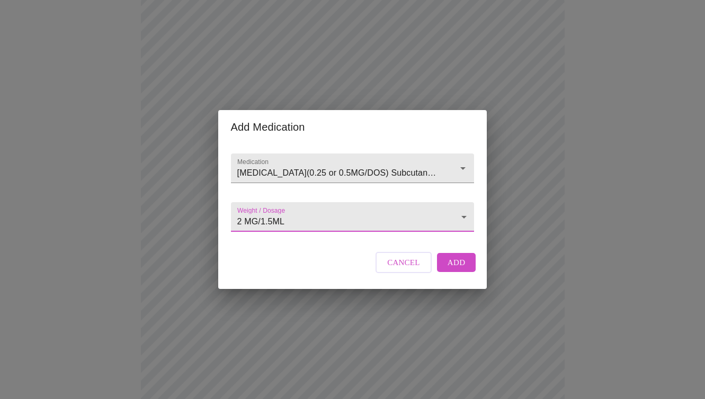
click at [459, 270] on span "Add" at bounding box center [457, 263] width 18 height 14
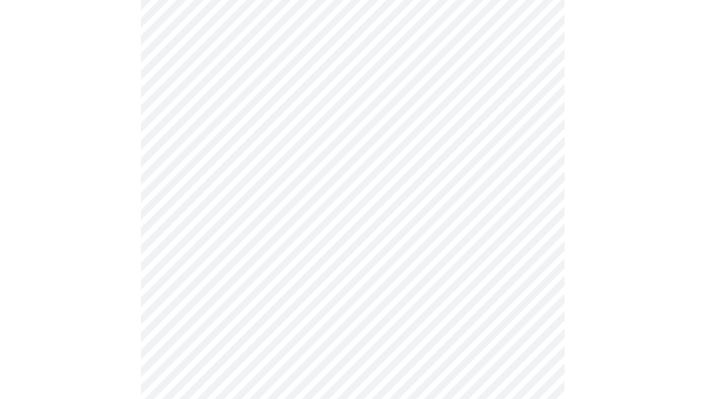
scroll to position [535, 0]
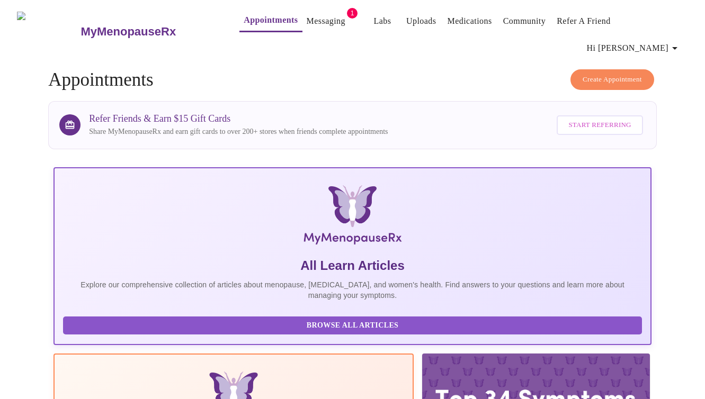
click at [314, 23] on link "Messaging" at bounding box center [326, 21] width 39 height 15
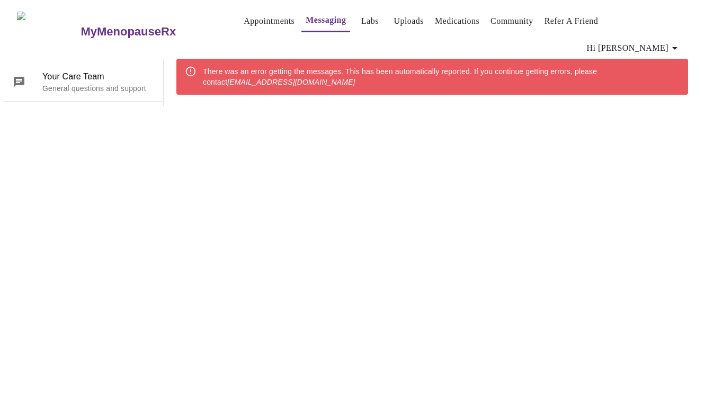
click at [250, 19] on link "Appointments" at bounding box center [269, 21] width 51 height 15
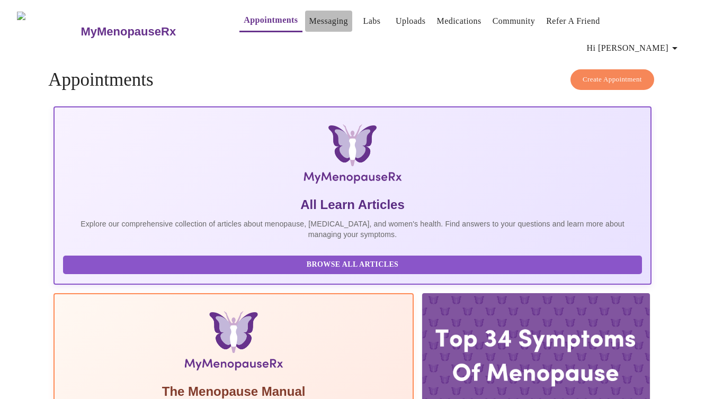
click at [309, 17] on link "Messaging" at bounding box center [328, 21] width 39 height 15
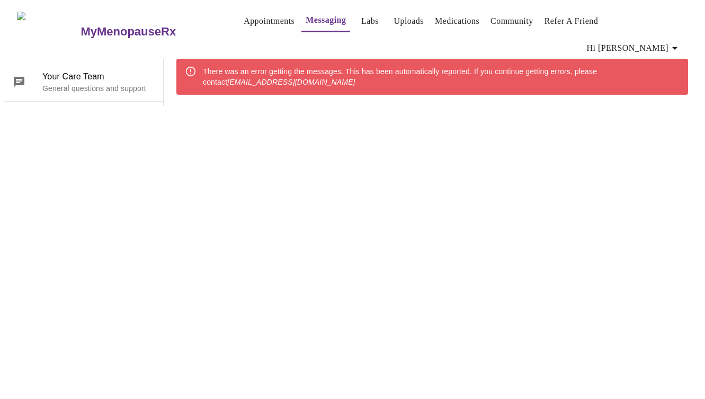
click at [306, 17] on link "Messaging" at bounding box center [326, 20] width 40 height 15
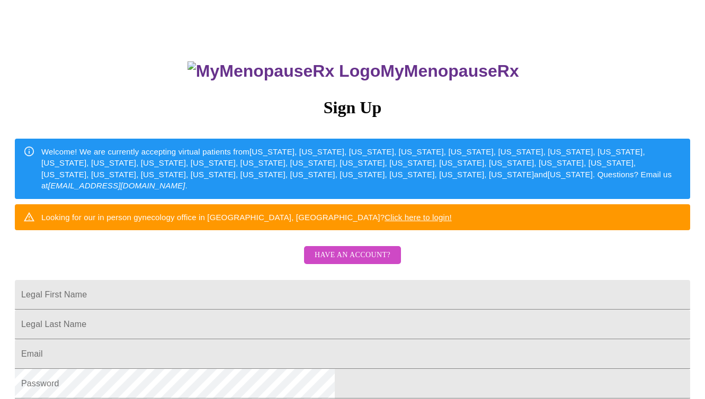
scroll to position [41, 0]
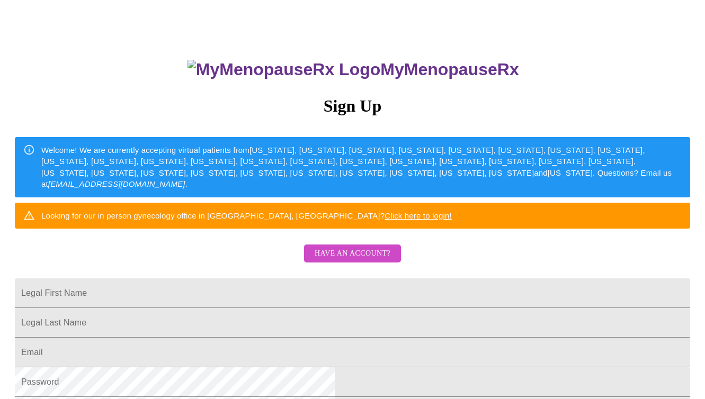
click at [452, 220] on link "Click here to login!" at bounding box center [418, 215] width 67 height 9
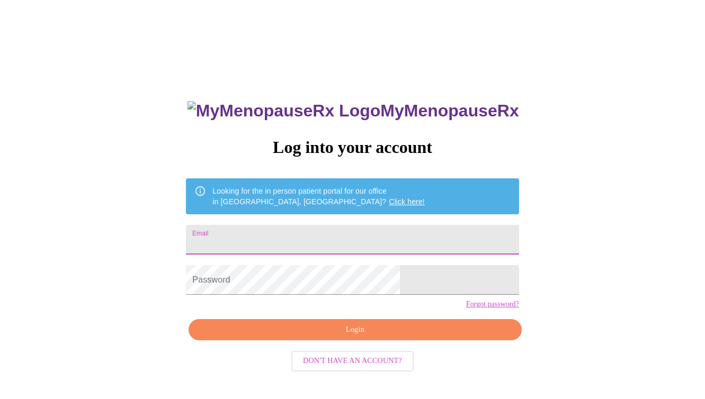
click at [348, 238] on input "Email" at bounding box center [352, 240] width 333 height 30
click at [348, 239] on input "Email" at bounding box center [352, 240] width 333 height 30
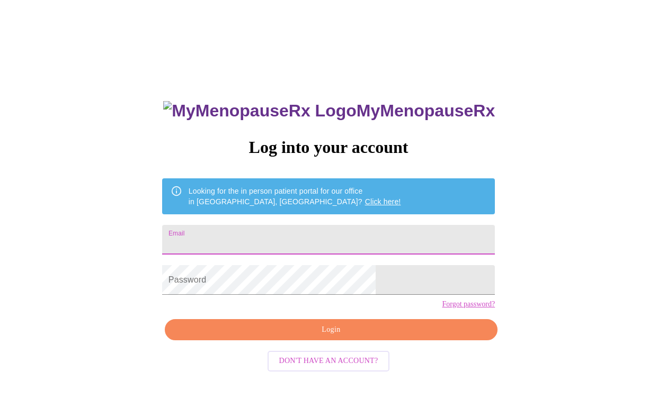
click at [248, 243] on input "Email" at bounding box center [328, 240] width 333 height 30
type input "[EMAIL_ADDRESS][DOMAIN_NAME]"
click at [517, 289] on div "MyMenopauseRx Log into your account Looking for the in person patient portal fo…" at bounding box center [328, 243] width 648 height 479
click at [352, 337] on span "Login" at bounding box center [331, 330] width 308 height 13
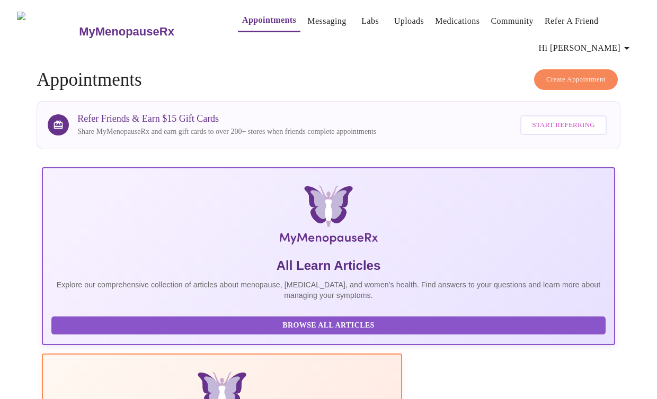
click at [307, 18] on link "Messaging" at bounding box center [326, 21] width 39 height 15
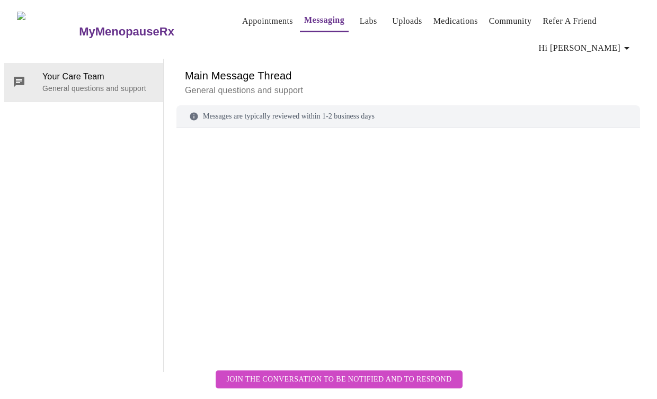
scroll to position [55, 0]
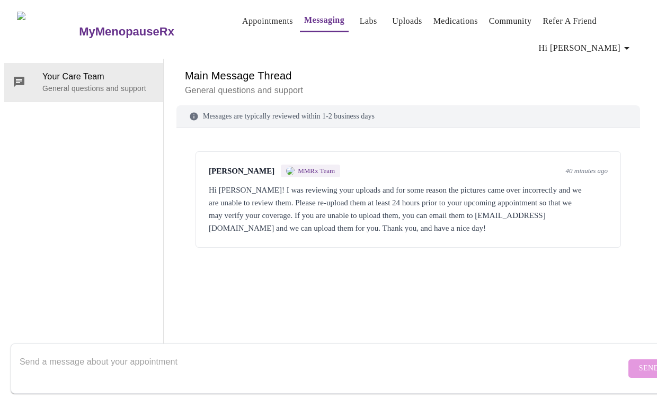
click at [565, 184] on div "Hi [PERSON_NAME]! I was reviewing your uploads and for some reason the pictures…" at bounding box center [408, 209] width 399 height 51
click at [553, 184] on div "Hi [PERSON_NAME]! I was reviewing your uploads and for some reason the pictures…" at bounding box center [408, 209] width 399 height 51
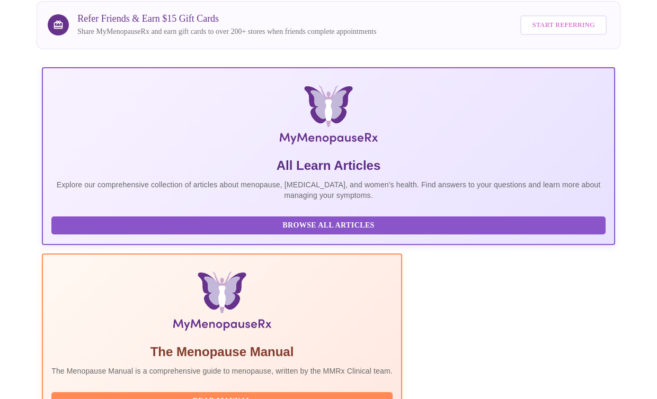
scroll to position [195, 0]
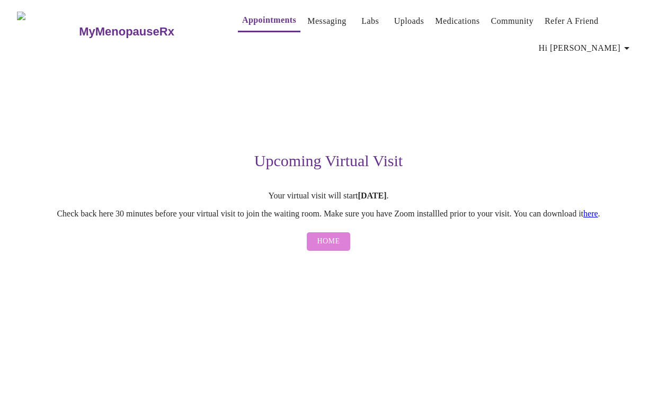
click at [331, 246] on span "Home" at bounding box center [328, 241] width 23 height 13
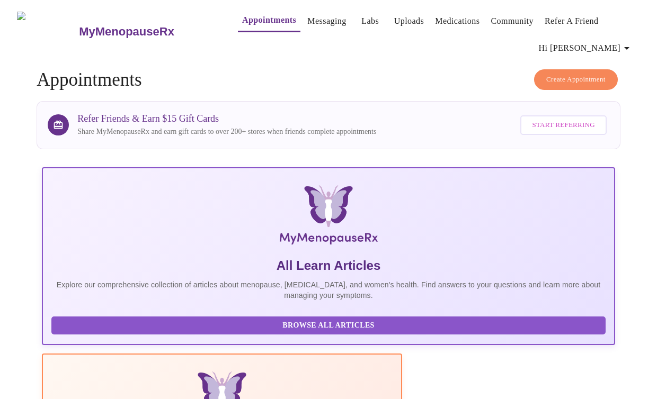
click at [308, 16] on link "Messaging" at bounding box center [326, 21] width 39 height 15
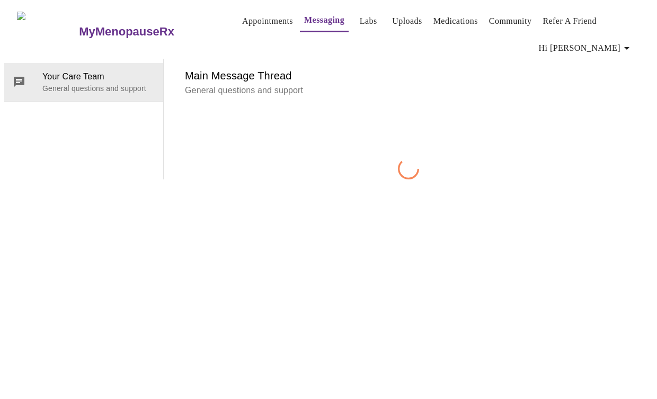
scroll to position [55, 0]
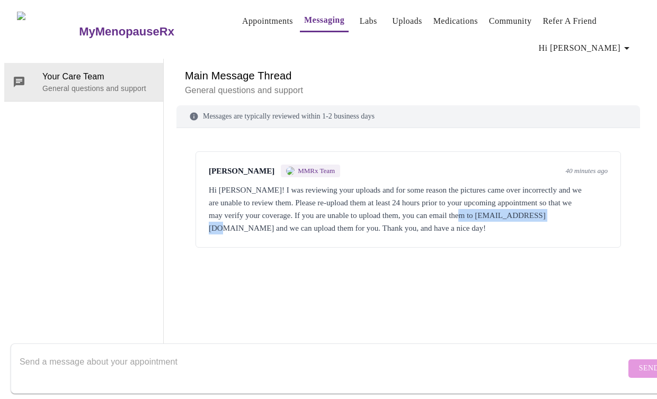
drag, startPoint x: 306, startPoint y: 177, endPoint x: 195, endPoint y: 176, distance: 110.7
click at [195, 176] on div "[PERSON_NAME] MMRx Team 40 minutes ago Hi [PERSON_NAME]! I was reviewing your u…" at bounding box center [407, 200] width 425 height 96
copy div "[EMAIL_ADDRESS][DOMAIN_NAME]"
click at [257, 224] on div "[PERSON_NAME] MMRx Team 40 minutes ago Hi [PERSON_NAME]! I was reviewing your u…" at bounding box center [408, 235] width 464 height 189
click at [143, 352] on textarea "Send a message about your appointment" at bounding box center [323, 369] width 606 height 34
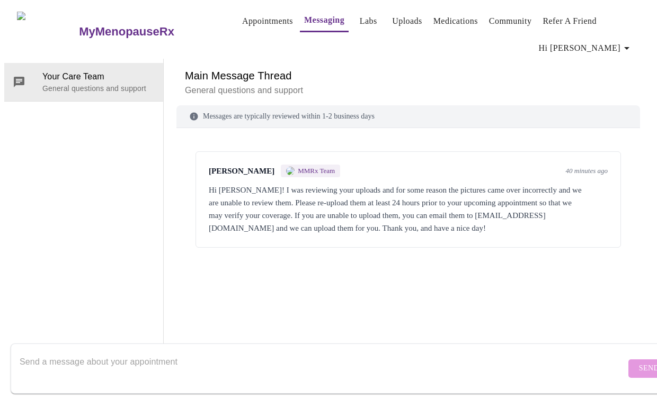
scroll to position [0, 0]
click at [393, 15] on link "Uploads" at bounding box center [407, 21] width 30 height 15
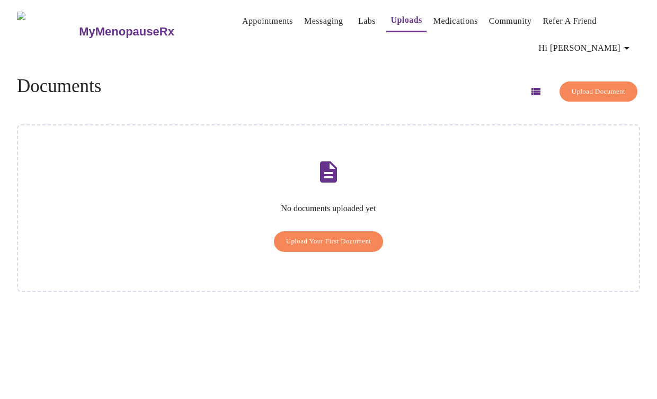
click at [360, 236] on span "Upload Your First Document" at bounding box center [328, 242] width 85 height 12
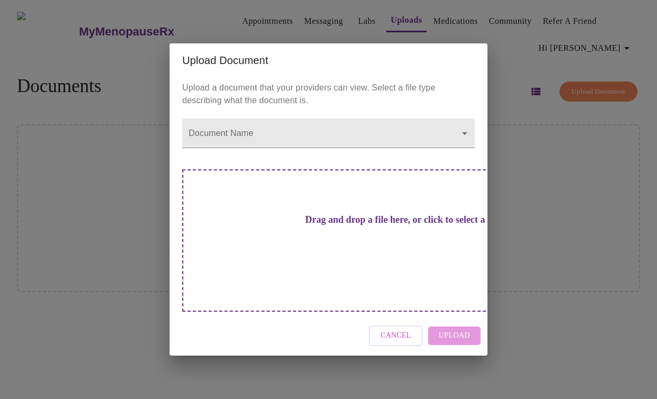
click at [353, 226] on h3 "Drag and drop a file here, or click to select a file" at bounding box center [402, 220] width 292 height 11
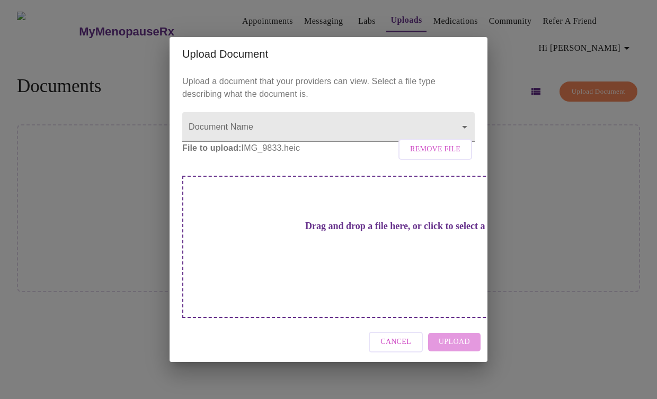
click at [437, 156] on span "Remove File" at bounding box center [435, 149] width 50 height 13
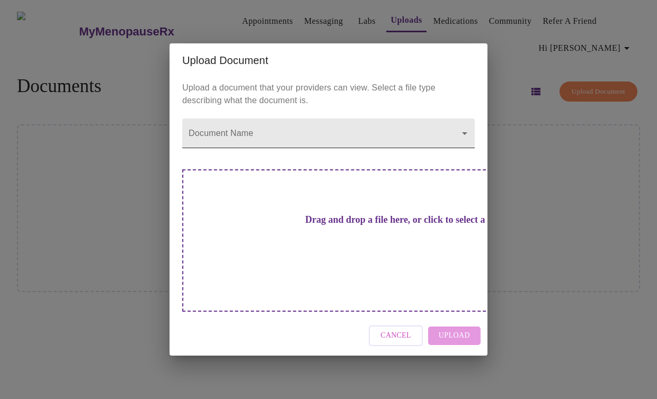
click at [375, 152] on body "MyMenopauseRx Appointments Messaging Labs Uploads Medications Community Refer a…" at bounding box center [328, 203] width 648 height 399
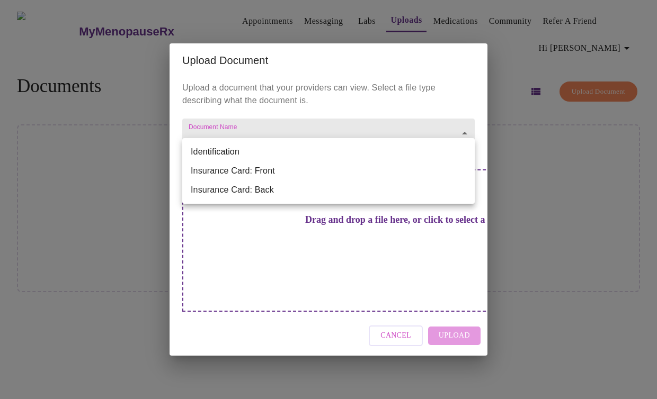
click at [241, 152] on li "Identification" at bounding box center [328, 152] width 292 height 19
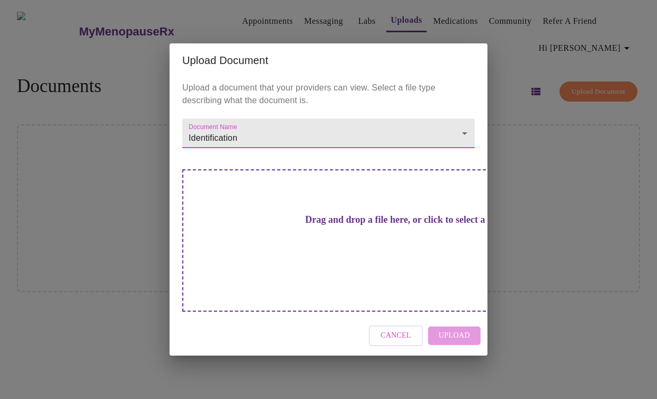
click at [371, 226] on h3 "Drag and drop a file here, or click to select a file" at bounding box center [402, 220] width 292 height 11
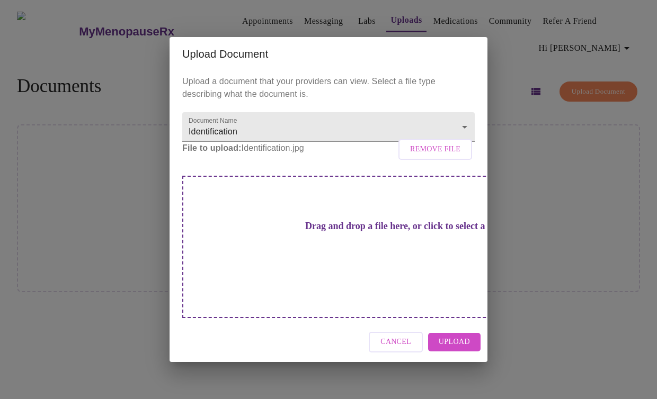
click at [342, 232] on h3 "Drag and drop a file here, or click to select a file" at bounding box center [402, 226] width 292 height 11
click at [451, 336] on span "Upload" at bounding box center [454, 342] width 31 height 13
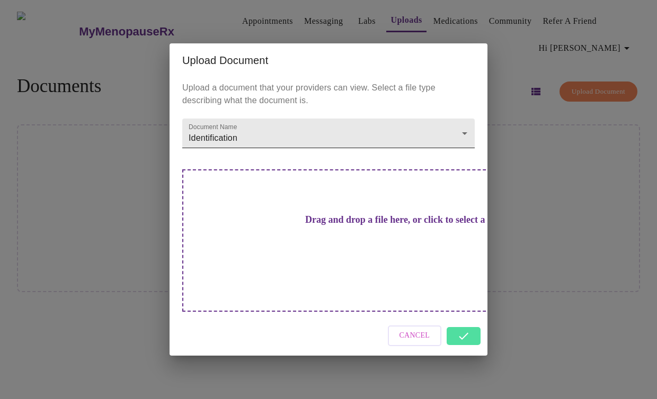
click at [441, 152] on body "MyMenopauseRx Appointments Messaging Labs Uploads Medications Community Refer a…" at bounding box center [328, 203] width 648 height 399
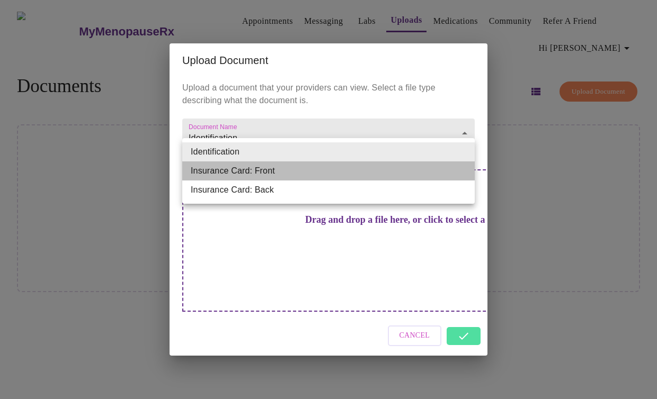
click at [272, 170] on li "Insurance Card: Front" at bounding box center [328, 171] width 292 height 19
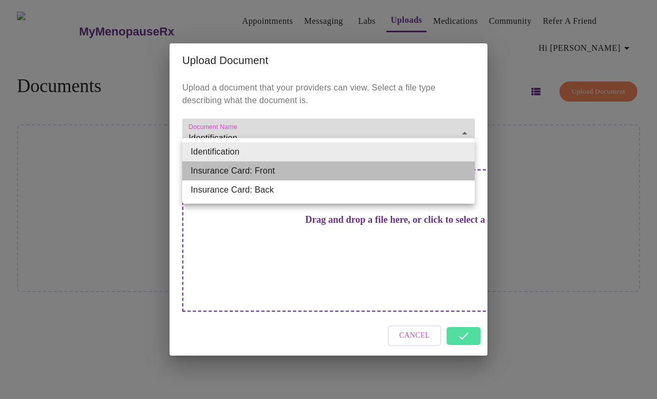
type input "Insurance Card: Front"
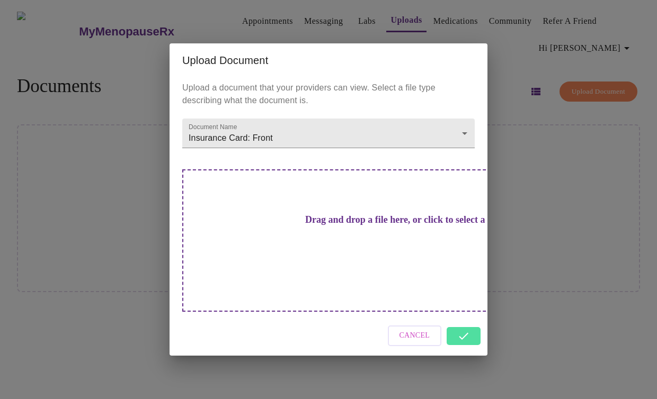
click at [325, 226] on h3 "Drag and drop a file here, or click to select a file" at bounding box center [402, 220] width 292 height 11
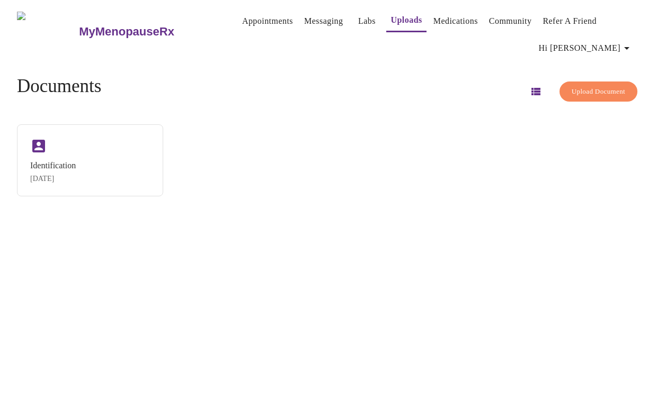
click at [587, 90] on span "Upload Document" at bounding box center [599, 92] width 54 height 12
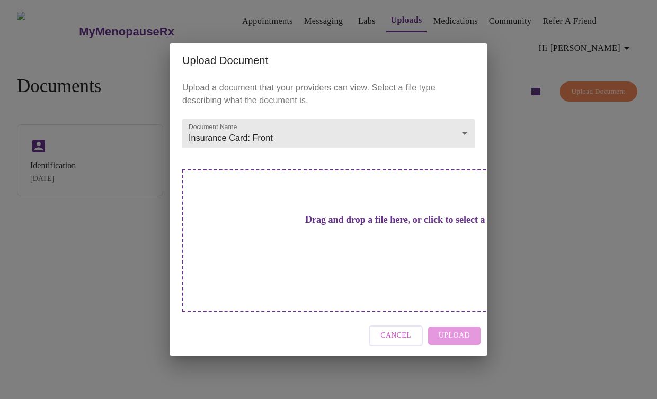
click at [340, 226] on h3 "Drag and drop a file here, or click to select a file" at bounding box center [402, 220] width 292 height 11
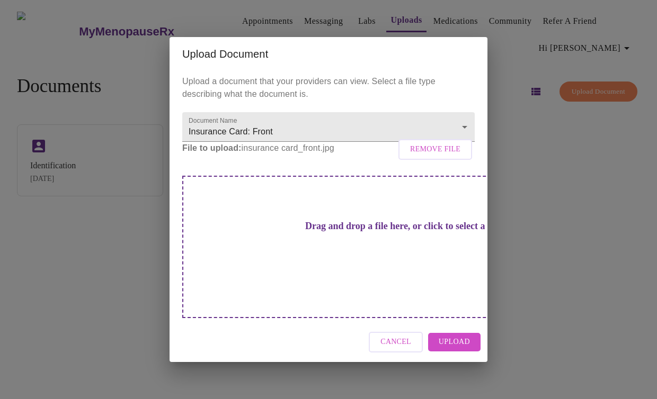
click at [450, 336] on span "Upload" at bounding box center [454, 342] width 31 height 13
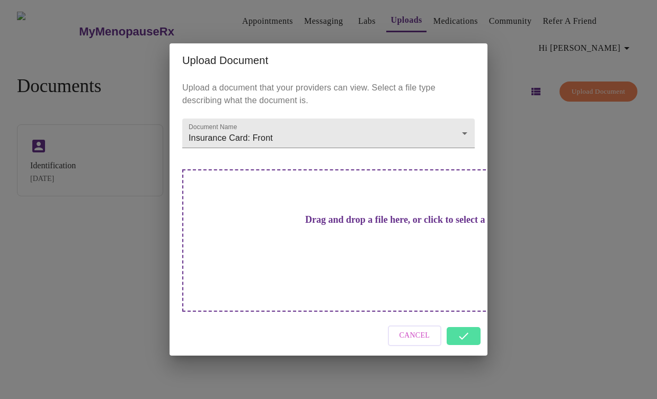
click at [461, 319] on div "Cancel" at bounding box center [329, 336] width 318 height 40
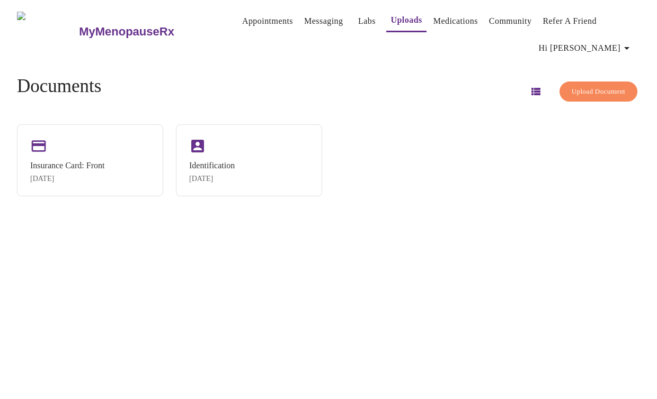
click at [600, 88] on span "Upload Document" at bounding box center [599, 92] width 54 height 12
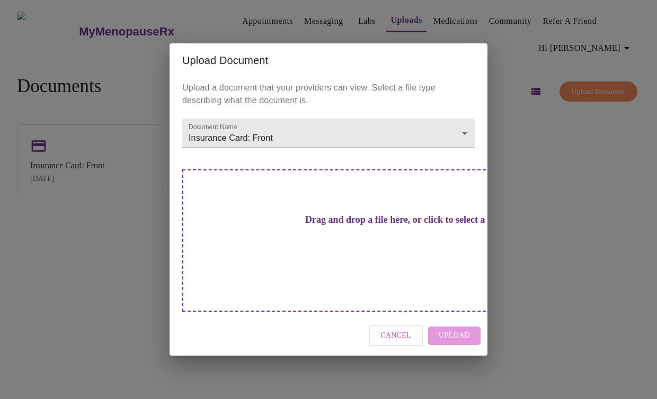
click at [320, 161] on body "MyMenopauseRx Appointments Messaging Labs Uploads Medications Community Refer a…" at bounding box center [328, 203] width 648 height 399
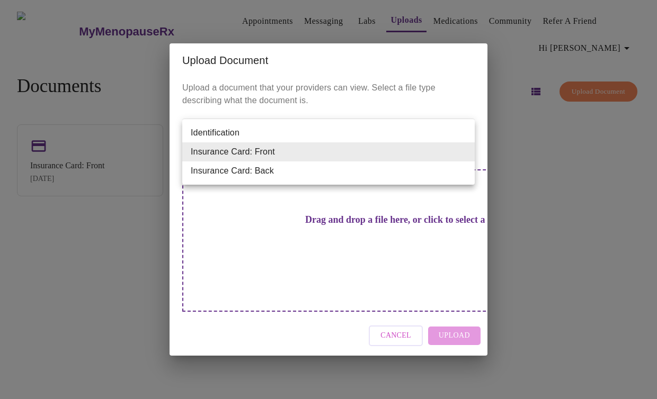
click at [281, 174] on li "Insurance Card: Back" at bounding box center [328, 171] width 292 height 19
type input "Insurance Card: Back"
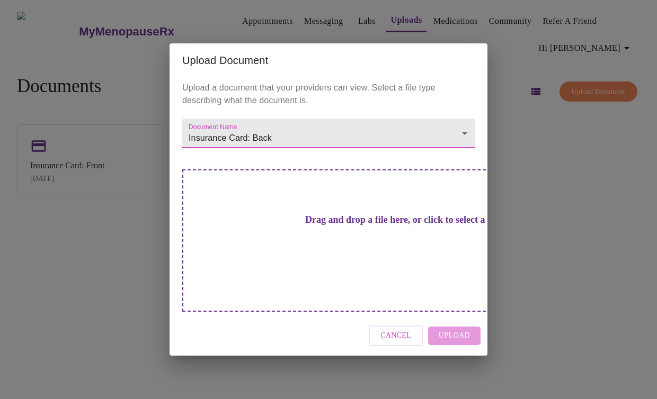
click at [350, 248] on div "Drag and drop a file here, or click to select a file" at bounding box center [402, 241] width 441 height 143
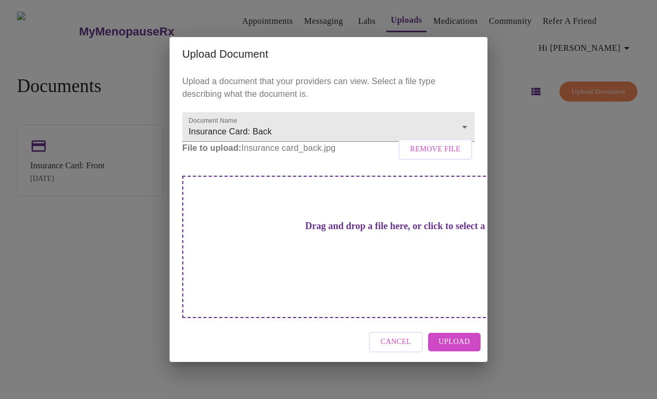
click at [462, 336] on span "Upload" at bounding box center [454, 342] width 31 height 13
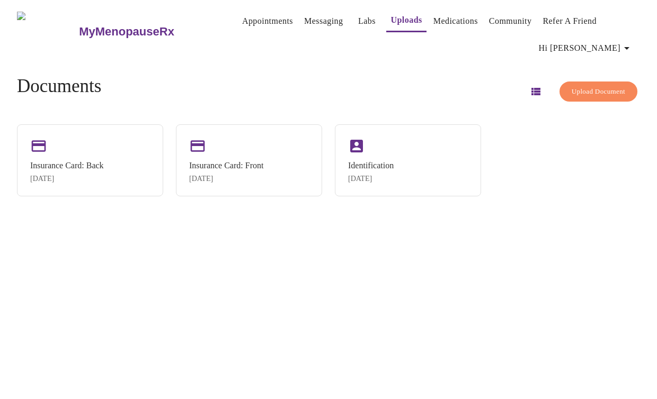
click at [310, 17] on link "Messaging" at bounding box center [323, 21] width 39 height 15
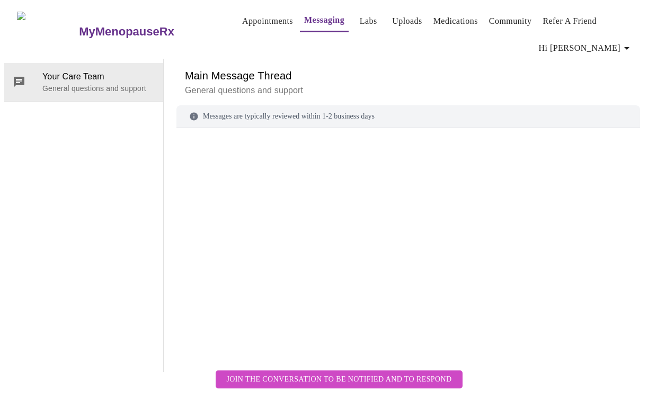
scroll to position [55, 0]
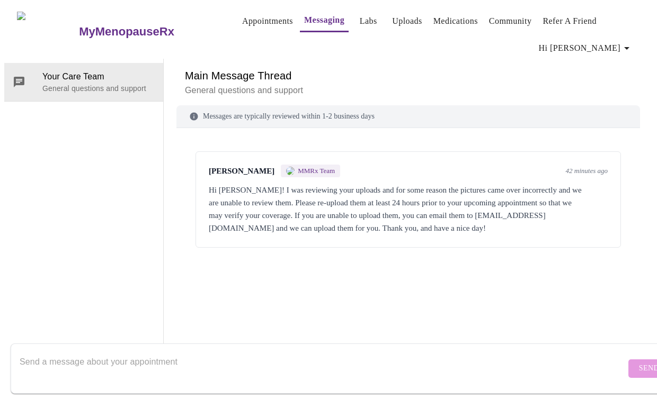
click at [204, 355] on textarea "Send a message about your appointment" at bounding box center [323, 369] width 606 height 34
type textarea "Just uploaded them. Let me know if there are any further issues. Thanks!"
click at [628, 360] on button "Send" at bounding box center [648, 369] width 41 height 19
